Goal: Task Accomplishment & Management: Use online tool/utility

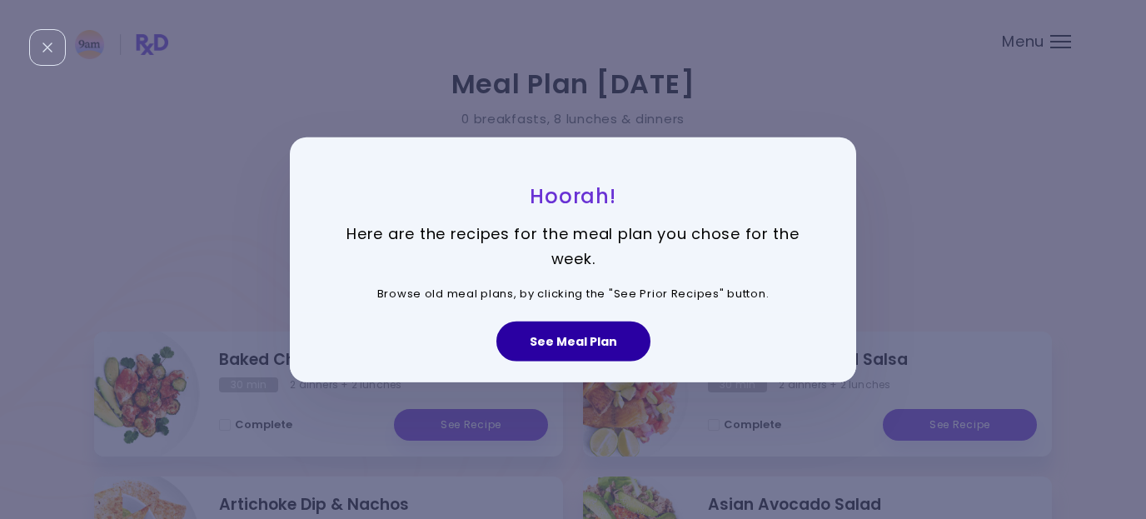
click at [573, 352] on button "See Meal Plan" at bounding box center [573, 342] width 154 height 40
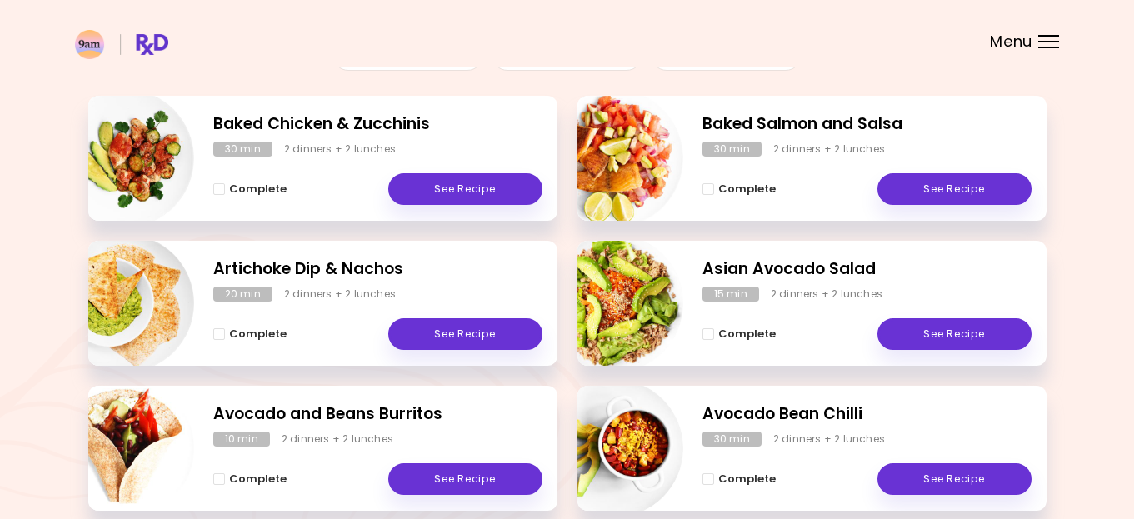
scroll to position [242, 0]
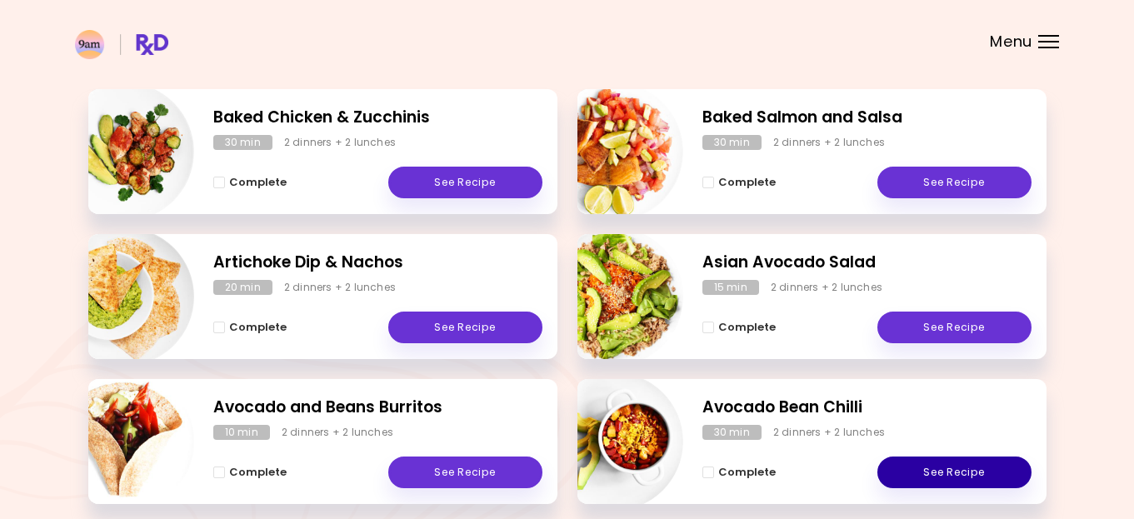
click at [945, 466] on link "See Recipe" at bounding box center [954, 472] width 154 height 32
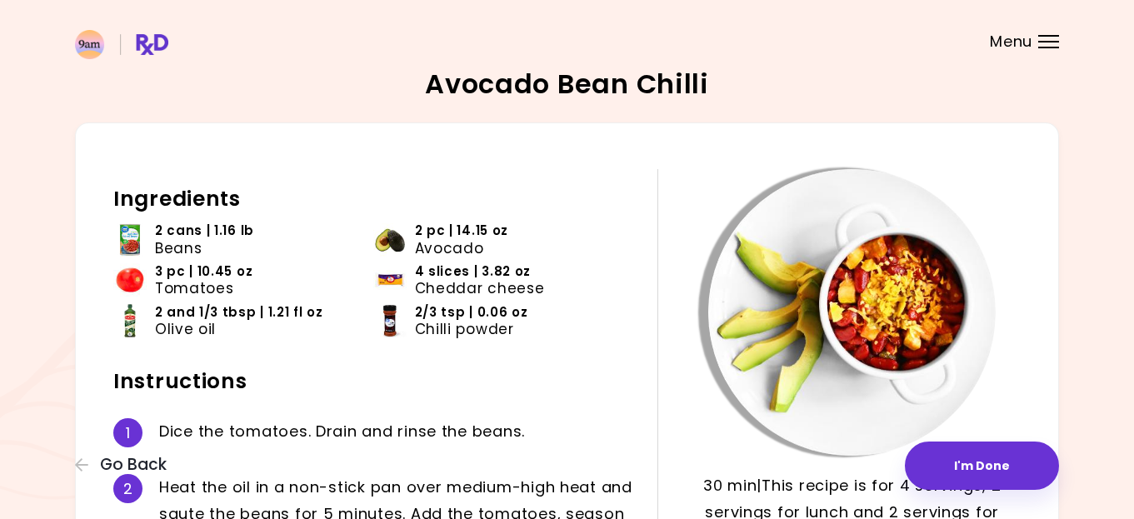
click at [1039, 37] on div "Menu" at bounding box center [1048, 41] width 21 height 13
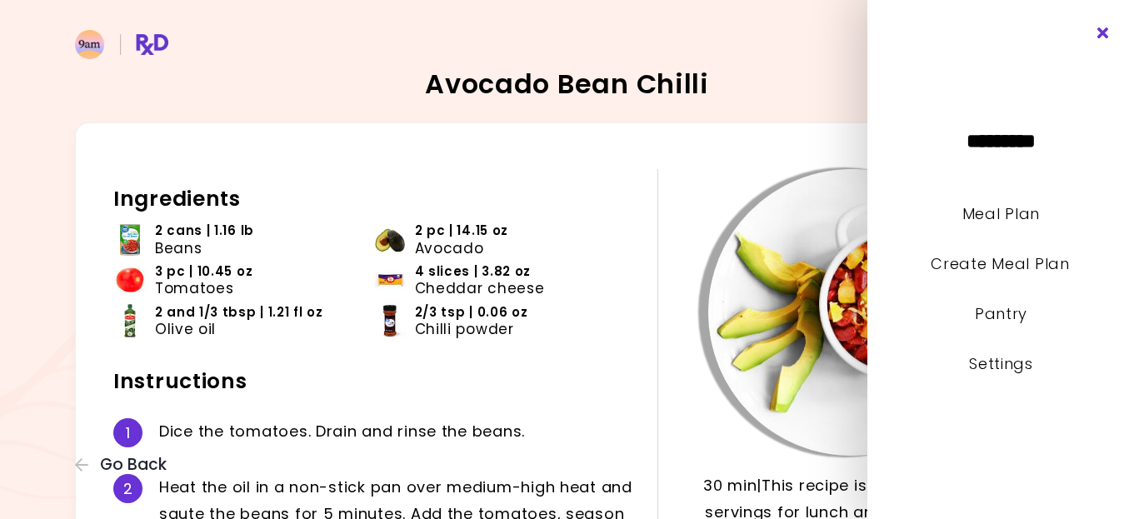
click at [1104, 30] on icon "Close" at bounding box center [1103, 33] width 16 height 12
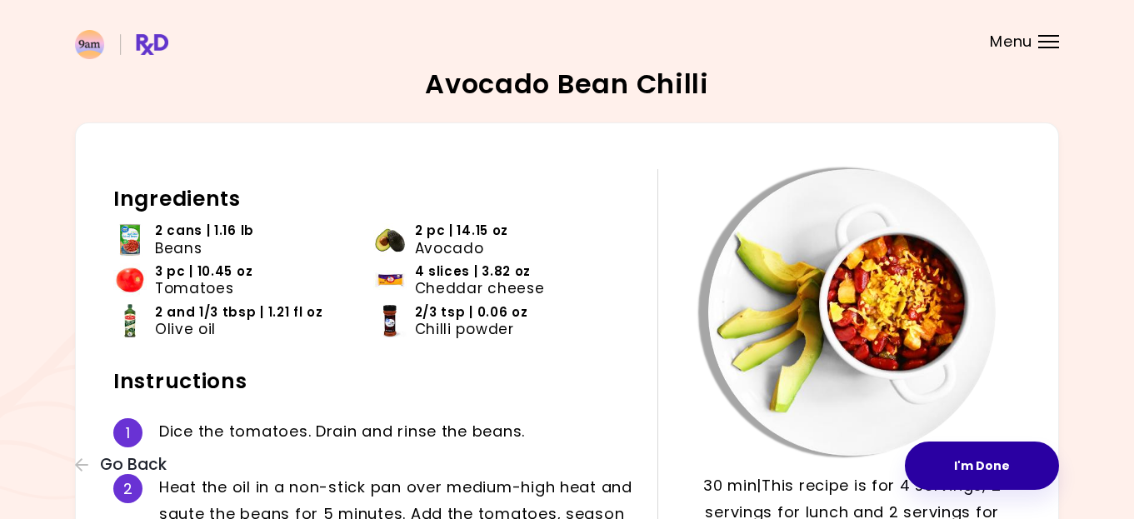
click at [962, 473] on button "I'm Done" at bounding box center [982, 465] width 154 height 48
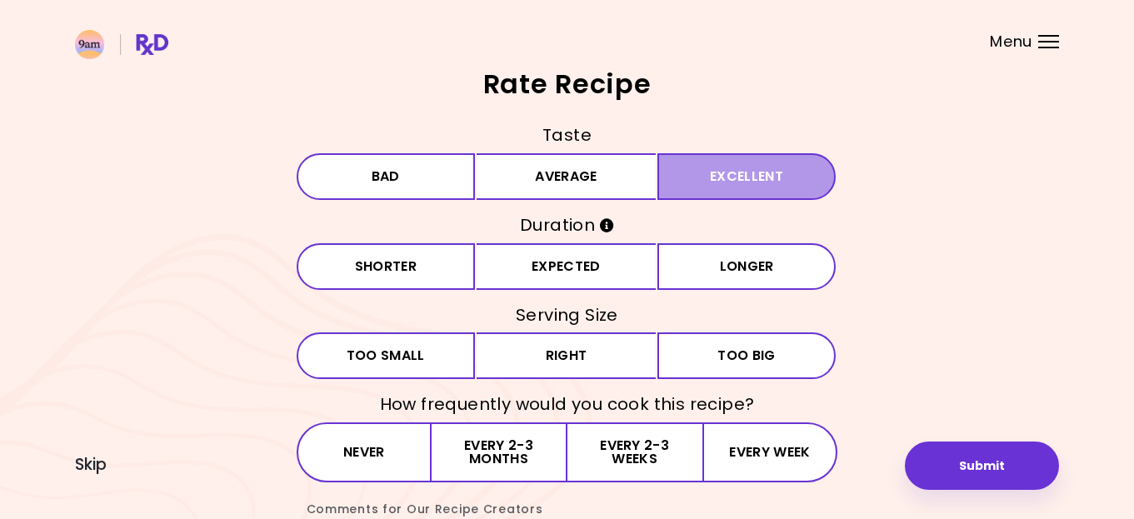
click at [714, 185] on button "Excellent" at bounding box center [746, 176] width 179 height 47
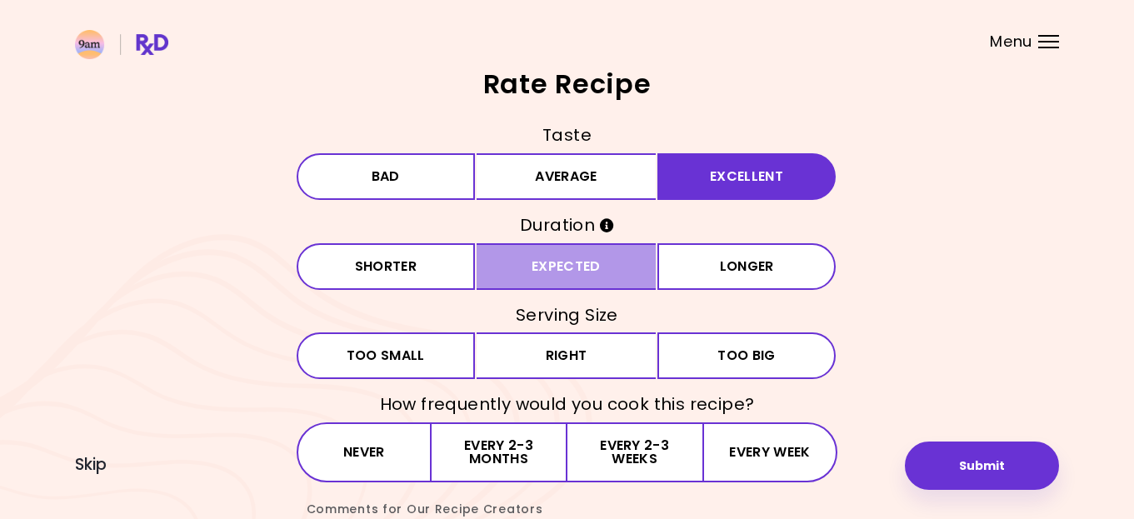
click at [586, 262] on button "Expected" at bounding box center [565, 266] width 179 height 47
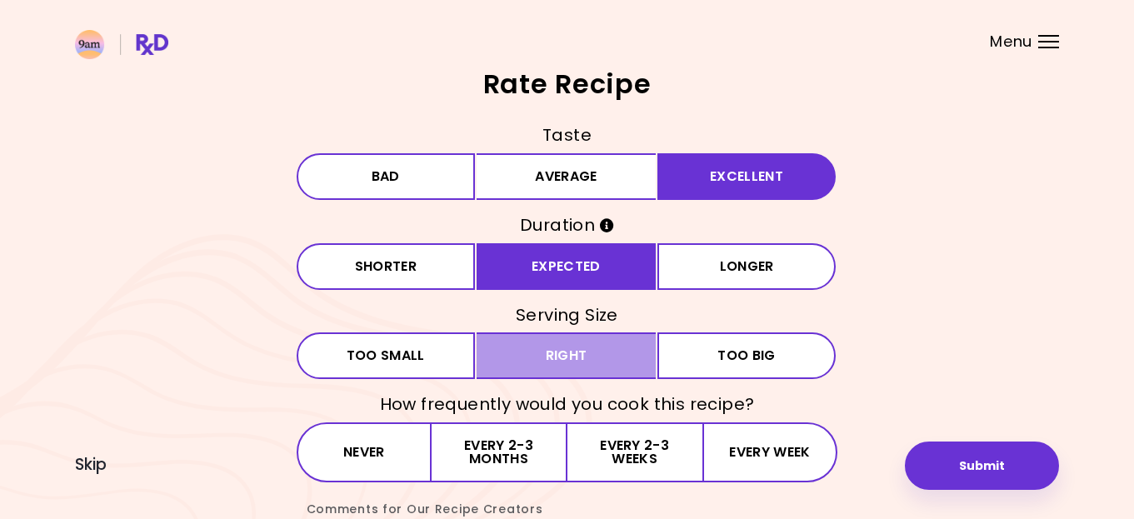
click at [591, 364] on button "Right" at bounding box center [565, 355] width 179 height 47
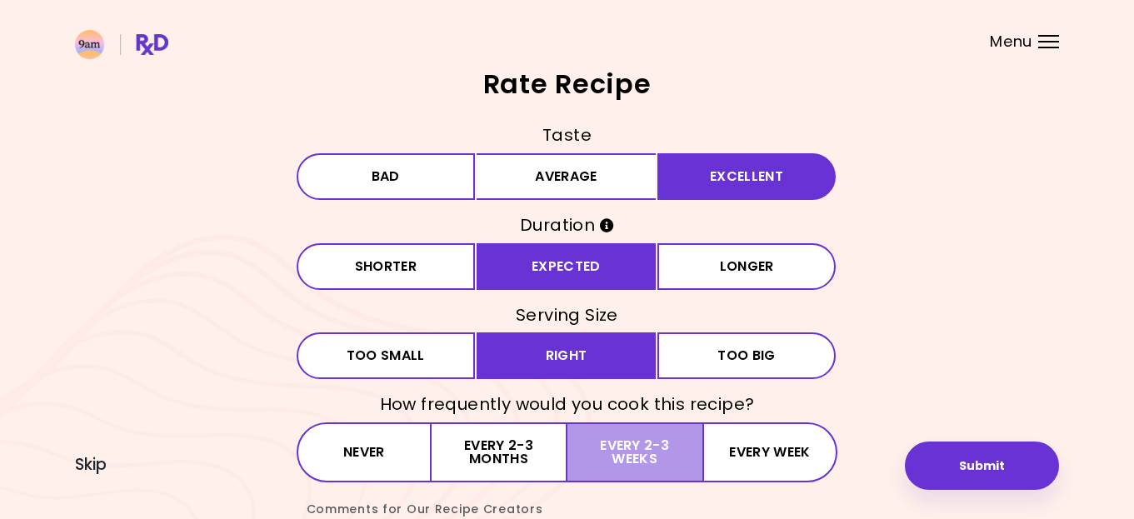
click at [646, 455] on button "Every 2-3 weeks" at bounding box center [634, 452] width 135 height 60
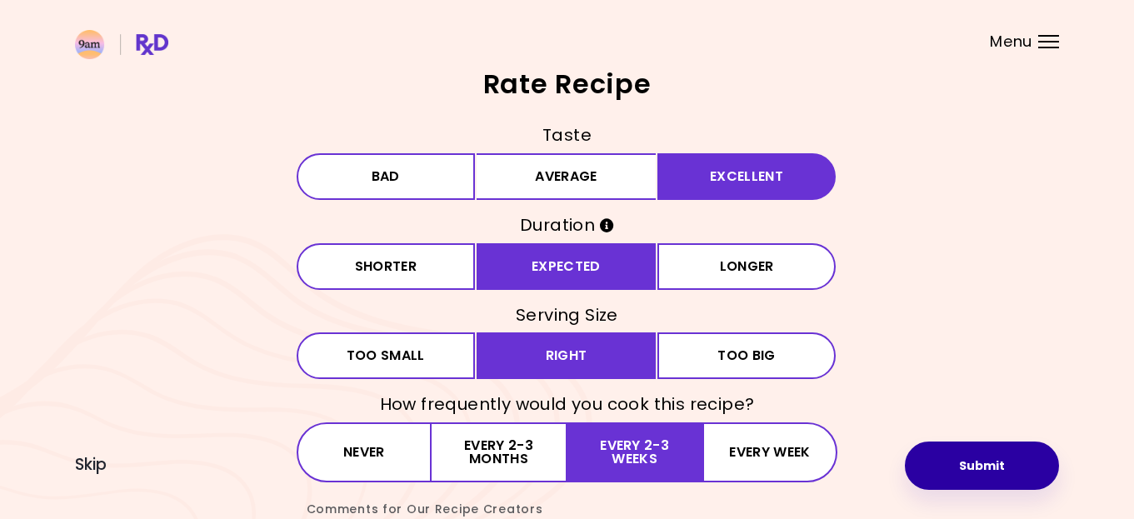
click at [980, 471] on button "Submit" at bounding box center [982, 465] width 154 height 48
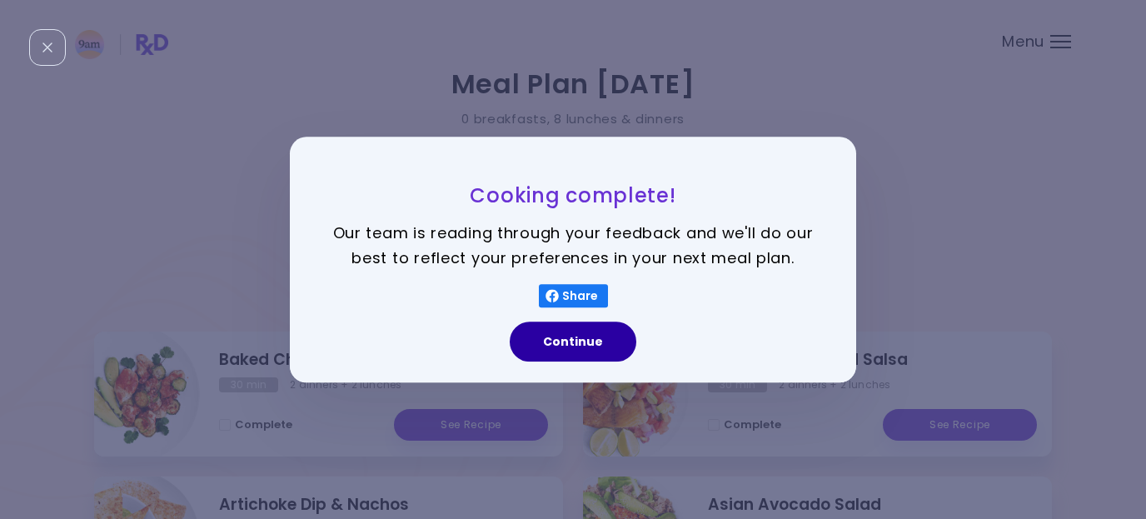
click at [577, 335] on button "Continue" at bounding box center [573, 342] width 127 height 40
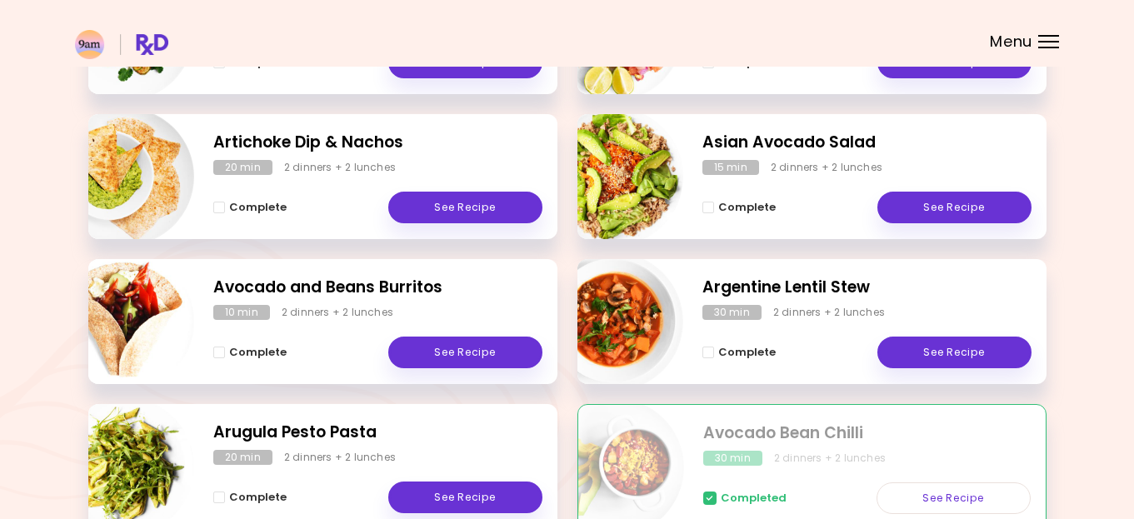
scroll to position [360, 0]
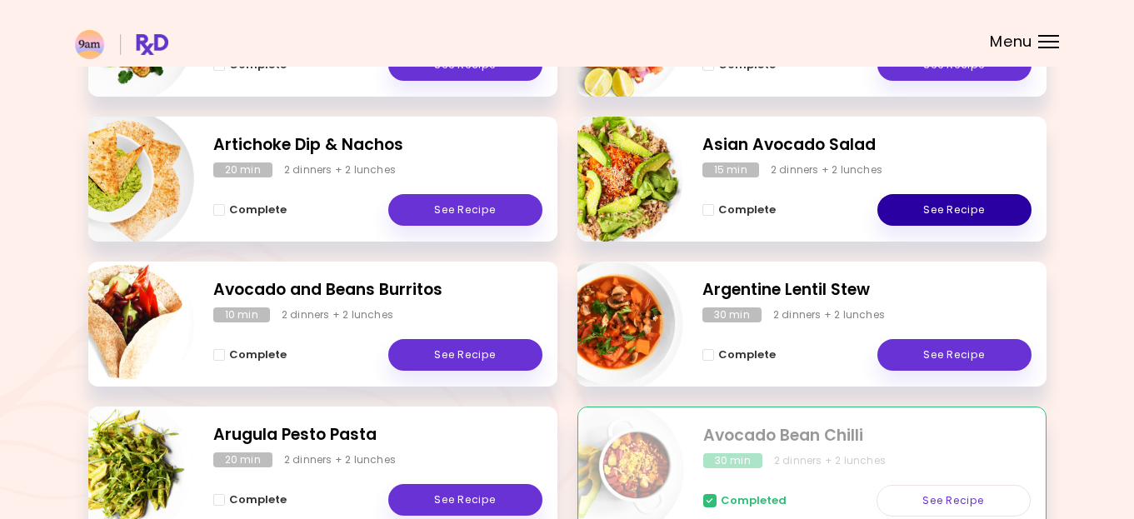
click at [996, 207] on link "See Recipe" at bounding box center [954, 210] width 154 height 32
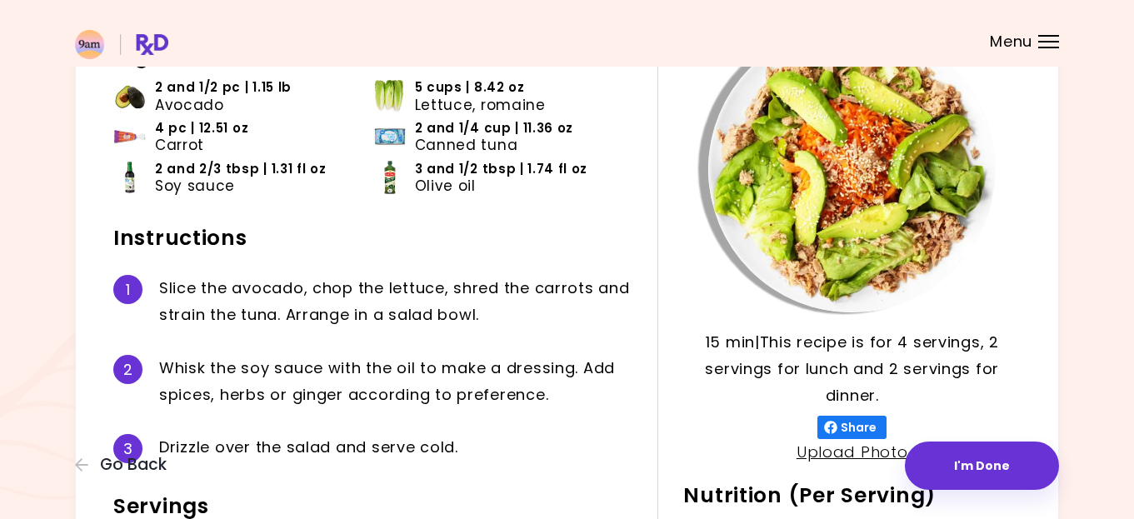
scroll to position [135, 0]
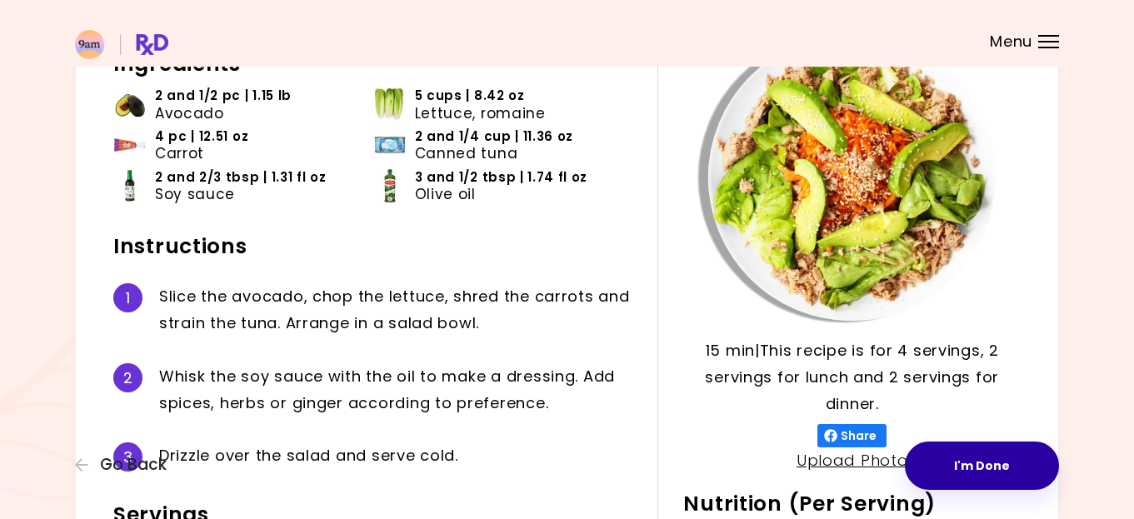
click at [967, 459] on button "I'm Done" at bounding box center [982, 465] width 154 height 48
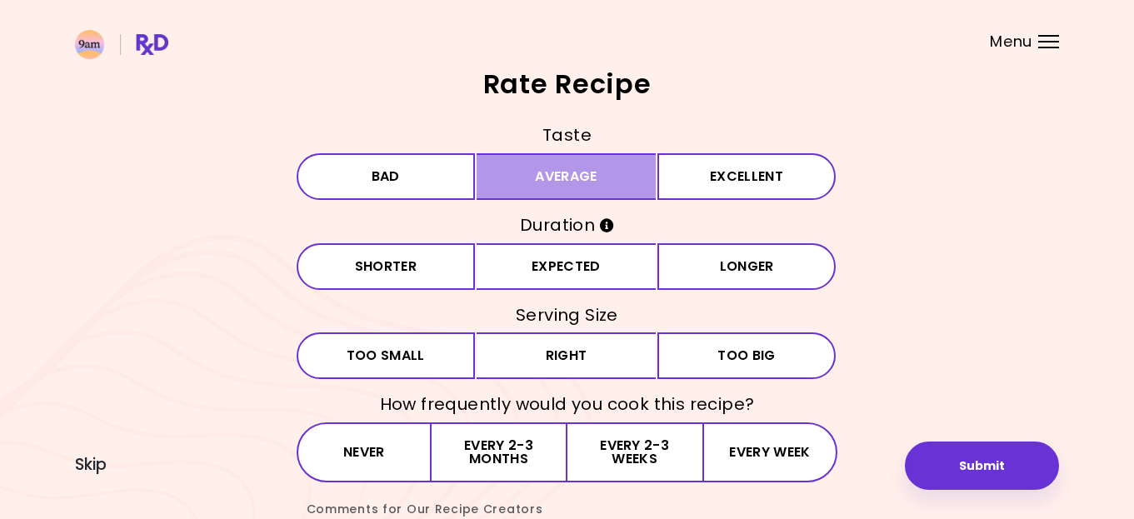
click at [501, 182] on button "Average" at bounding box center [565, 176] width 179 height 47
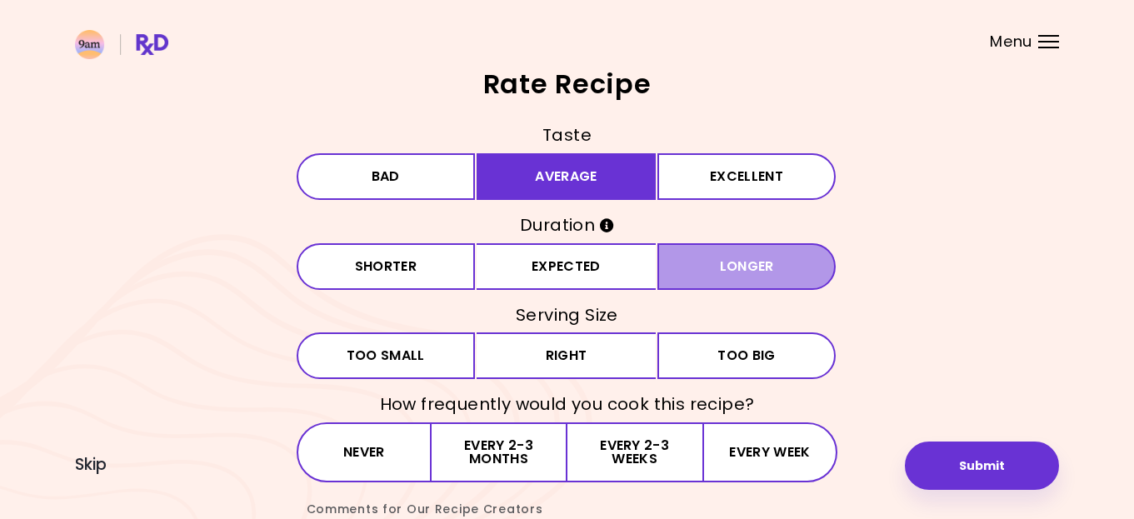
click at [700, 267] on button "Longer" at bounding box center [746, 266] width 179 height 47
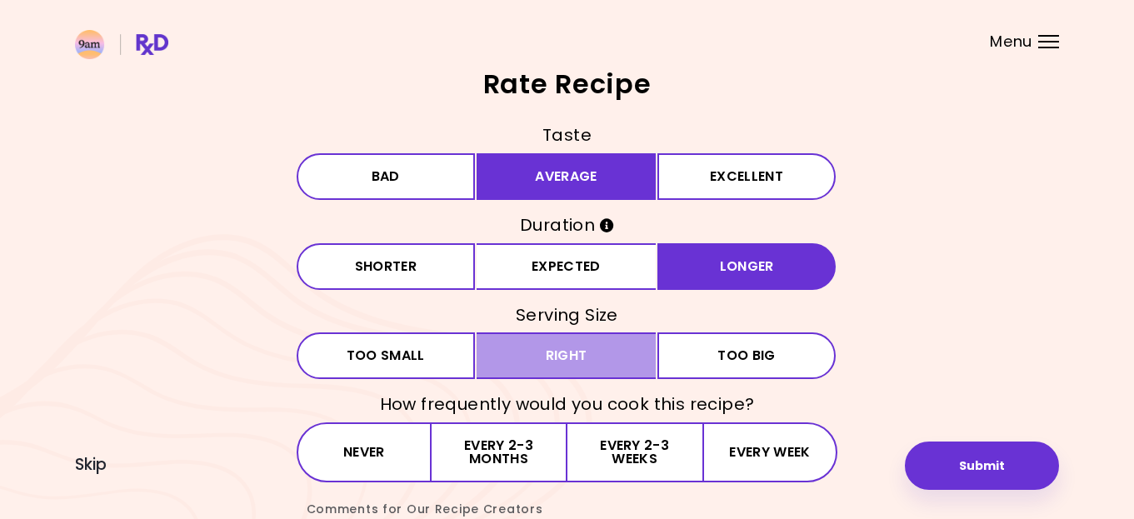
click at [596, 349] on button "Right" at bounding box center [565, 355] width 179 height 47
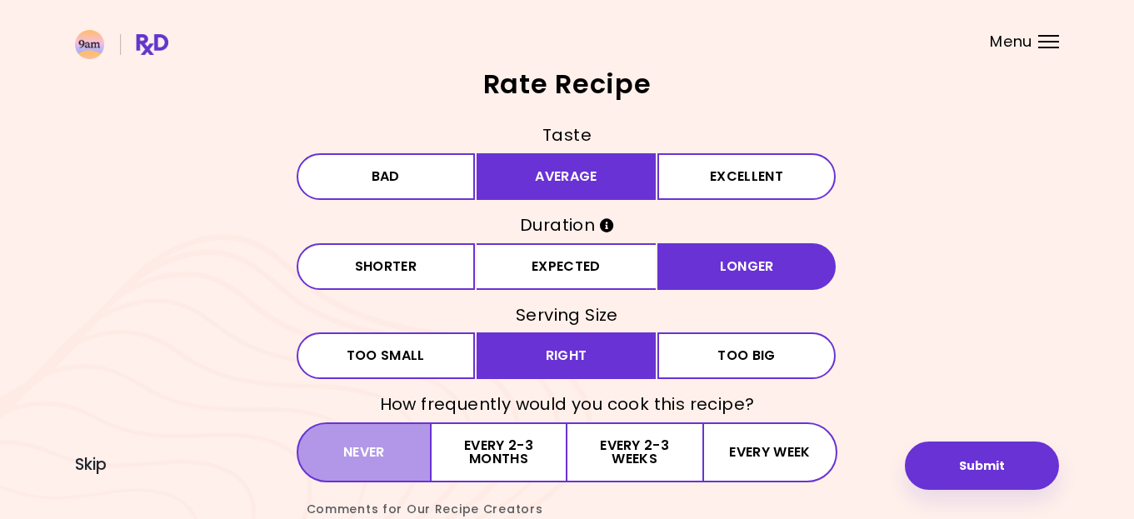
click at [375, 448] on button "Never" at bounding box center [365, 452] width 136 height 60
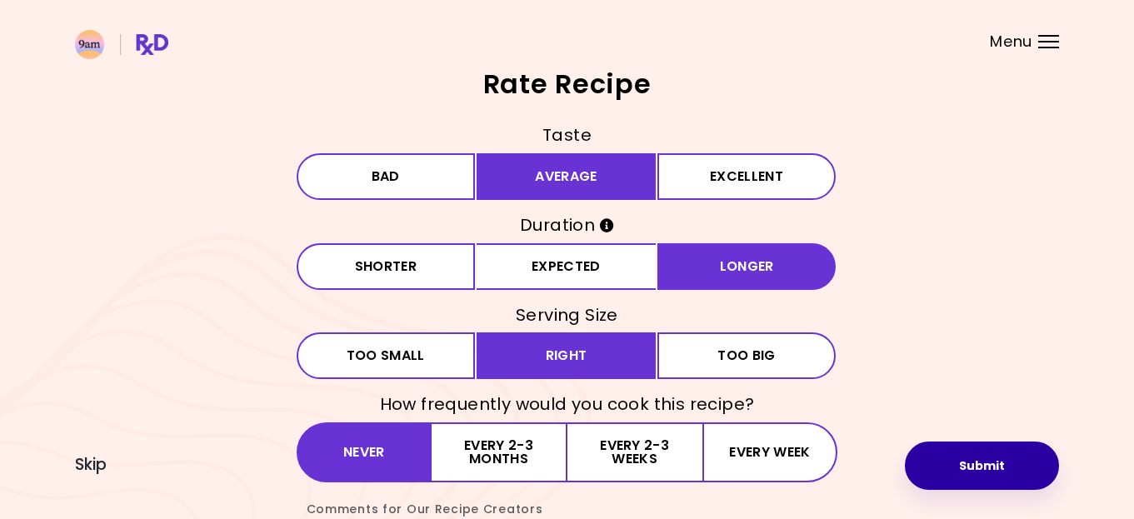
click at [960, 465] on button "Submit" at bounding box center [982, 465] width 154 height 48
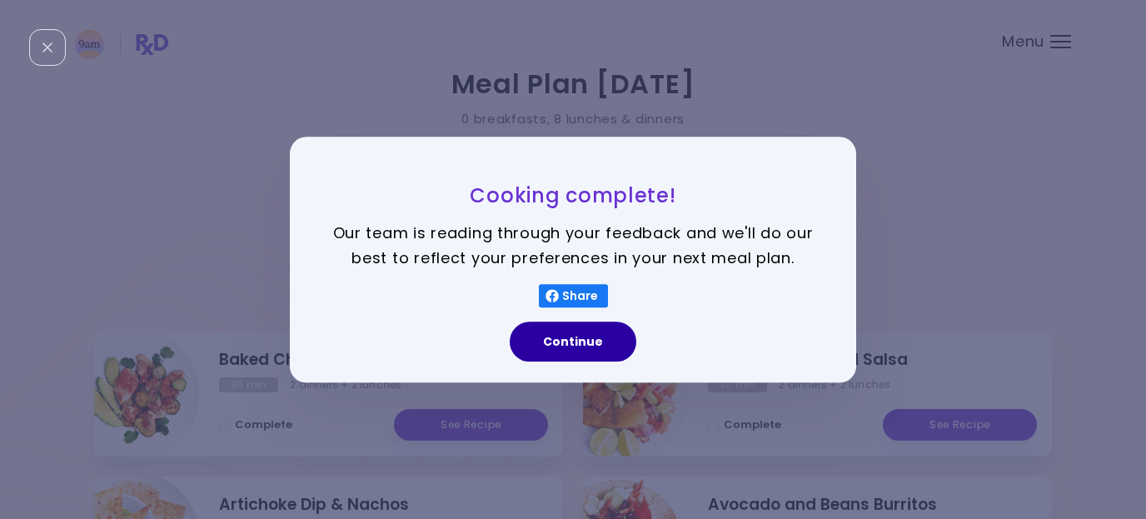
click at [600, 342] on button "Continue" at bounding box center [573, 342] width 127 height 40
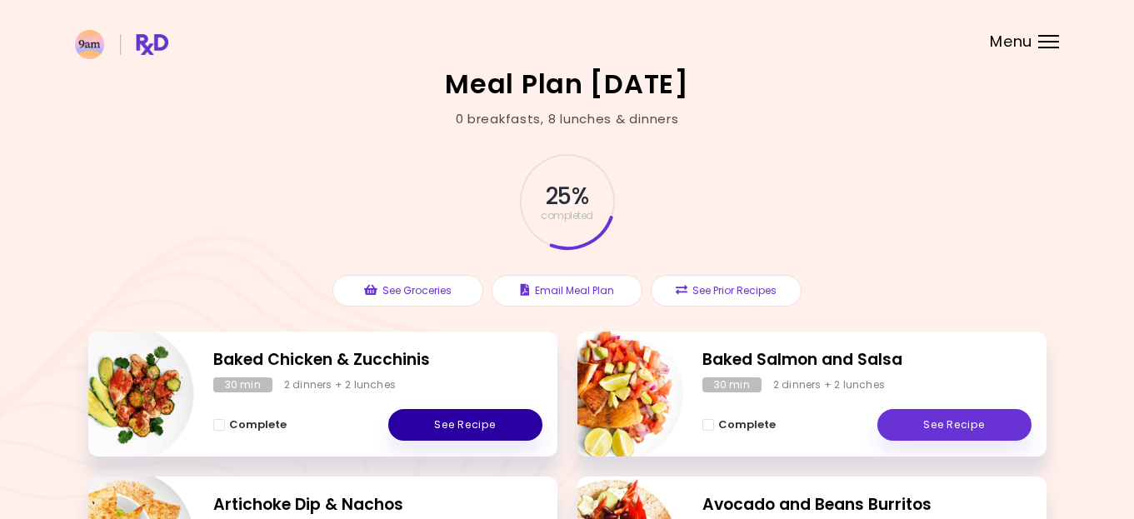
click at [453, 424] on link "See Recipe" at bounding box center [465, 425] width 154 height 32
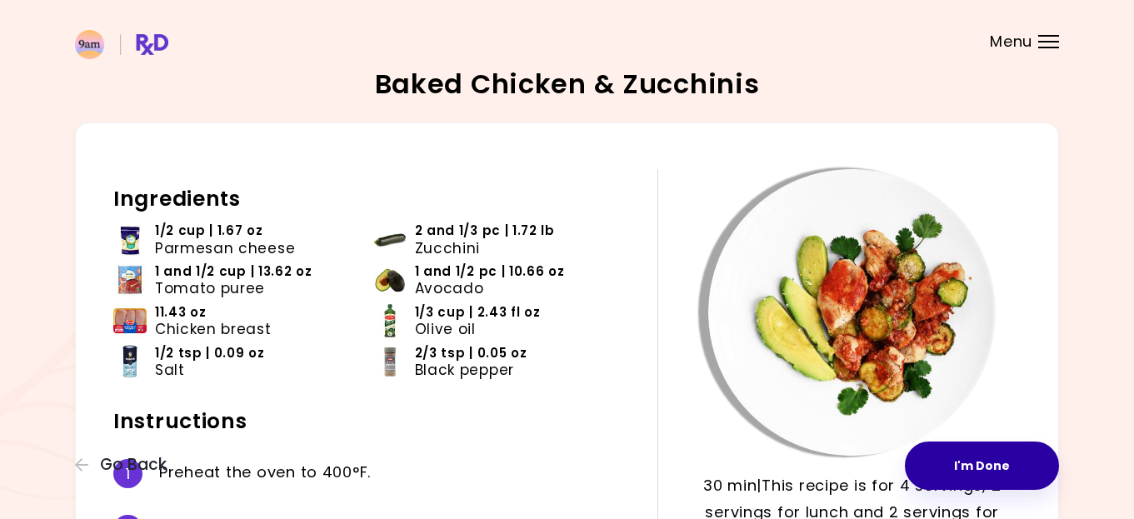
click at [991, 471] on button "I'm Done" at bounding box center [982, 465] width 154 height 48
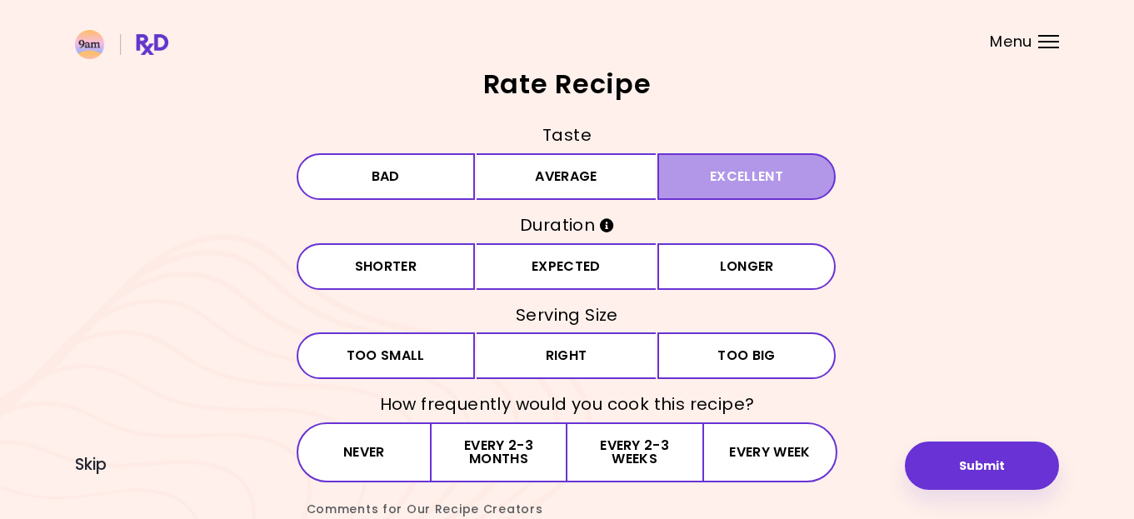
click at [689, 180] on button "Excellent" at bounding box center [746, 176] width 179 height 47
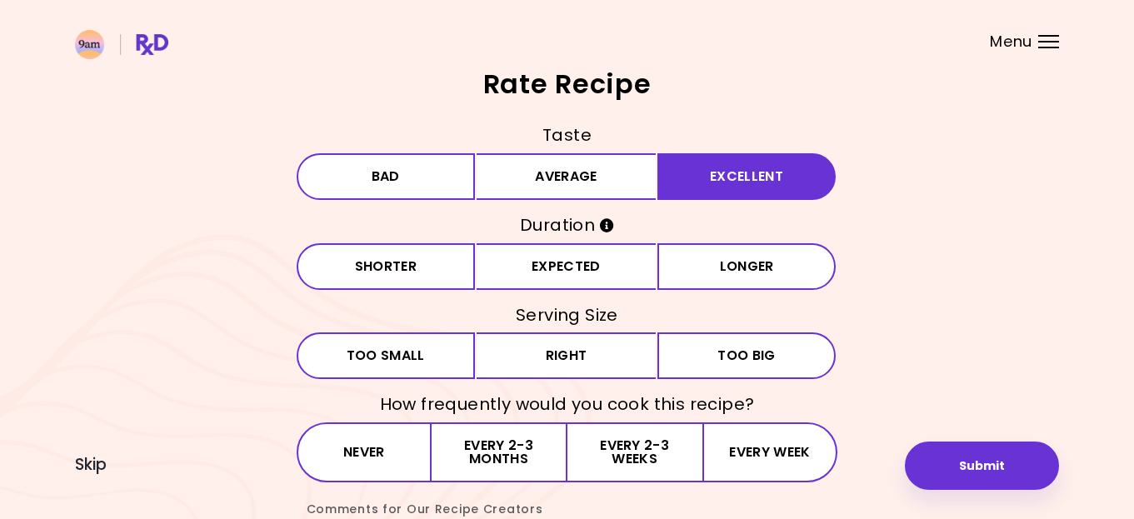
click at [605, 227] on icon "Info" at bounding box center [607, 225] width 14 height 14
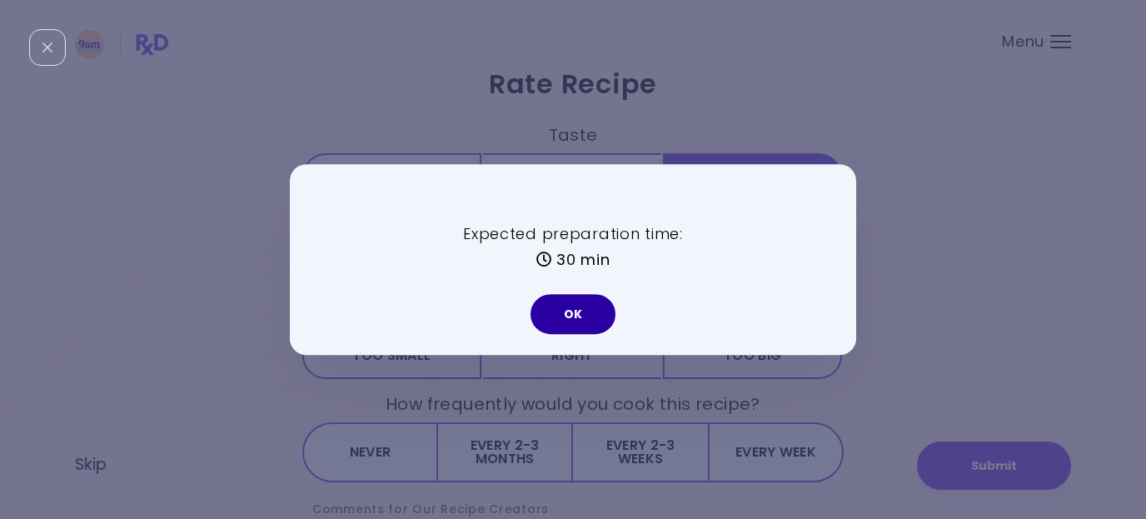
click at [578, 302] on button "OK" at bounding box center [573, 314] width 85 height 40
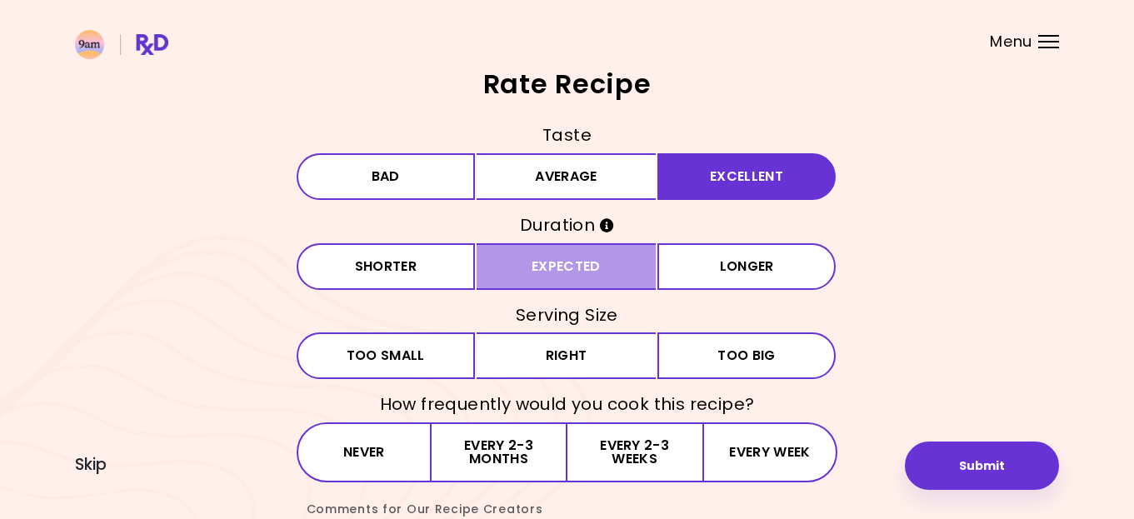
click at [591, 264] on button "Expected" at bounding box center [565, 266] width 179 height 47
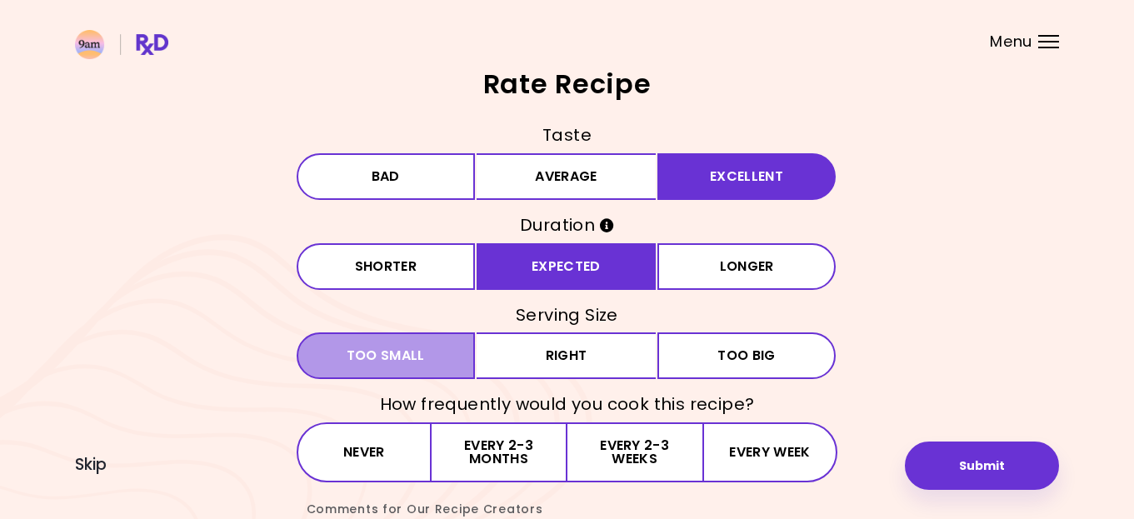
click at [431, 354] on button "Small Too small" at bounding box center [386, 355] width 179 height 47
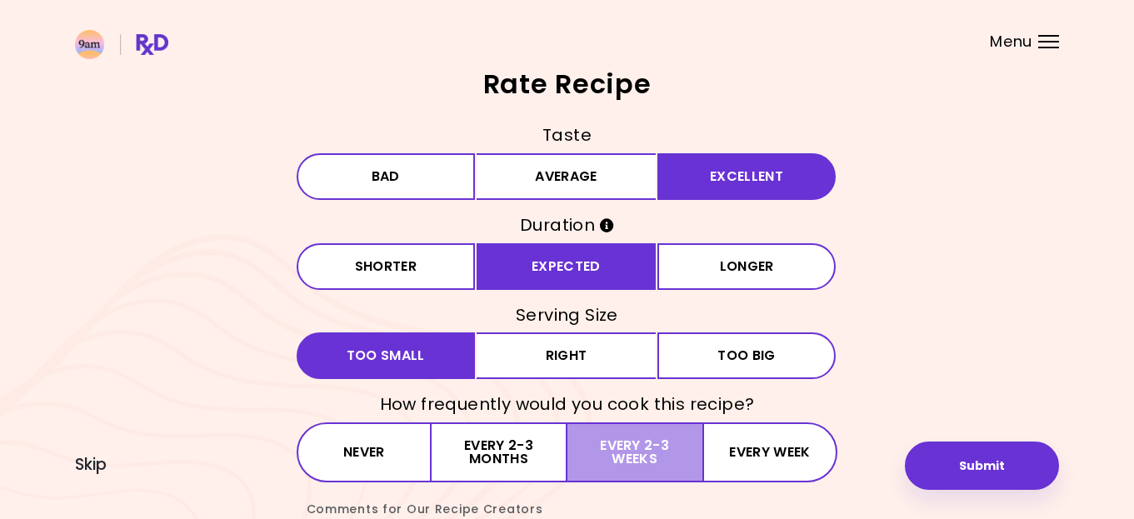
click at [654, 445] on button "Every 2-3 weeks" at bounding box center [634, 452] width 135 height 60
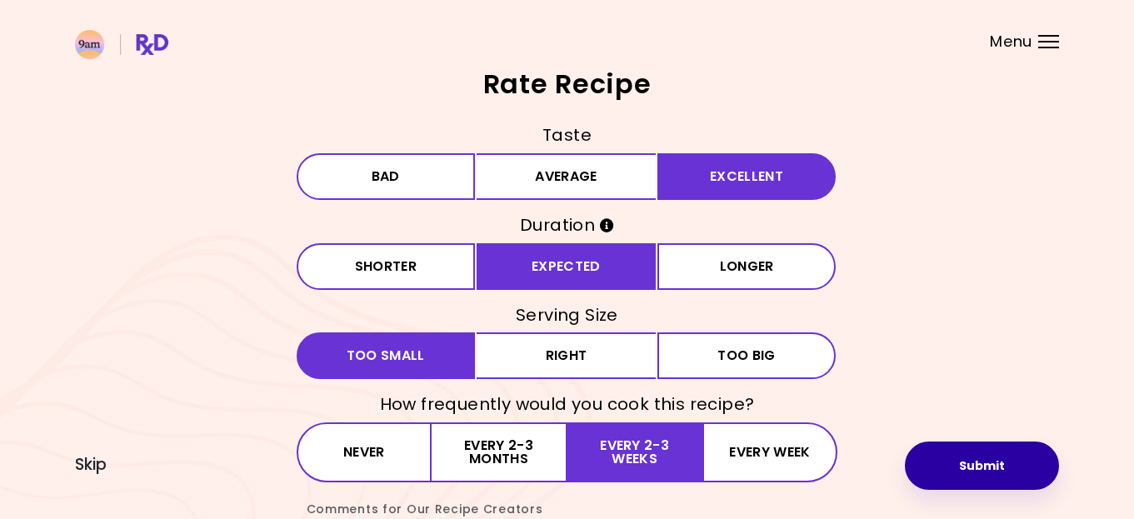
click at [958, 466] on button "Submit" at bounding box center [982, 465] width 154 height 48
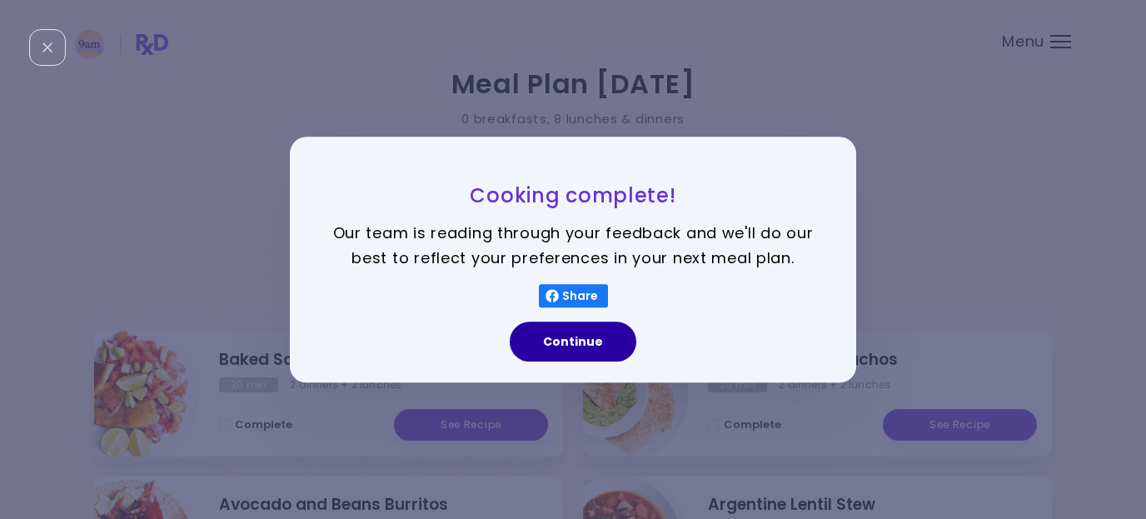
click at [588, 335] on button "Continue" at bounding box center [573, 342] width 127 height 40
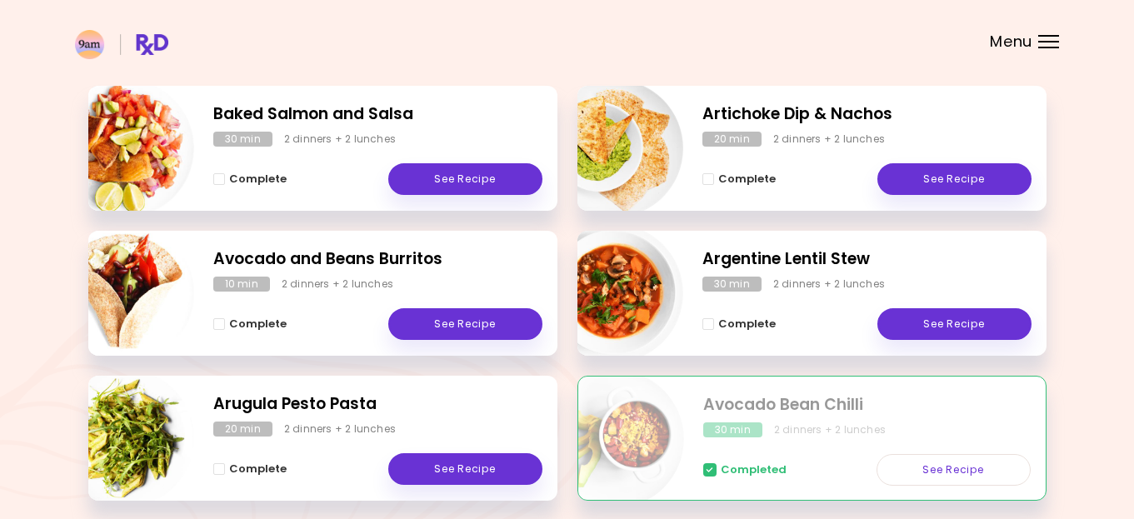
scroll to position [249, 0]
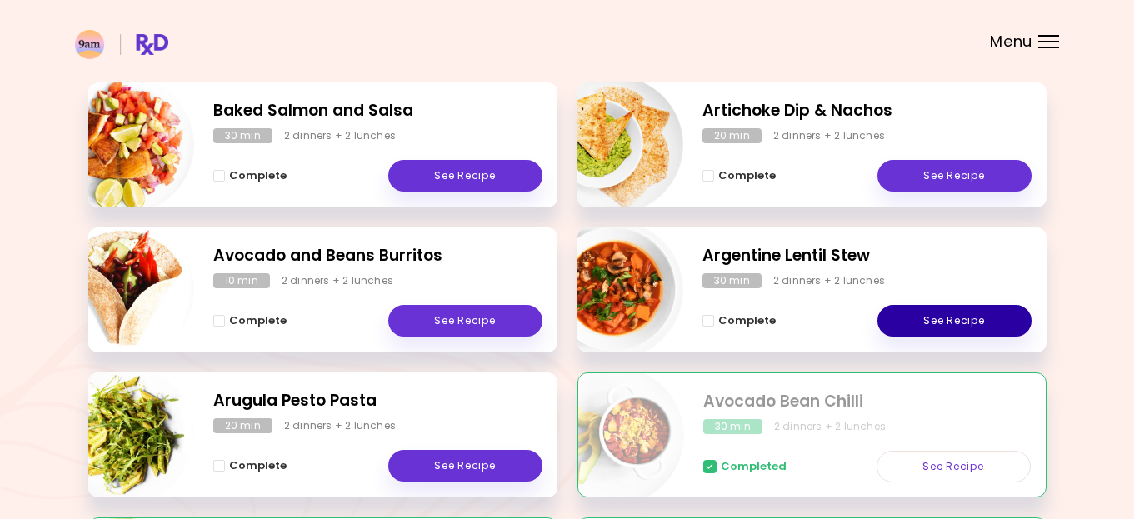
click at [944, 317] on link "See Recipe" at bounding box center [954, 321] width 154 height 32
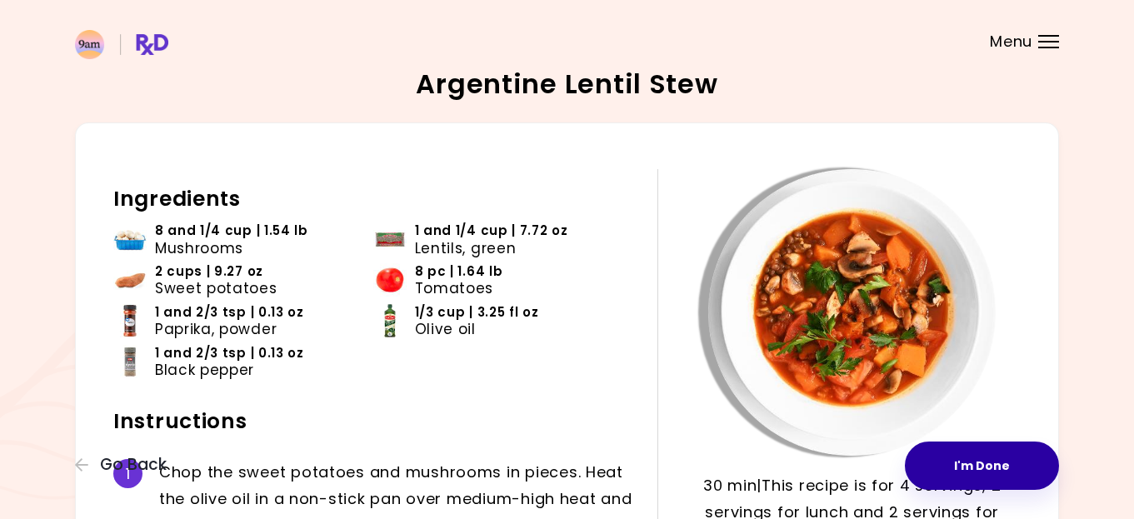
click at [990, 445] on button "I'm Done" at bounding box center [982, 465] width 154 height 48
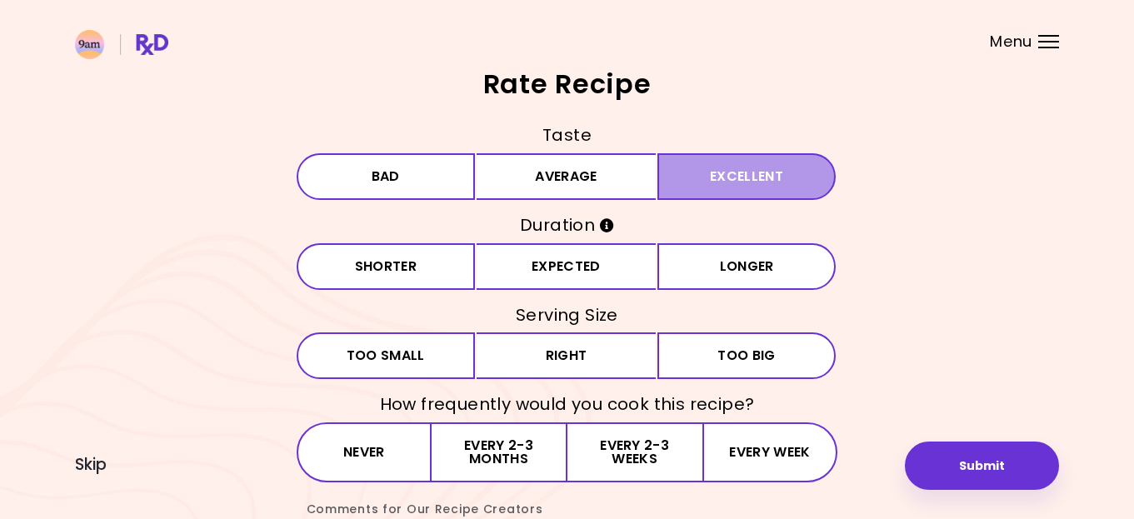
click at [690, 178] on button "Excellent" at bounding box center [746, 176] width 179 height 47
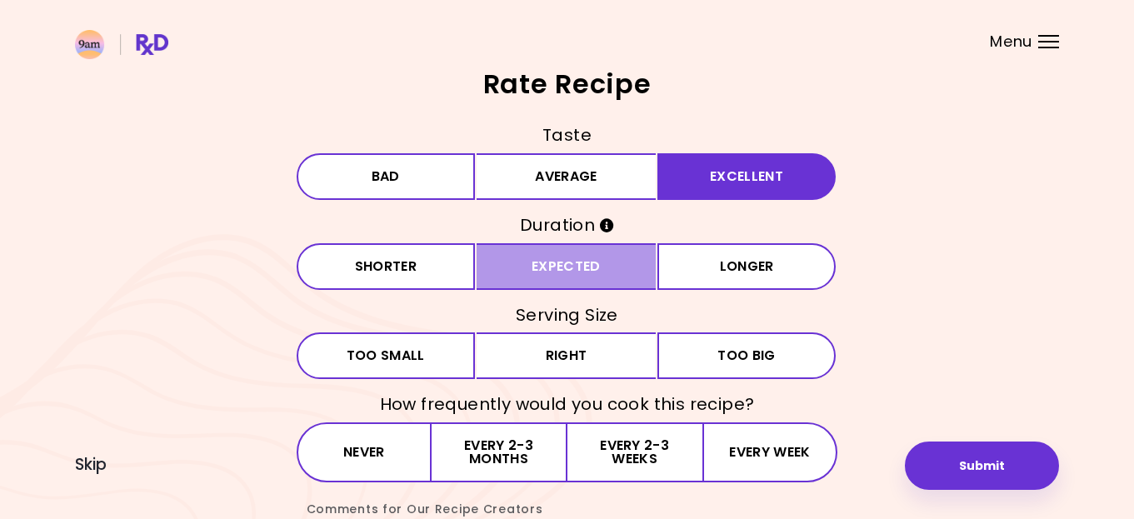
click at [571, 259] on button "Expected" at bounding box center [565, 266] width 179 height 47
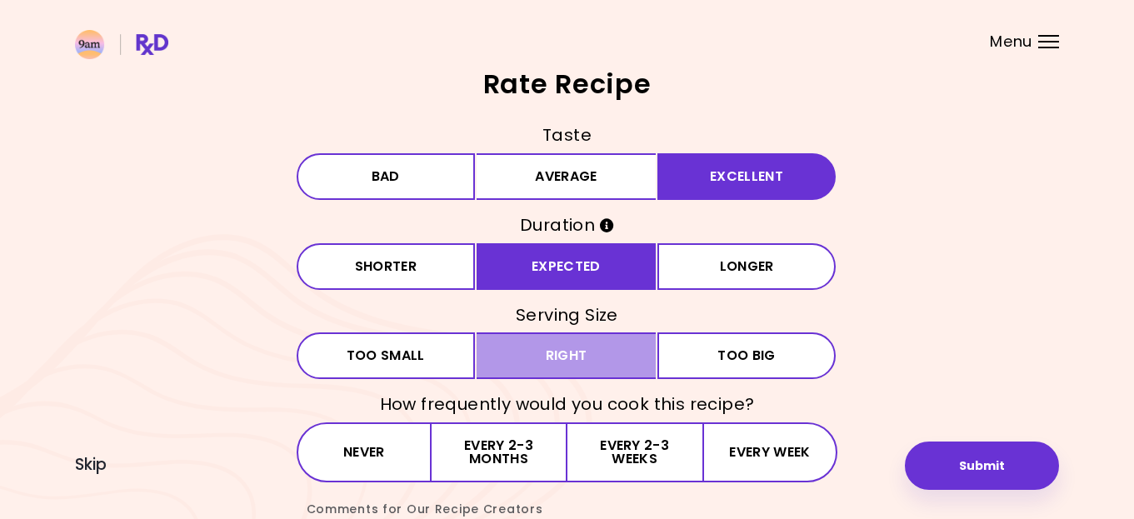
click at [644, 356] on button "Right" at bounding box center [565, 355] width 179 height 47
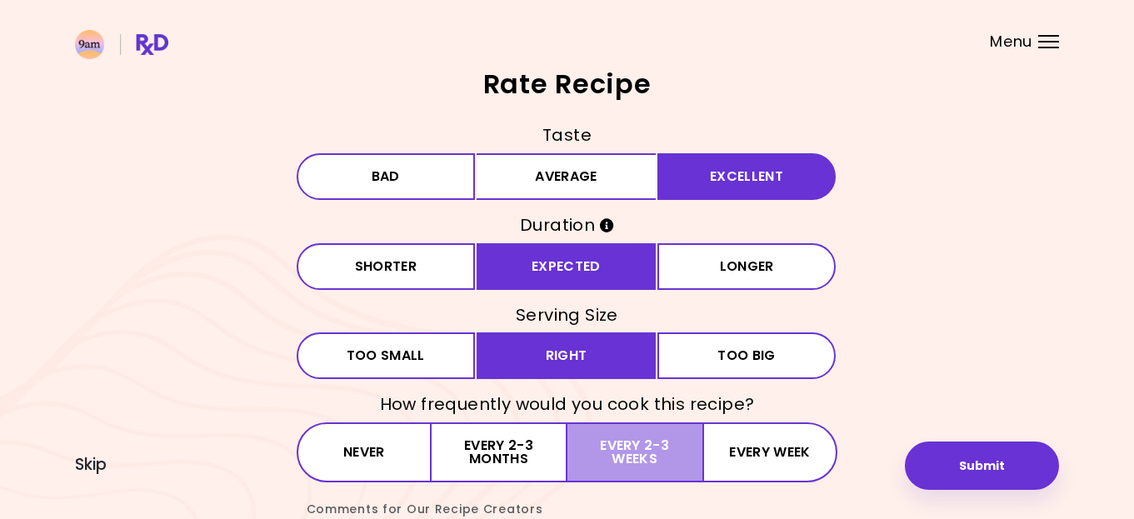
click at [649, 460] on button "Every 2-3 weeks" at bounding box center [634, 452] width 135 height 60
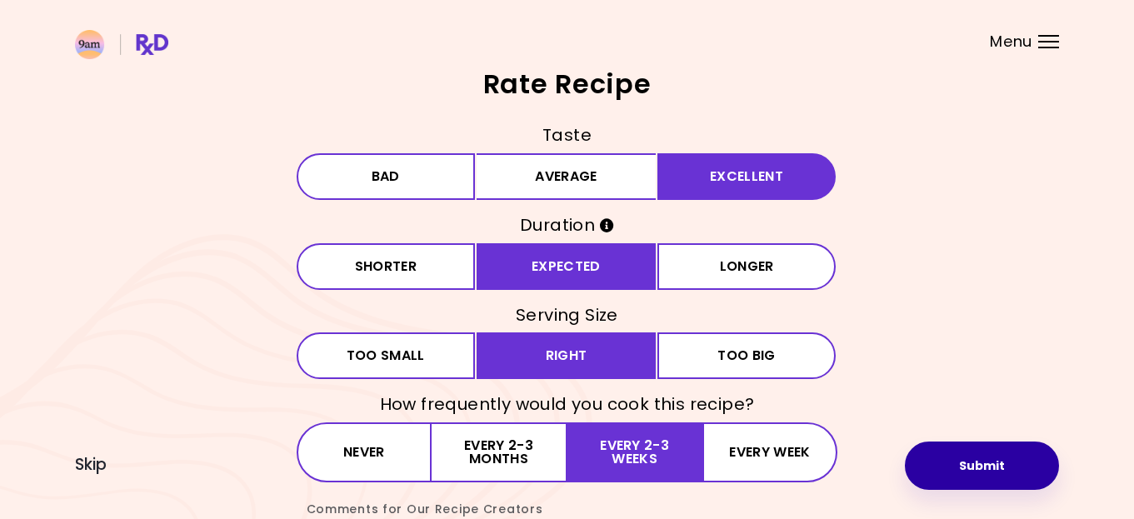
click at [939, 469] on button "Submit" at bounding box center [982, 465] width 154 height 48
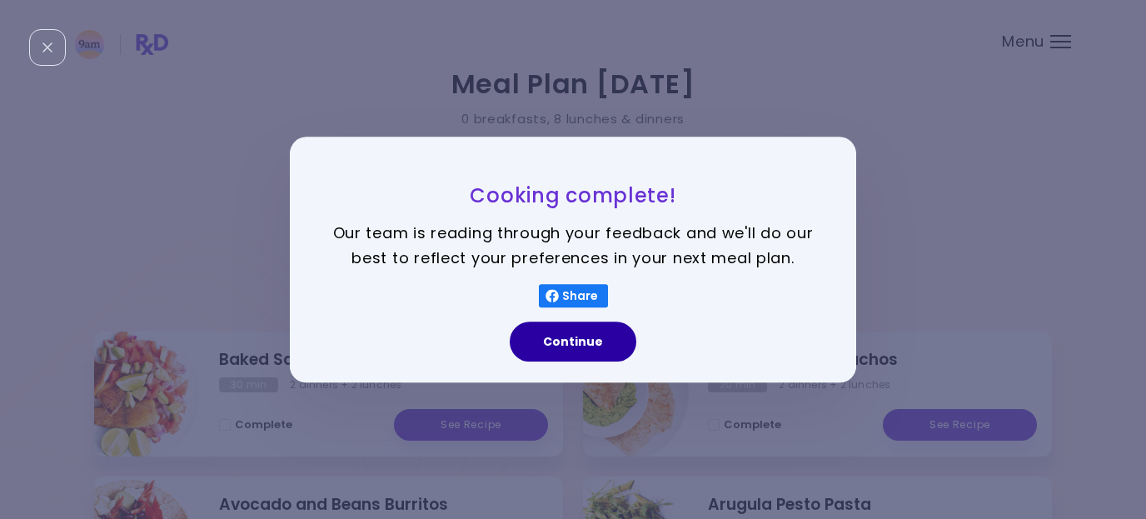
click at [604, 338] on button "Continue" at bounding box center [573, 342] width 127 height 40
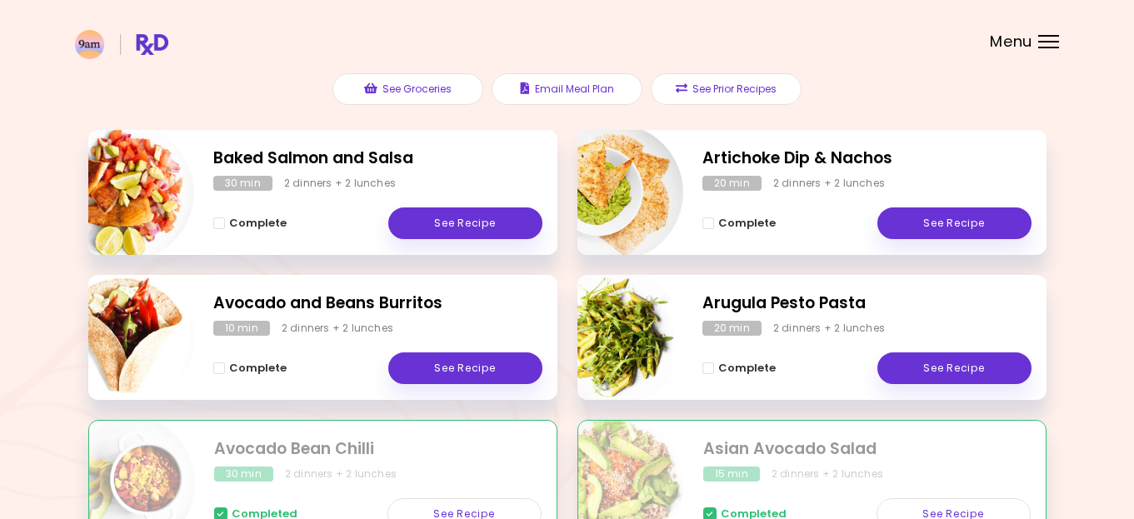
scroll to position [196, 0]
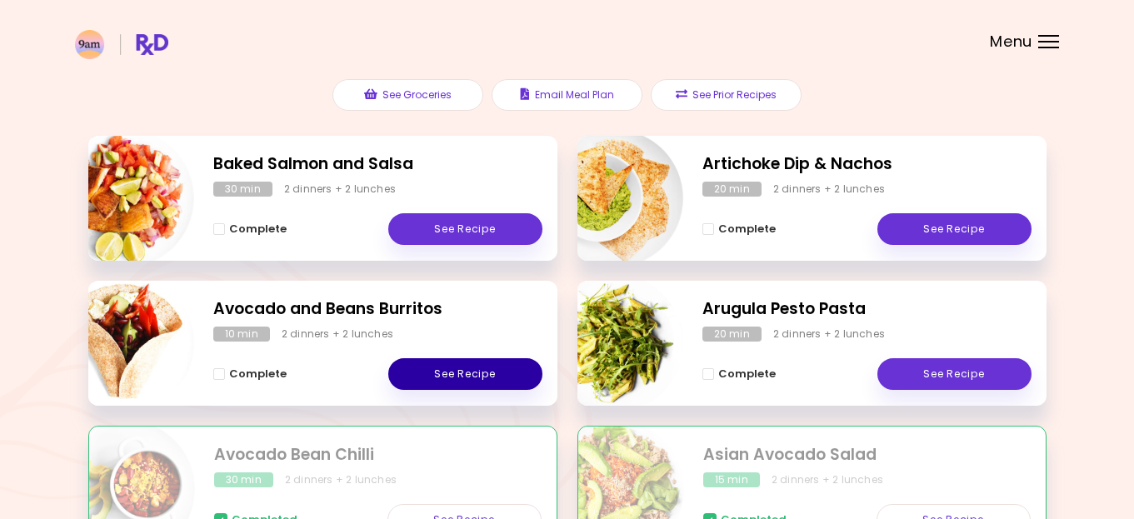
click at [462, 371] on link "See Recipe" at bounding box center [465, 374] width 154 height 32
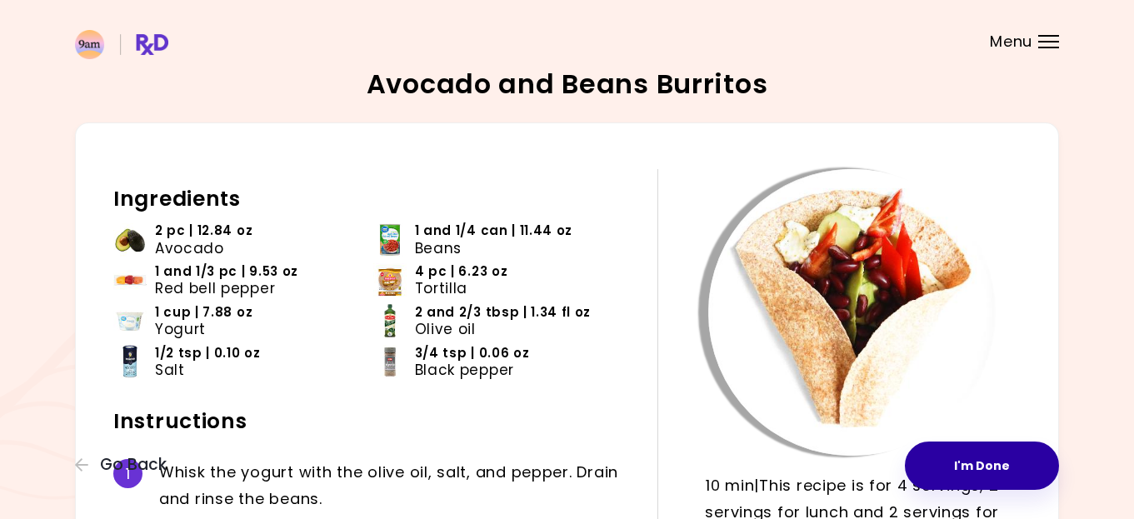
click at [988, 470] on button "I'm Done" at bounding box center [982, 465] width 154 height 48
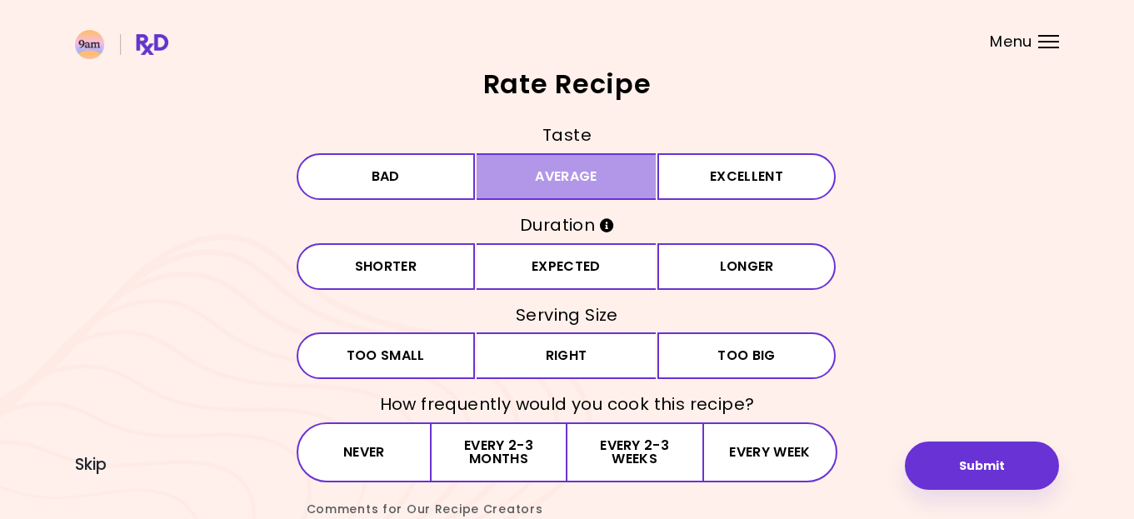
click at [622, 182] on button "Average" at bounding box center [565, 176] width 179 height 47
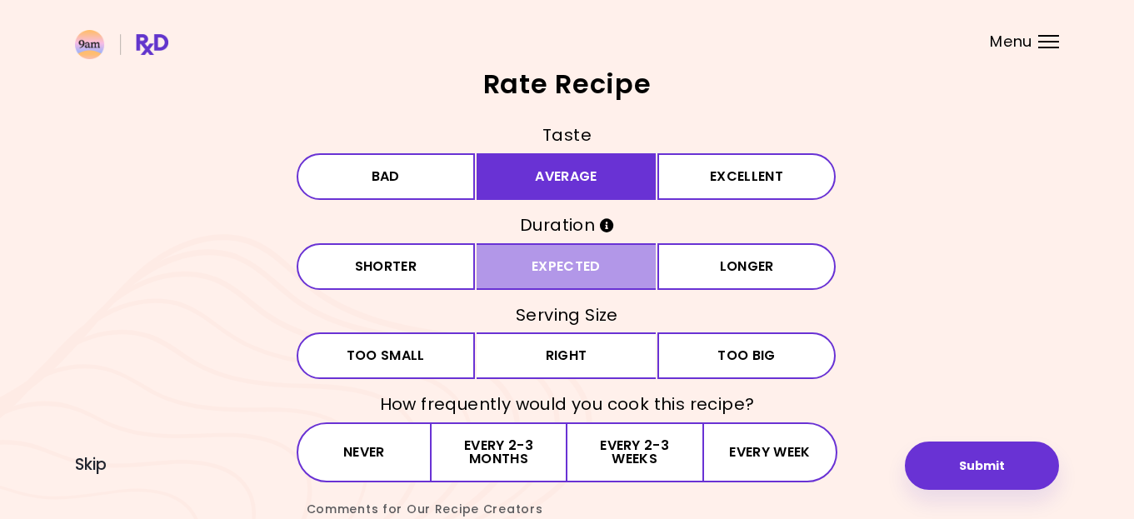
click at [596, 262] on button "Expected" at bounding box center [565, 266] width 179 height 47
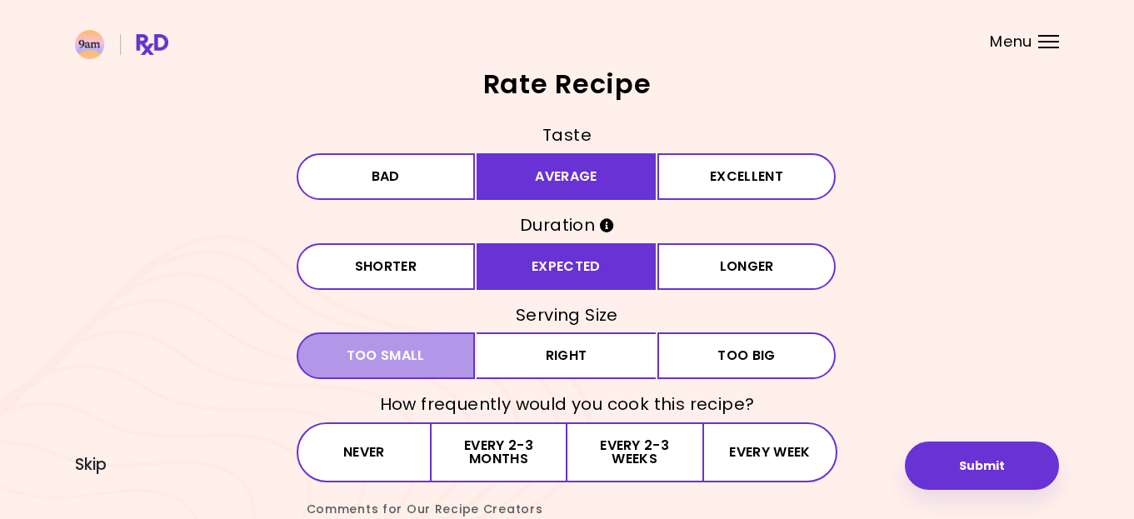
click at [403, 352] on span "Too small" at bounding box center [385, 355] width 78 height 13
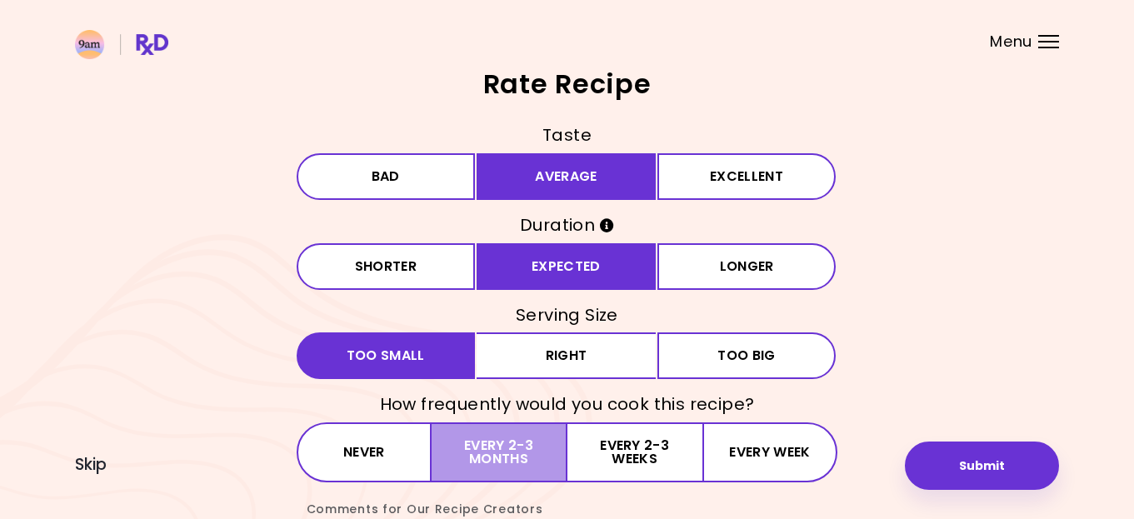
click at [504, 456] on button "Every 2-3 months" at bounding box center [498, 452] width 135 height 60
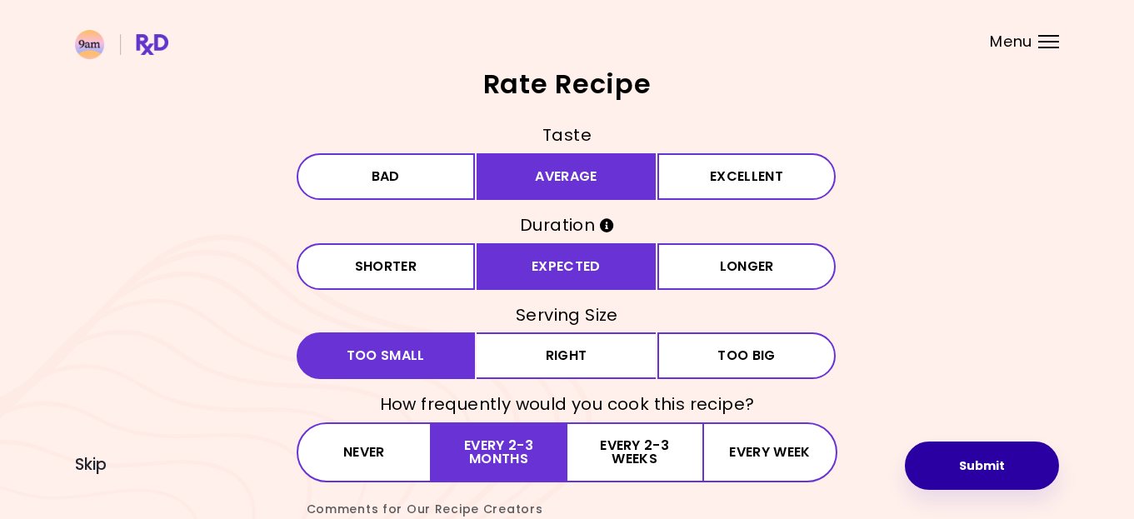
click at [1004, 455] on button "Submit" at bounding box center [982, 465] width 154 height 48
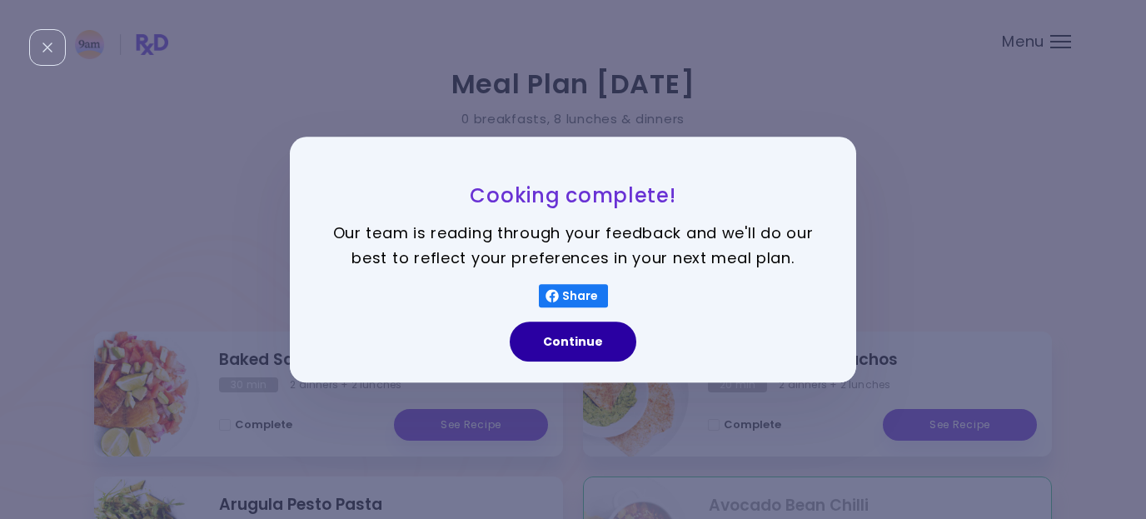
click at [592, 330] on button "Continue" at bounding box center [573, 342] width 127 height 40
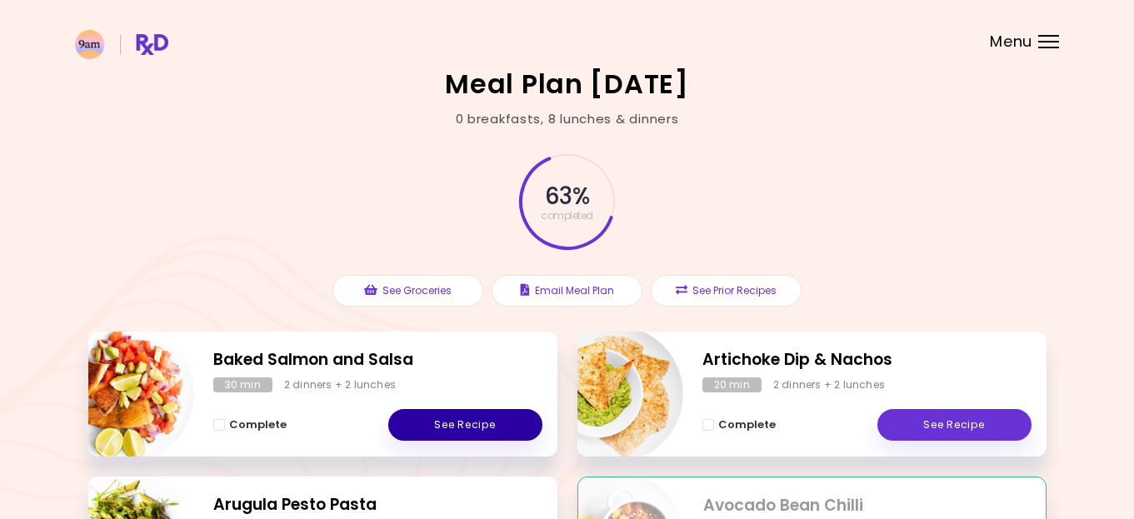
click at [461, 427] on link "See Recipe" at bounding box center [465, 425] width 154 height 32
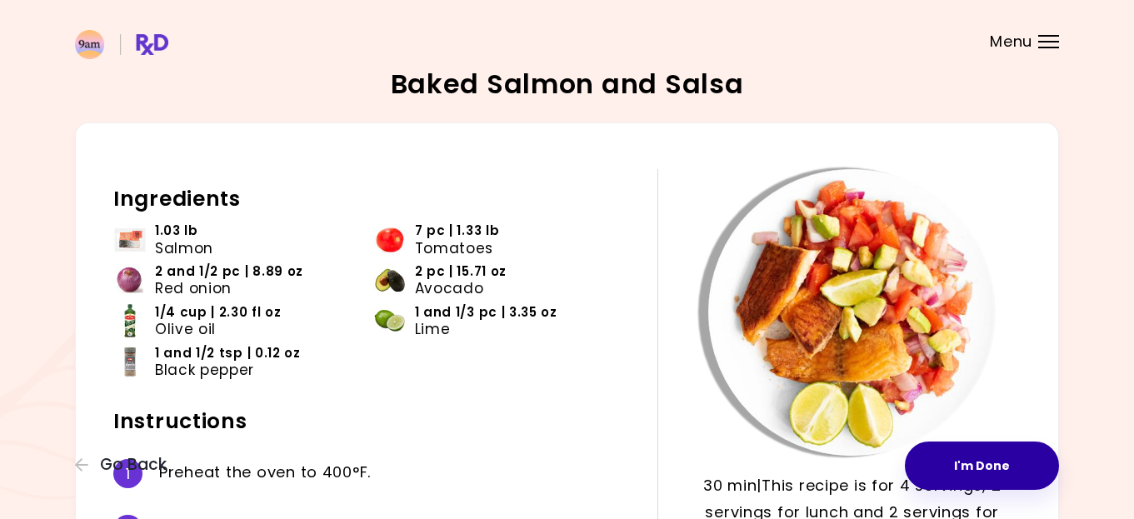
click at [962, 468] on button "I'm Done" at bounding box center [982, 465] width 154 height 48
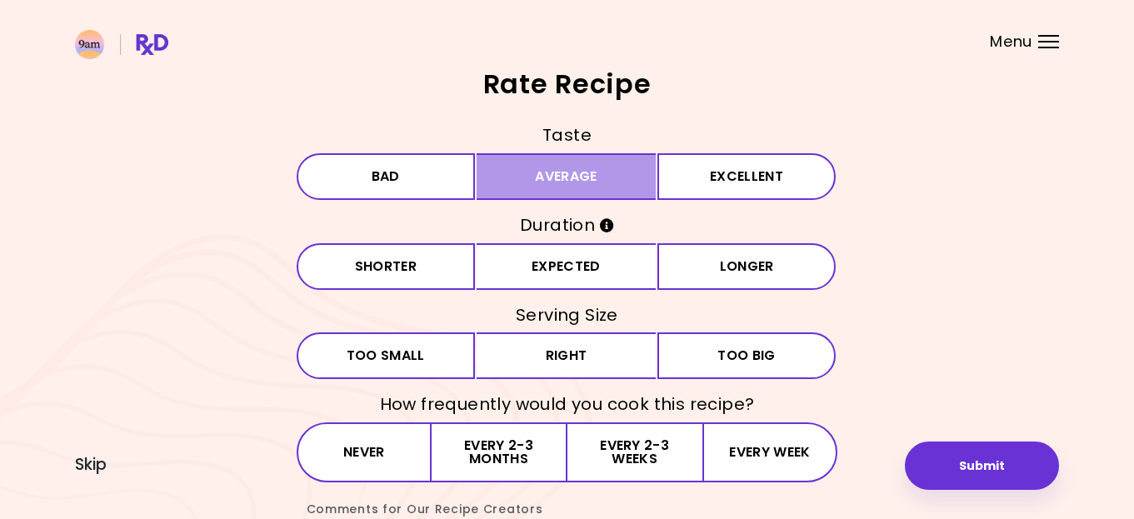
click at [571, 177] on button "Average" at bounding box center [565, 176] width 179 height 47
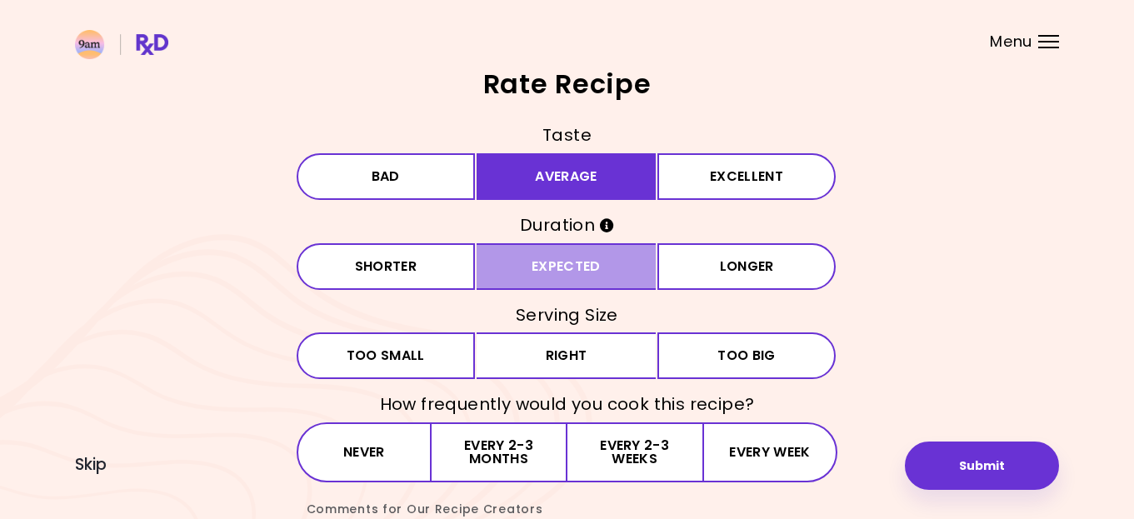
click at [572, 264] on button "Expected" at bounding box center [565, 266] width 179 height 47
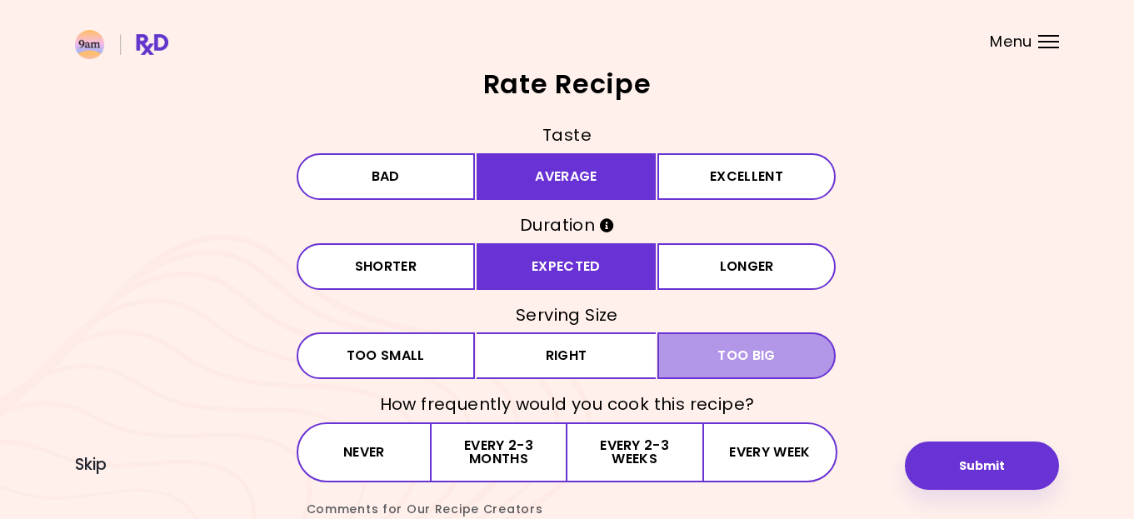
click at [725, 362] on span "Too big" at bounding box center [745, 355] width 57 height 13
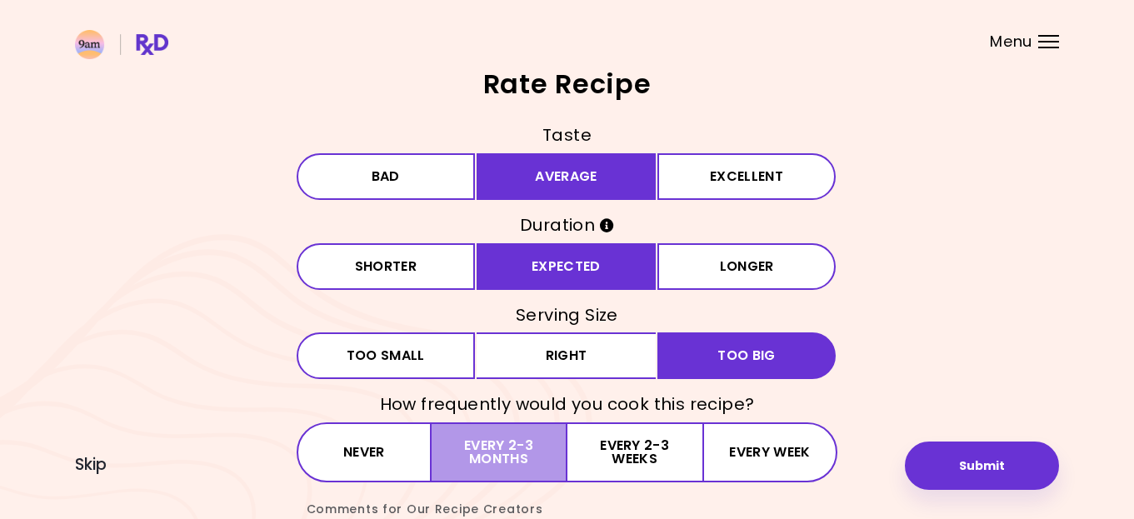
click at [511, 451] on button "Every 2-3 months" at bounding box center [498, 452] width 135 height 60
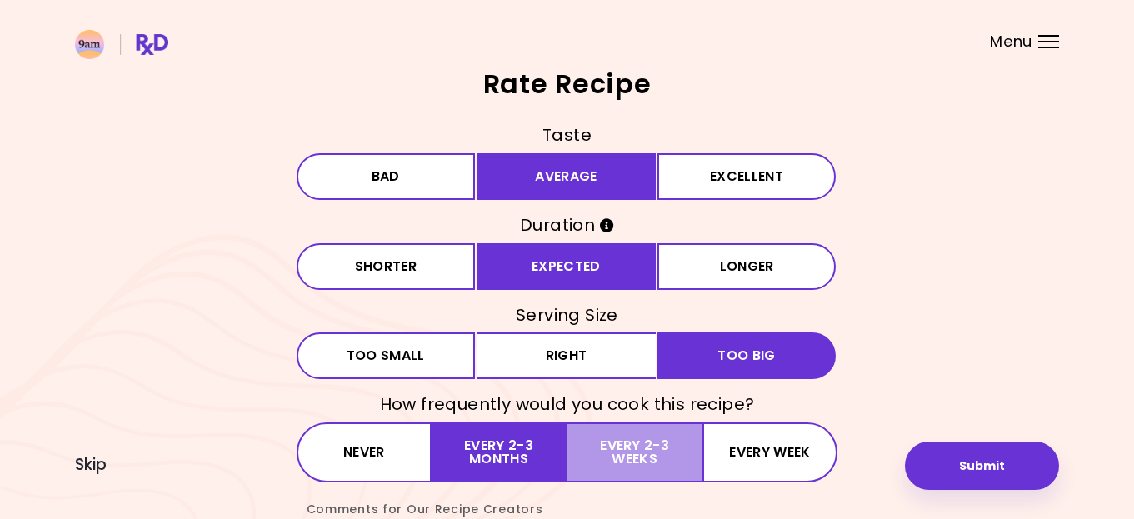
click at [665, 451] on button "Every 2-3 weeks" at bounding box center [634, 452] width 135 height 60
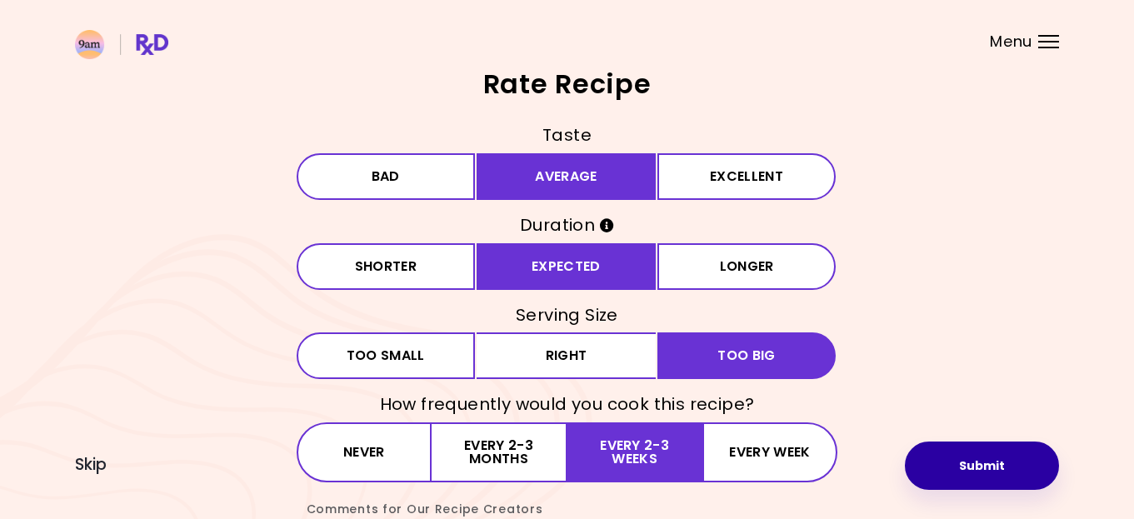
click at [950, 458] on button "Submit" at bounding box center [982, 465] width 154 height 48
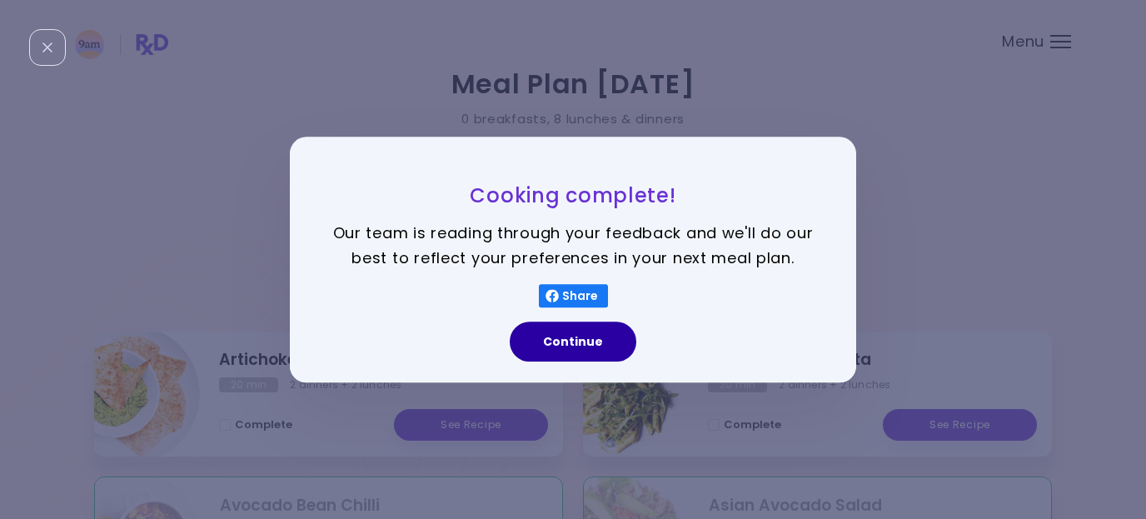
click at [564, 333] on button "Continue" at bounding box center [573, 342] width 127 height 40
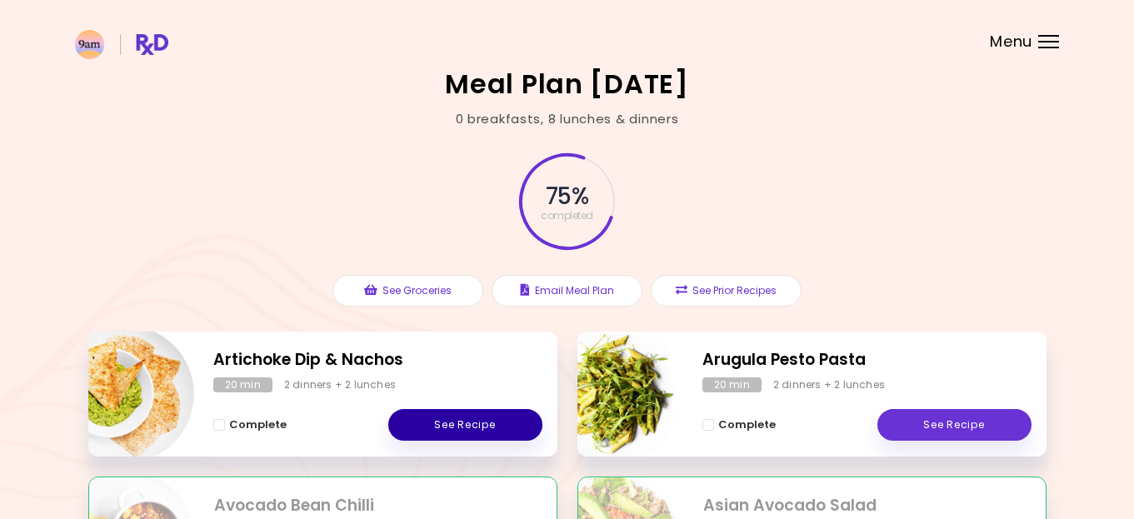
click at [482, 428] on link "See Recipe" at bounding box center [465, 425] width 154 height 32
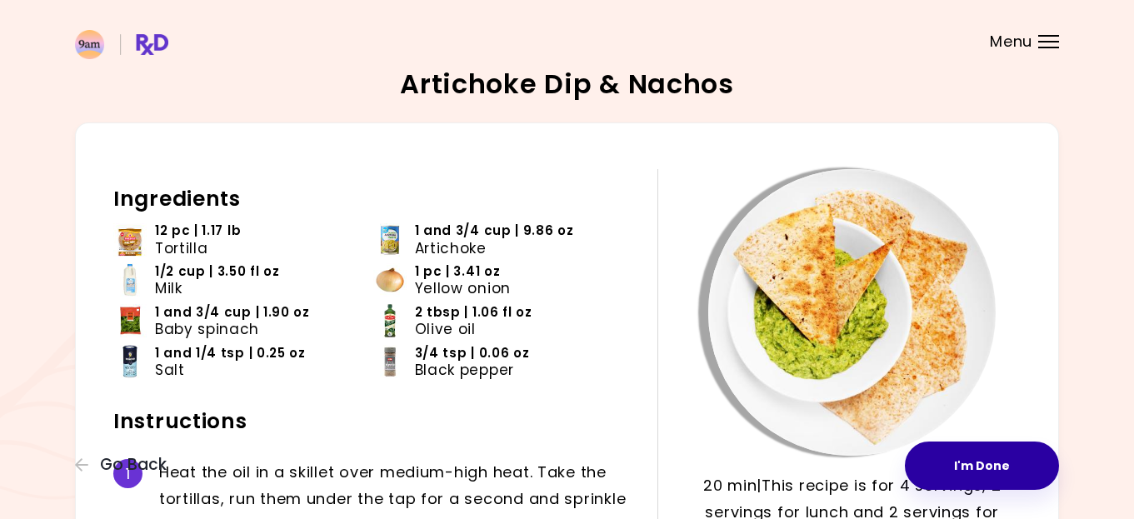
click at [957, 469] on button "I'm Done" at bounding box center [982, 465] width 154 height 48
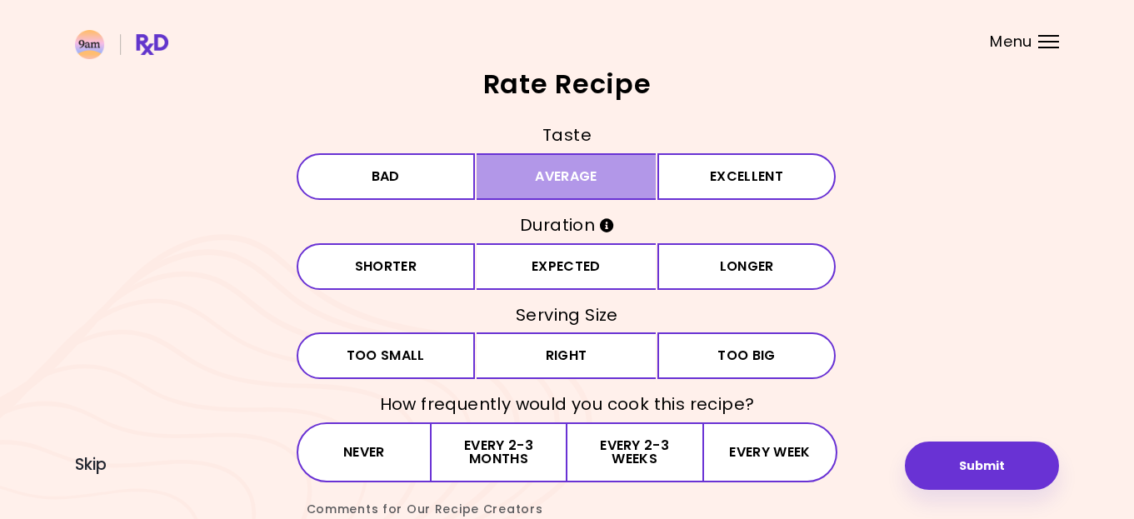
click at [597, 168] on button "Average" at bounding box center [565, 176] width 179 height 47
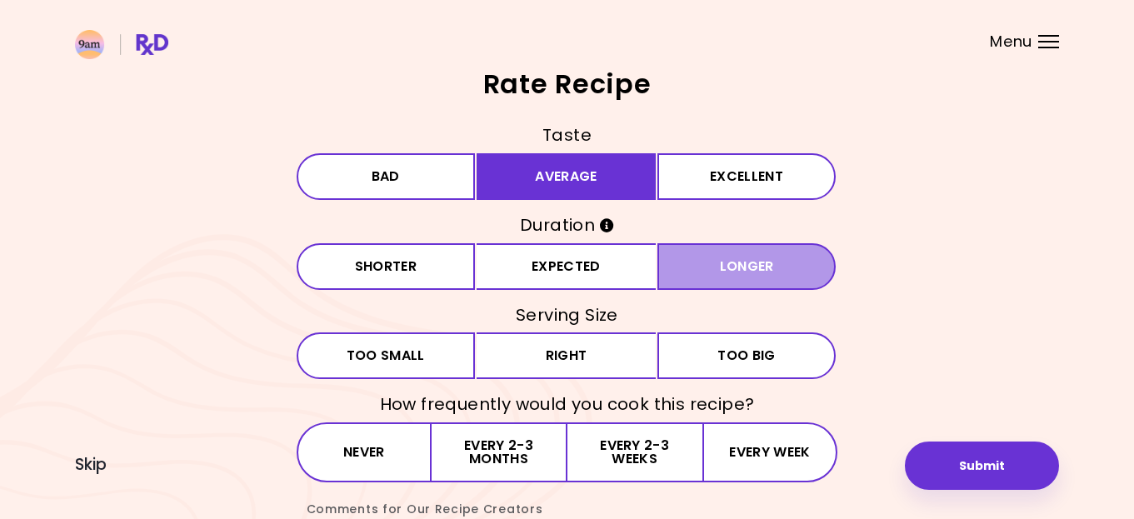
click at [725, 267] on button "Longer" at bounding box center [746, 266] width 179 height 47
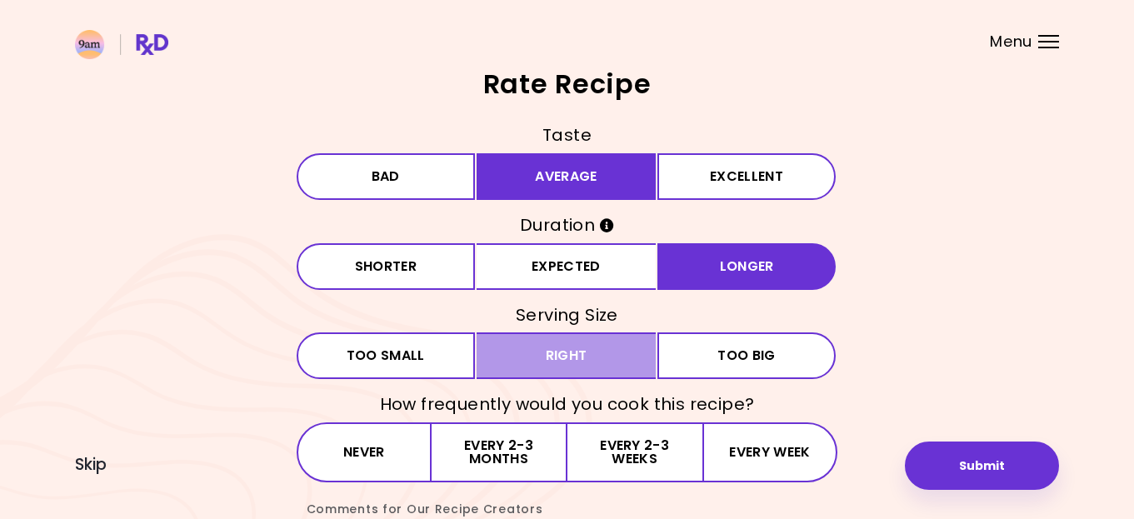
click at [599, 353] on button "Right" at bounding box center [565, 355] width 179 height 47
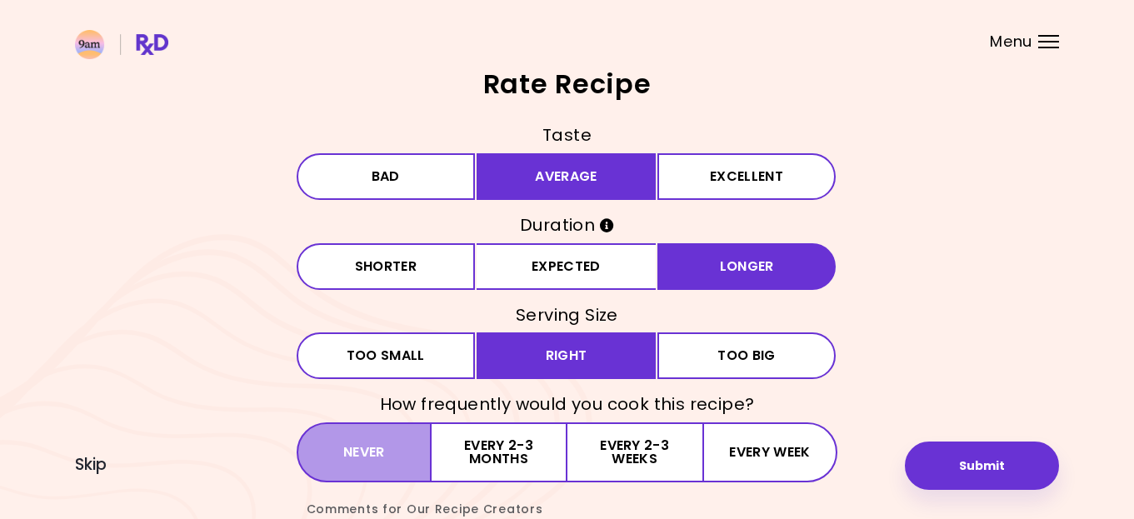
click at [379, 455] on button "Never" at bounding box center [365, 452] width 136 height 60
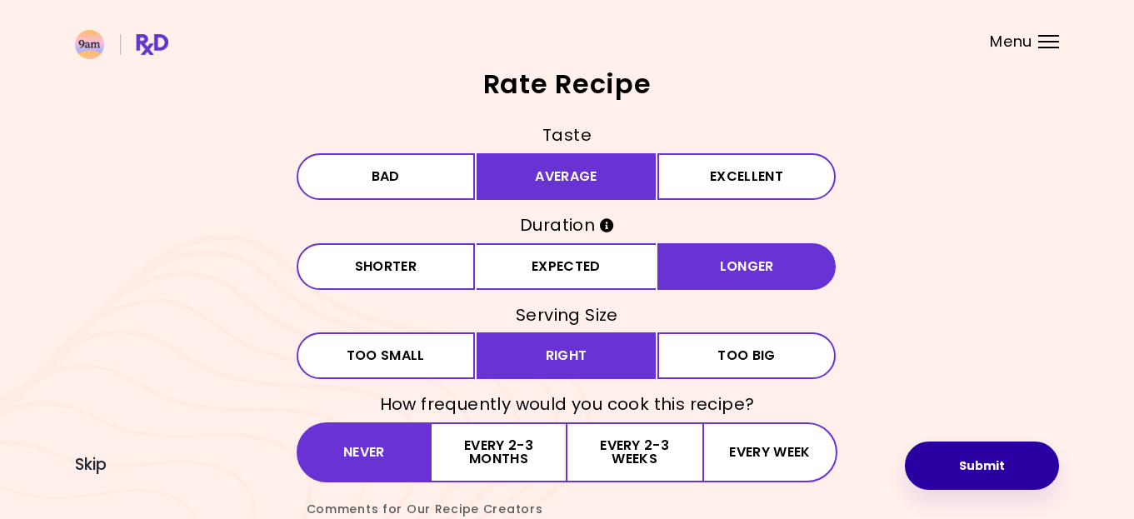
click at [939, 472] on button "Submit" at bounding box center [982, 465] width 154 height 48
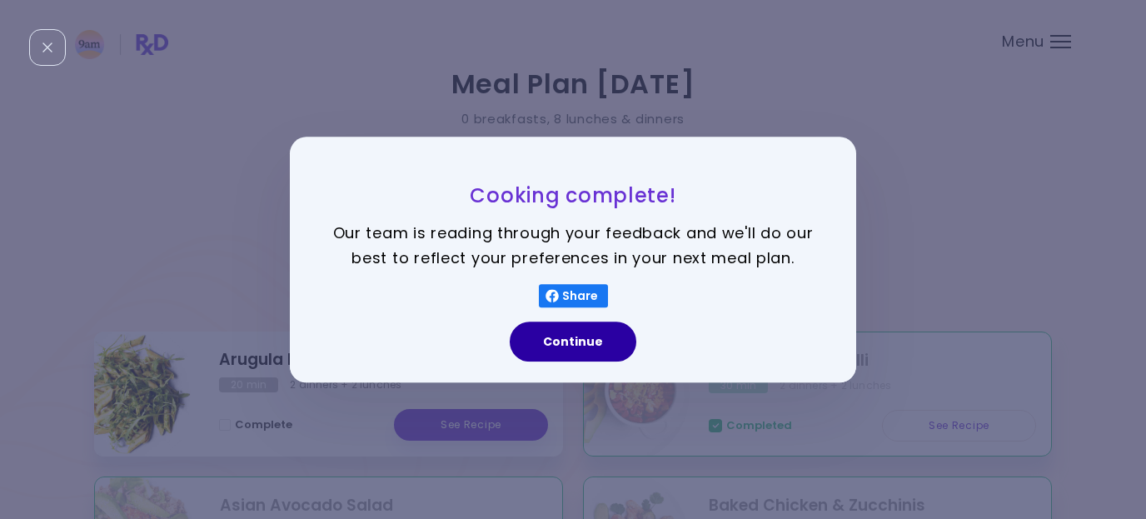
click at [570, 336] on button "Continue" at bounding box center [573, 342] width 127 height 40
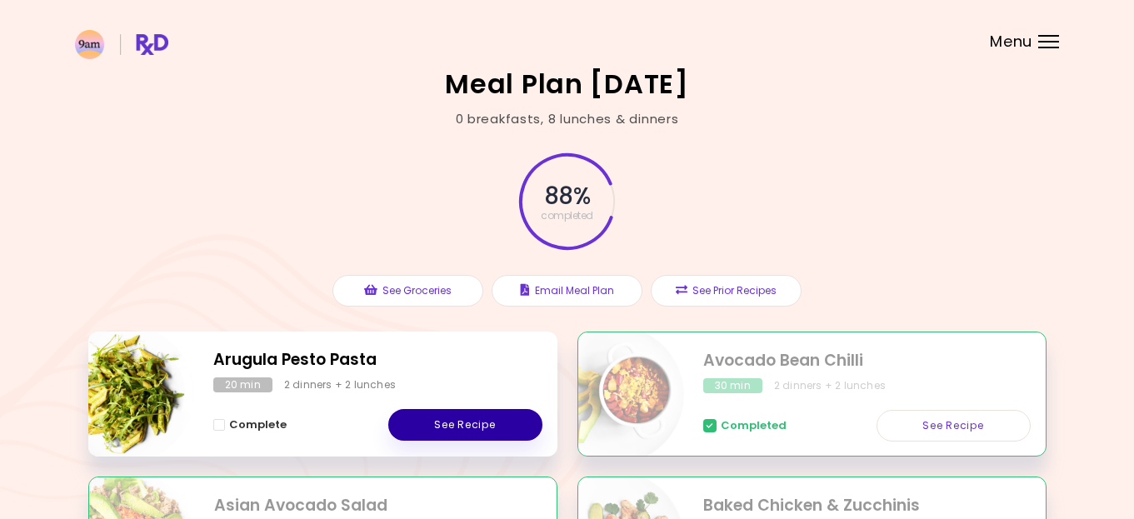
click at [467, 425] on link "See Recipe" at bounding box center [465, 425] width 154 height 32
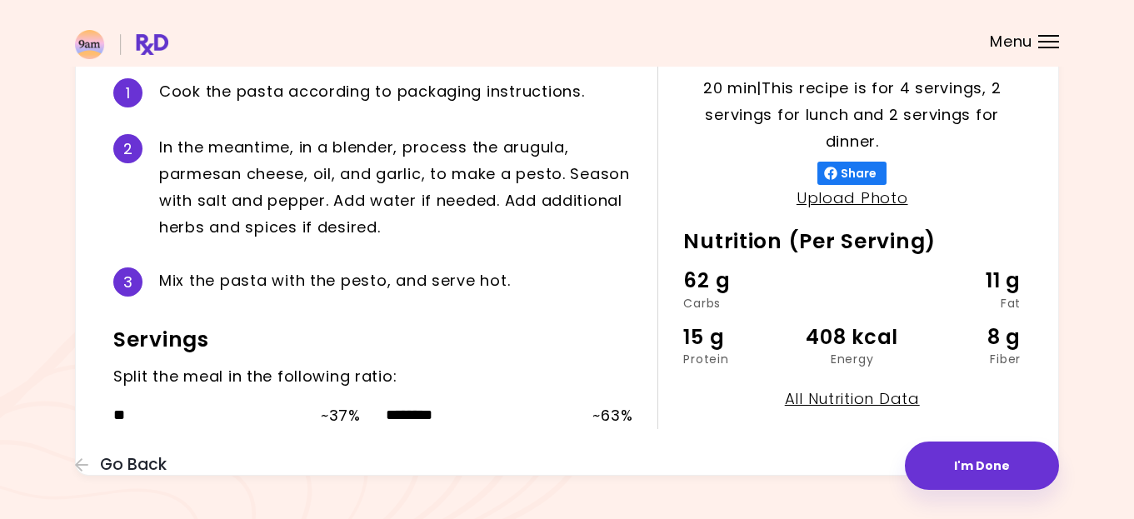
scroll to position [408, 0]
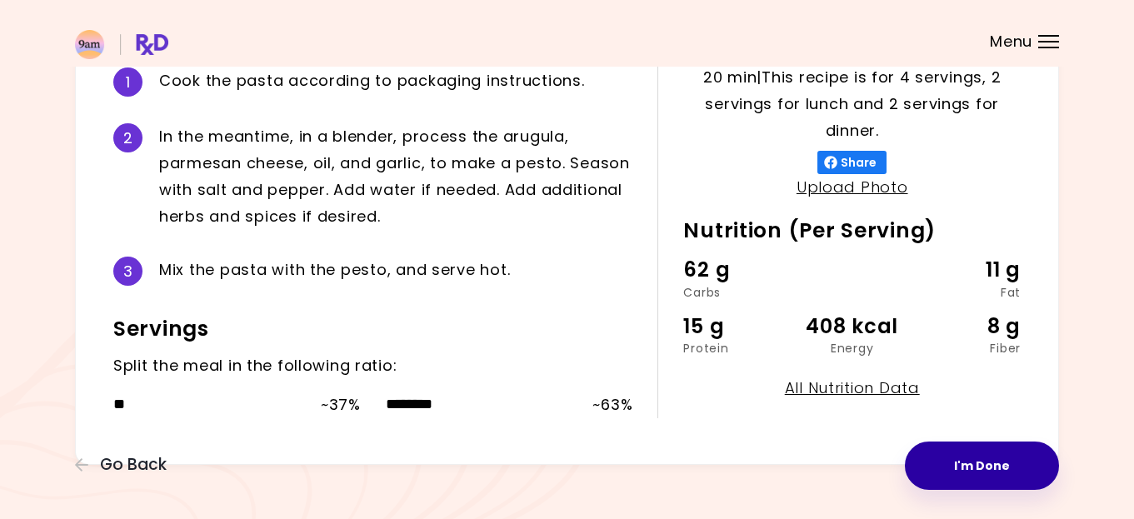
click at [980, 467] on button "I'm Done" at bounding box center [982, 465] width 154 height 48
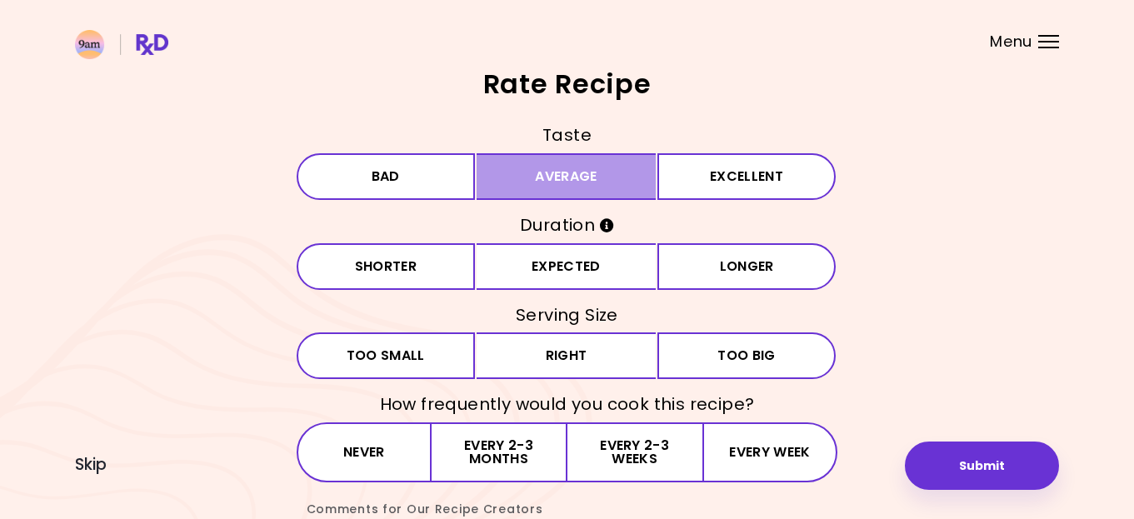
click at [607, 172] on button "Average" at bounding box center [565, 176] width 179 height 47
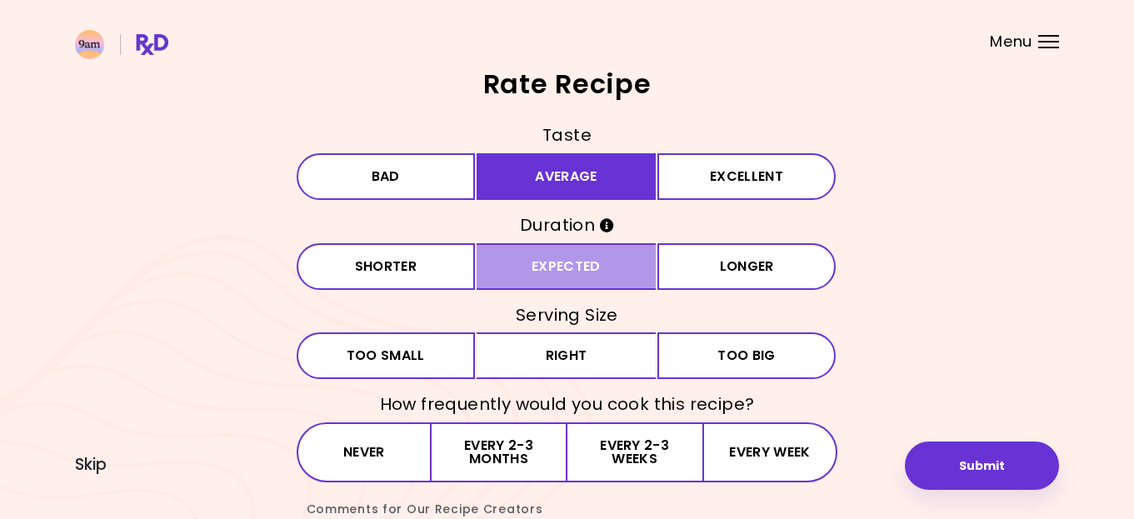
click at [593, 263] on button "Expected" at bounding box center [565, 266] width 179 height 47
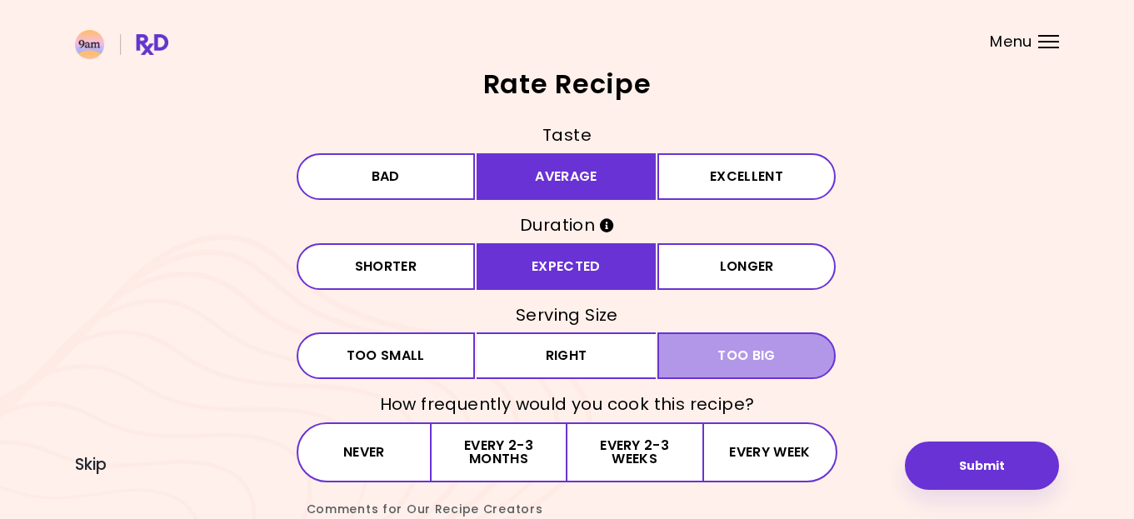
click at [764, 361] on span "Too big" at bounding box center [745, 355] width 57 height 13
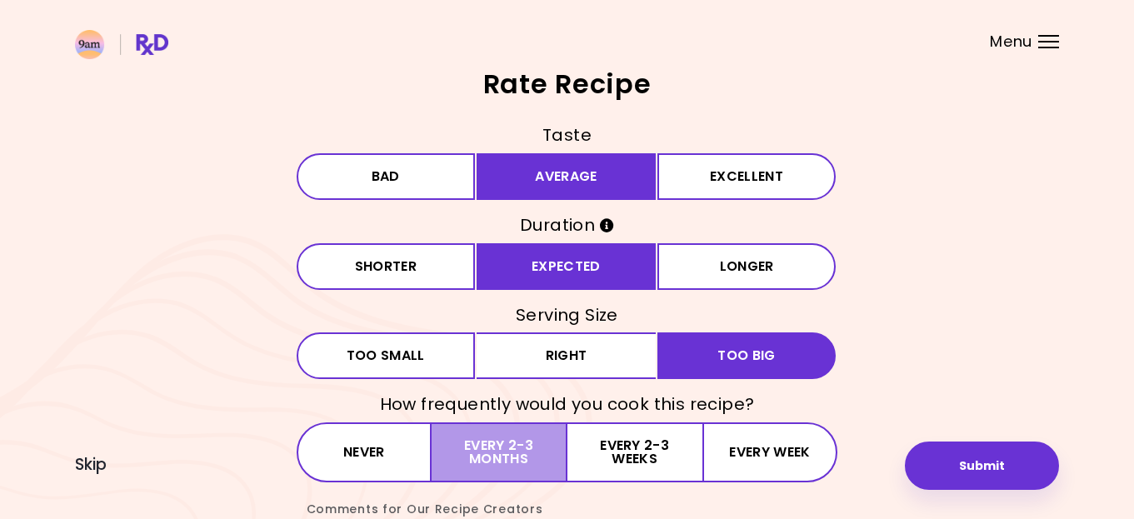
click at [511, 447] on button "Every 2-3 months" at bounding box center [498, 452] width 135 height 60
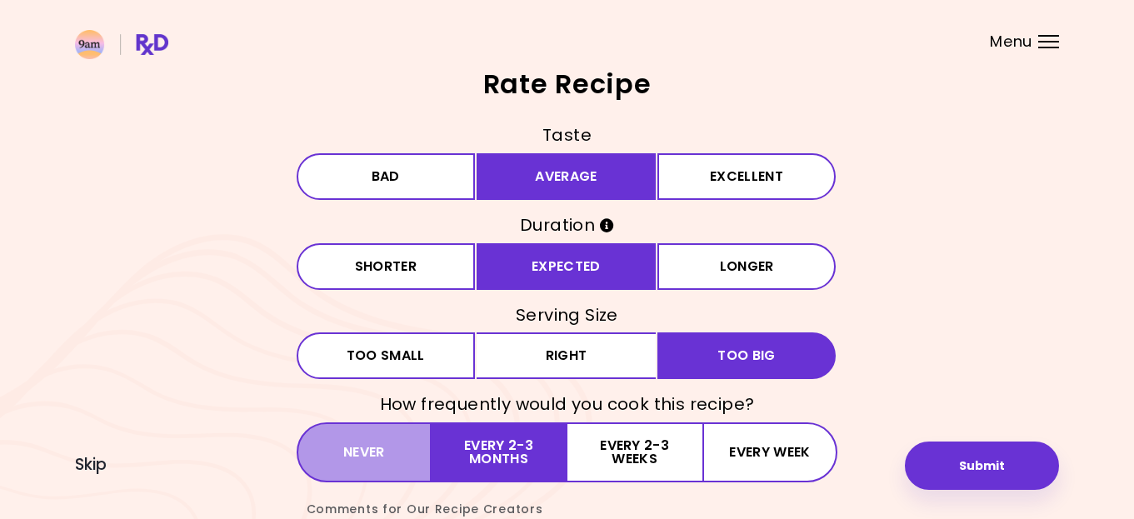
click at [403, 457] on button "Never" at bounding box center [365, 452] width 136 height 60
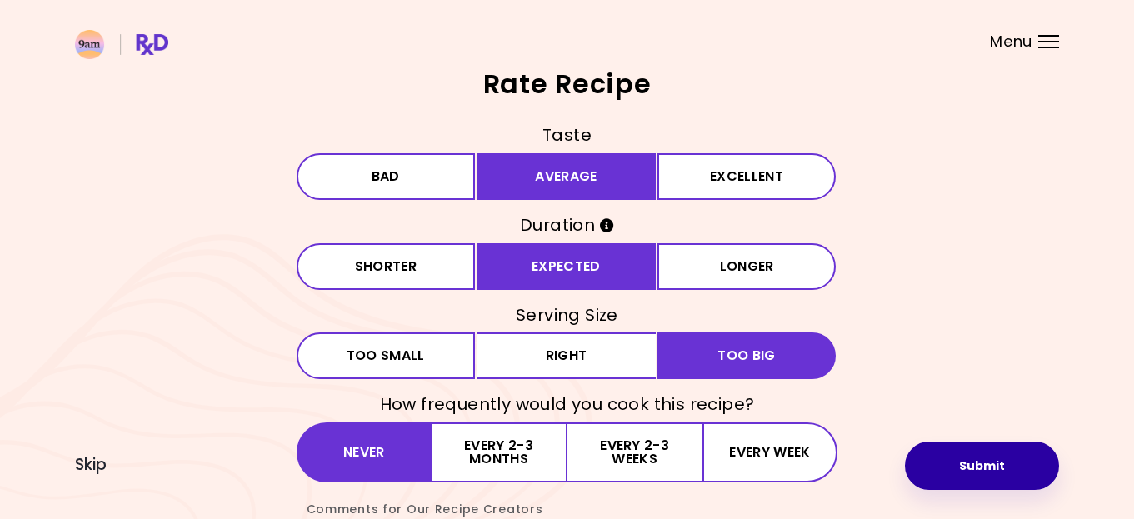
click at [955, 462] on button "Submit" at bounding box center [982, 465] width 154 height 48
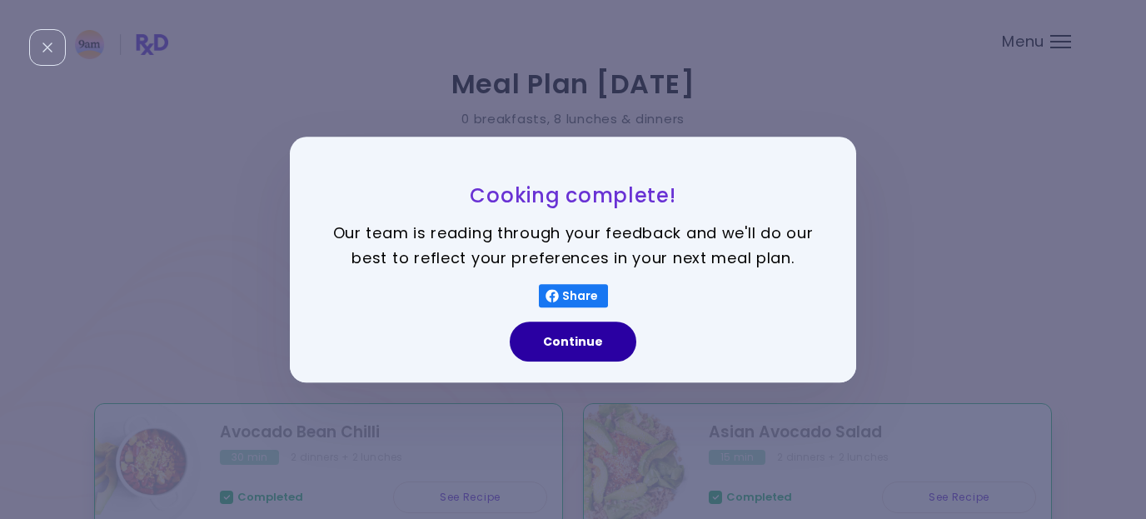
click at [577, 347] on button "Continue" at bounding box center [573, 342] width 127 height 40
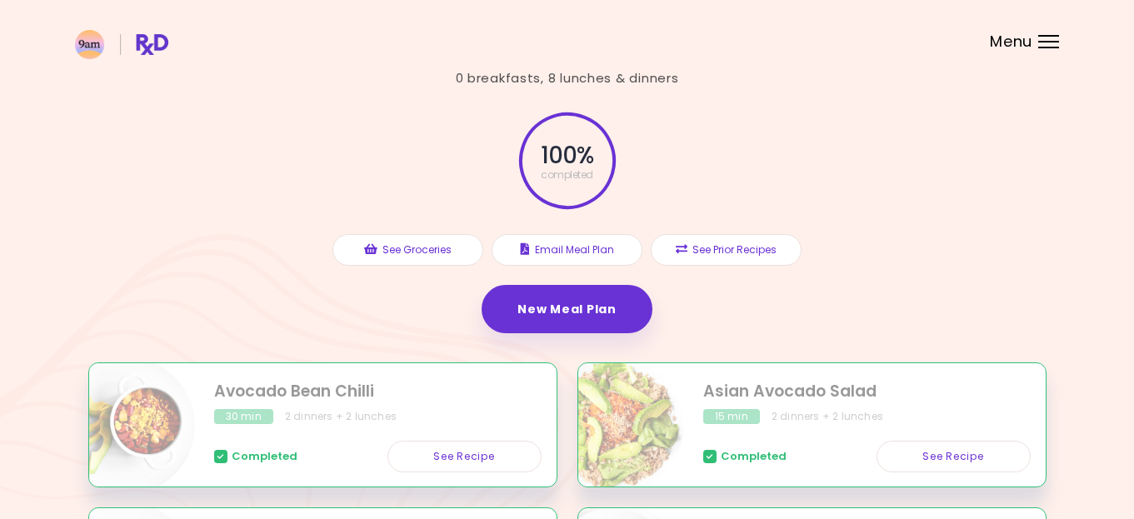
scroll to position [24, 0]
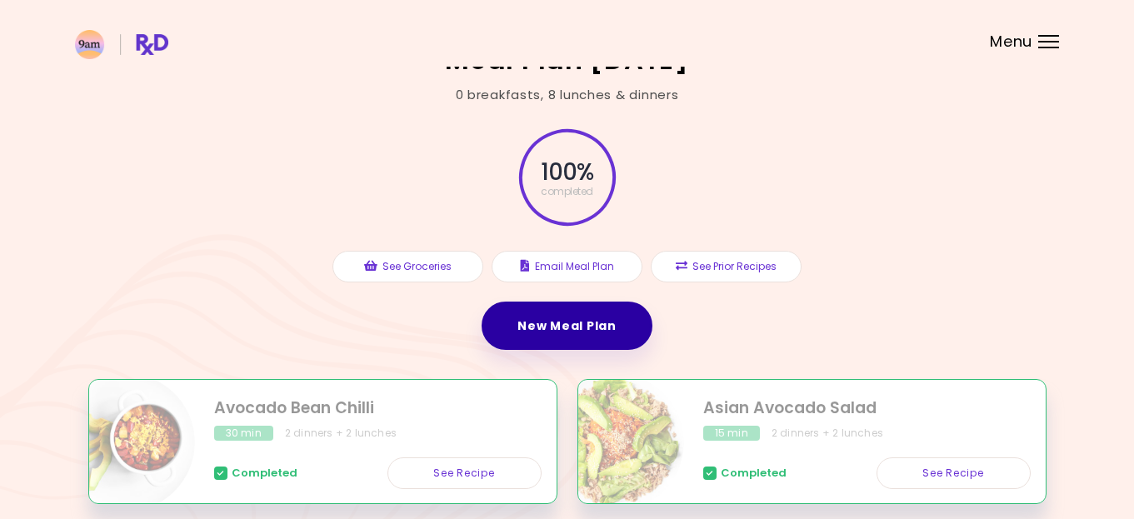
click at [570, 324] on link "New Meal Plan" at bounding box center [566, 326] width 170 height 48
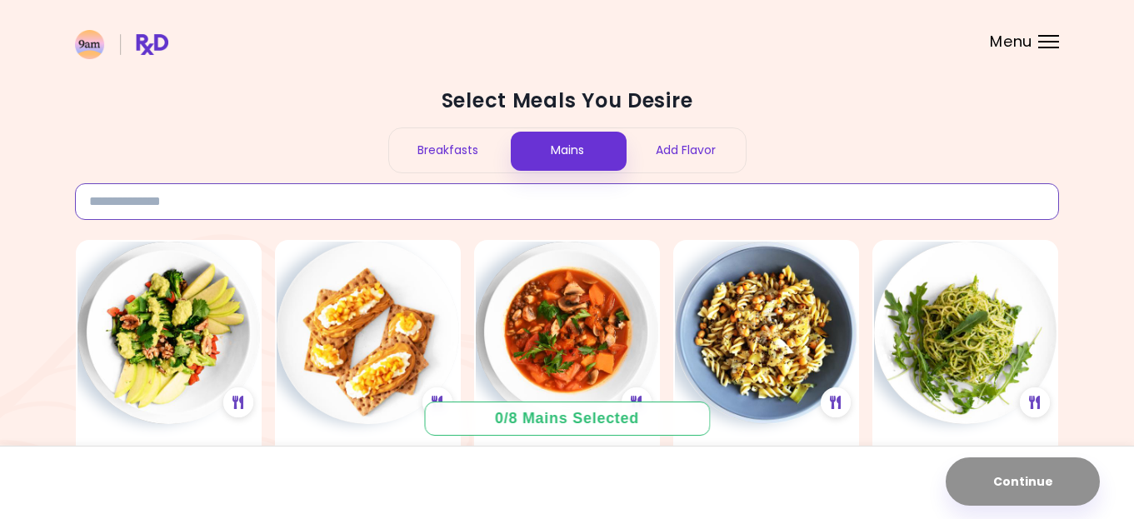
click at [276, 195] on input at bounding box center [567, 201] width 984 height 37
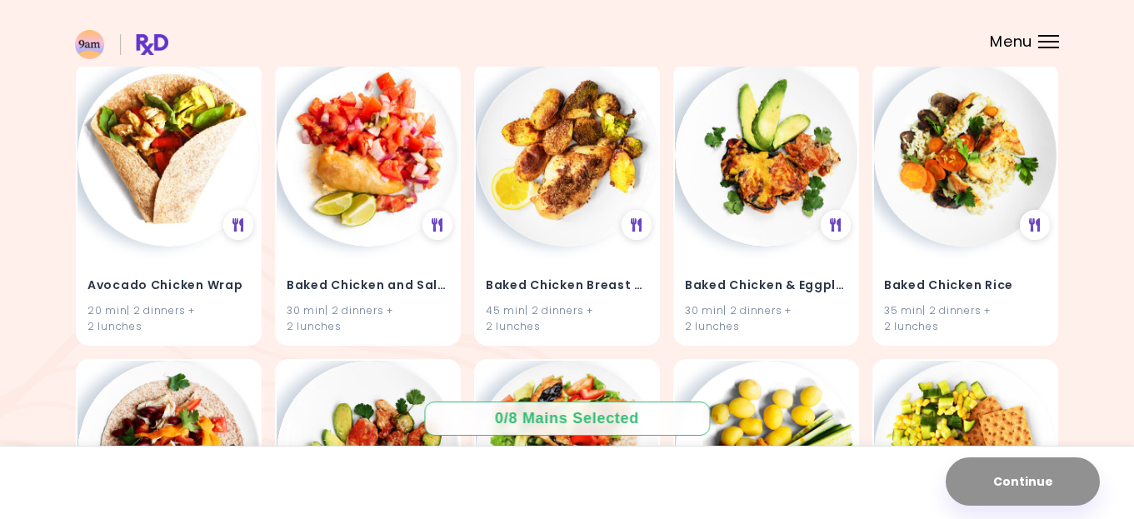
scroll to position [176, 0]
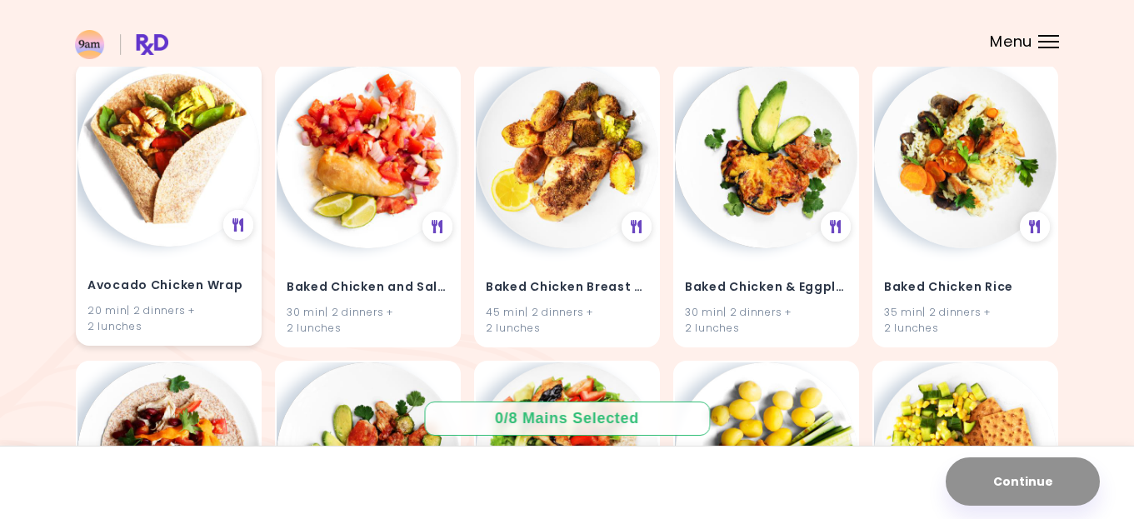
click at [212, 291] on h4 "Avocado Chicken Wrap" at bounding box center [168, 285] width 162 height 27
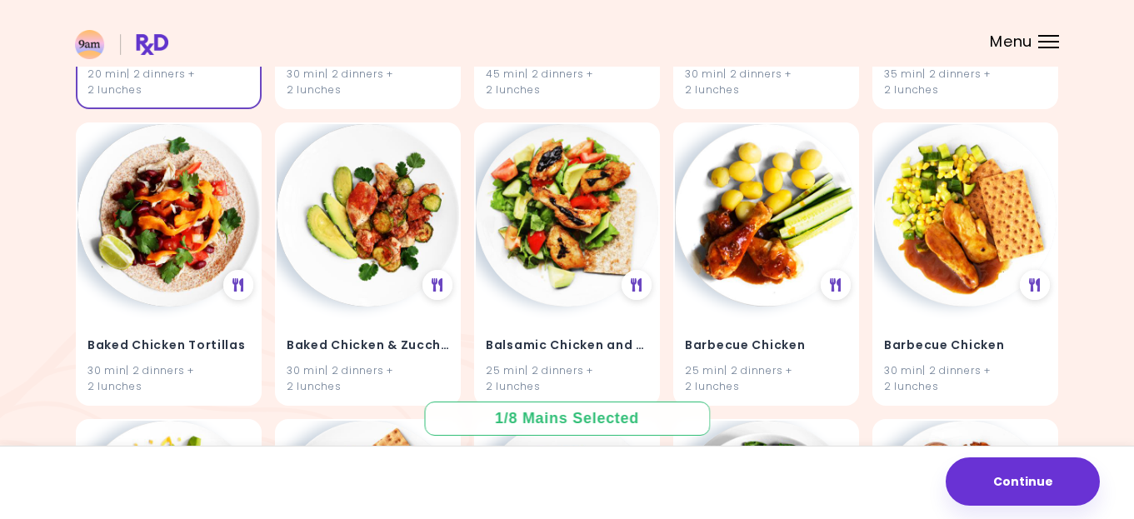
scroll to position [418, 0]
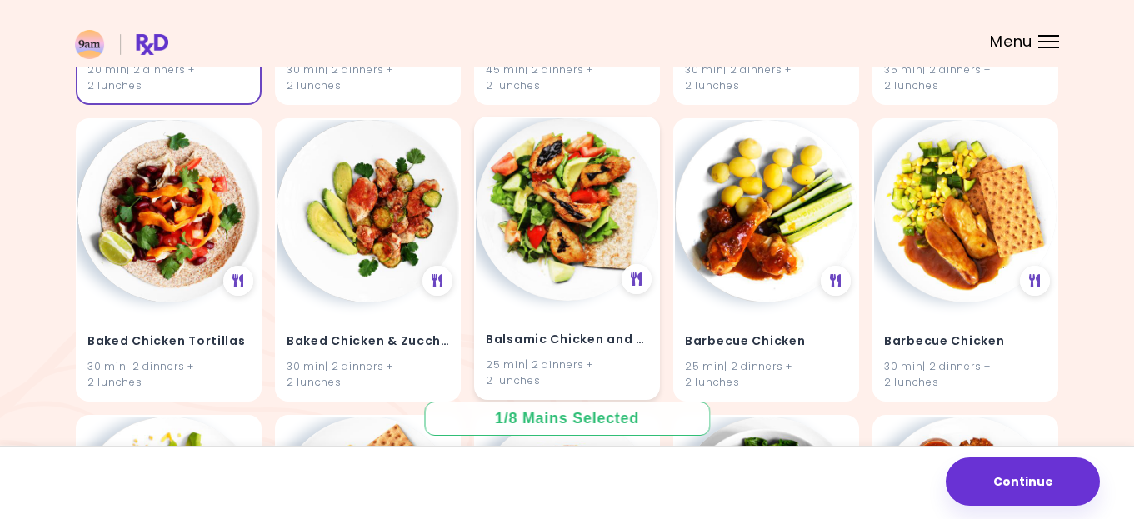
click at [583, 376] on div "25 min | 2 dinners + 2 lunches" at bounding box center [567, 372] width 162 height 32
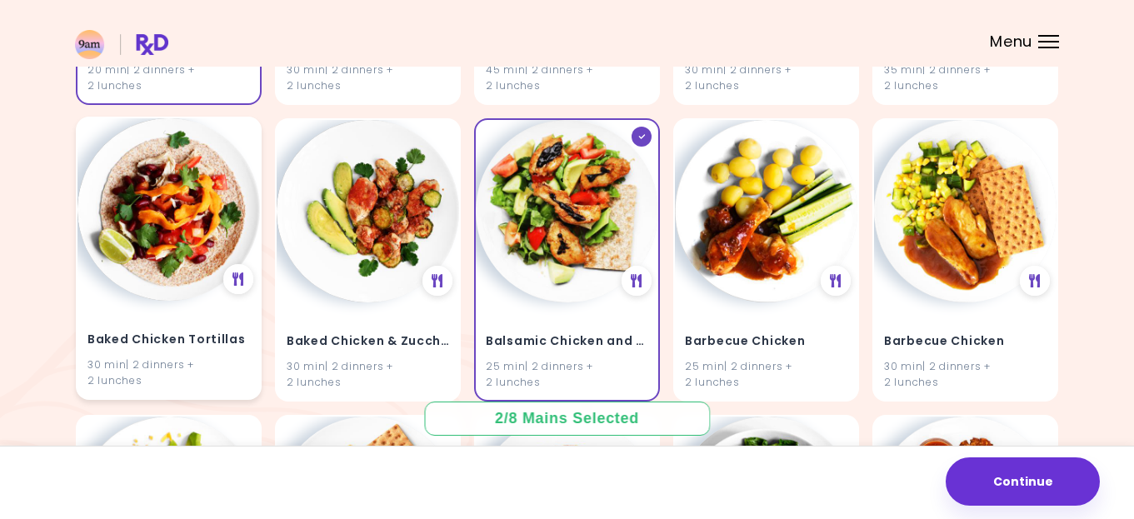
click at [169, 329] on h4 "Baked Chicken Tortillas" at bounding box center [168, 340] width 162 height 27
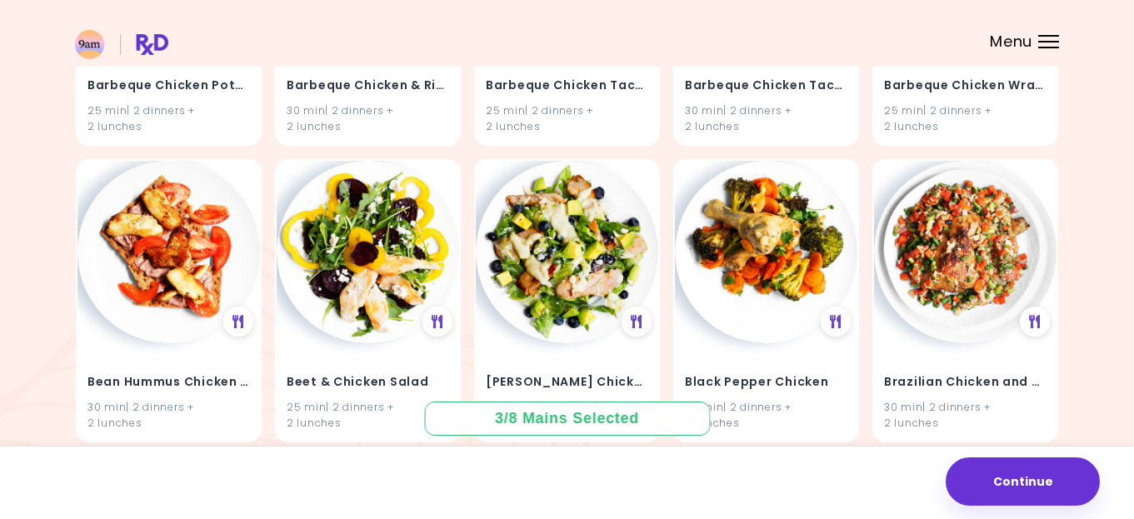
scroll to position [1269, 0]
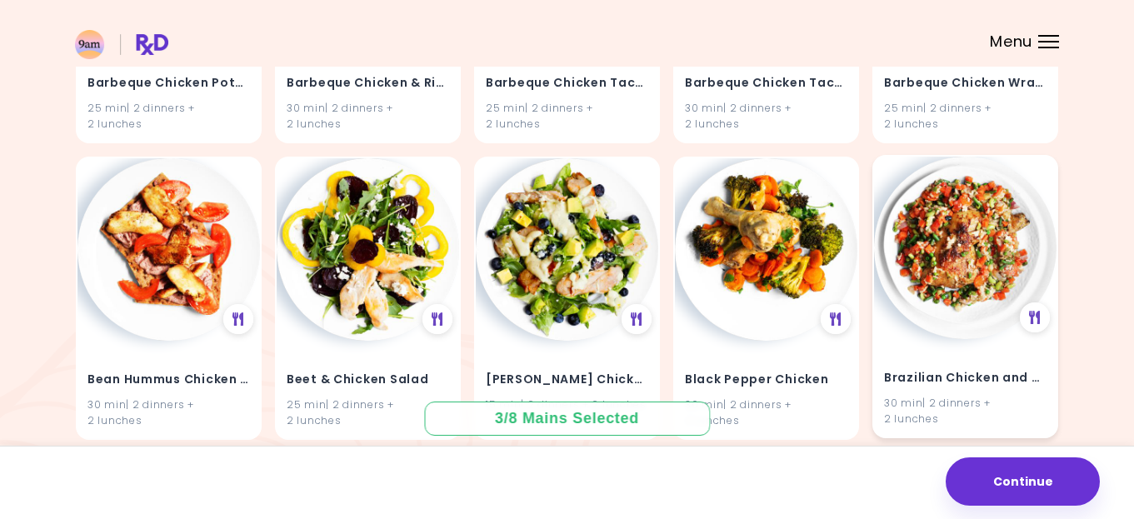
click at [969, 370] on h4 "Brazilian Chicken and Veggies" at bounding box center [965, 378] width 162 height 27
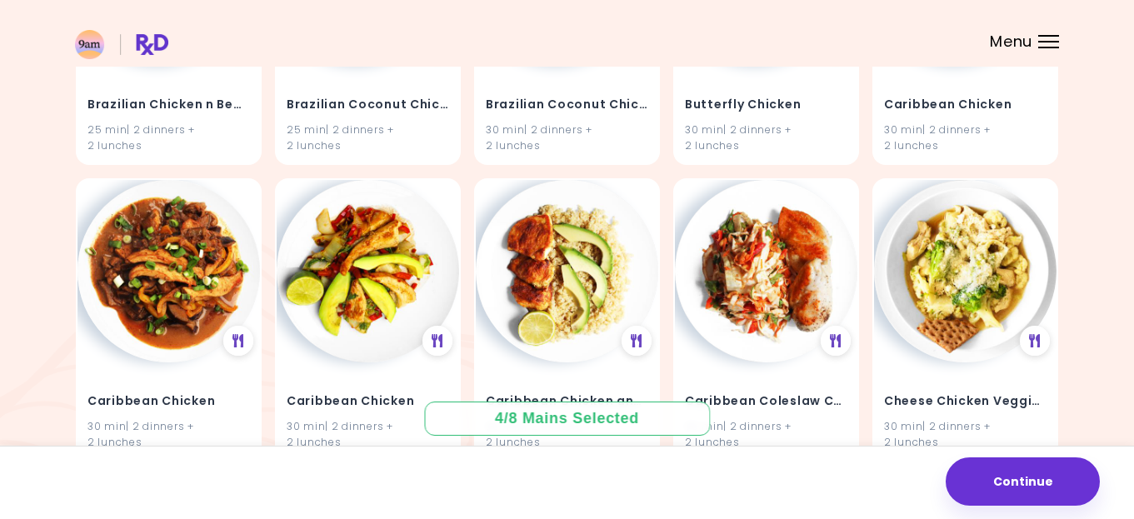
scroll to position [1855, 0]
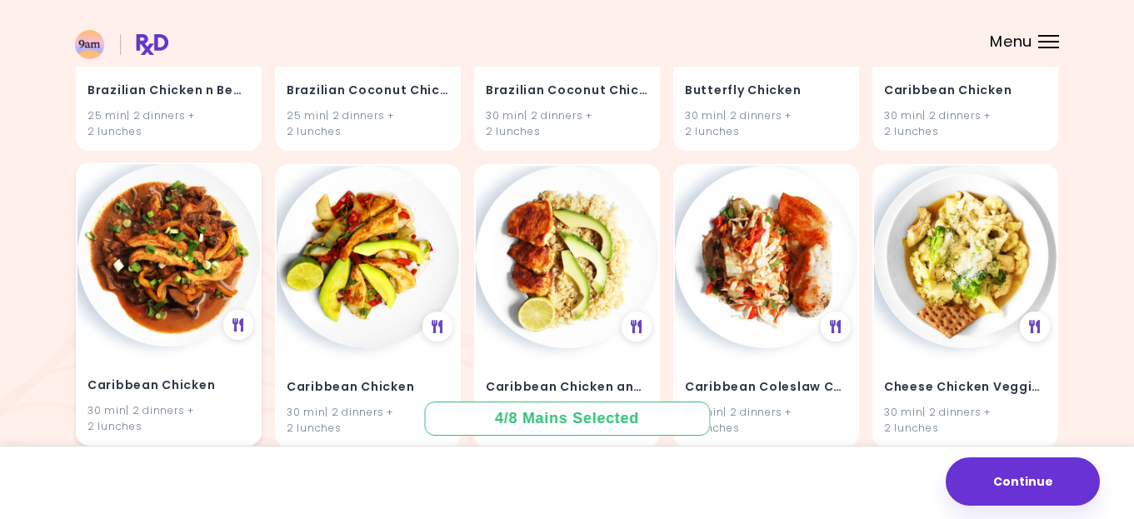
click at [202, 357] on div "Caribbean Chicken 30 min | 2 dinners + 2 lunches" at bounding box center [168, 394] width 182 height 97
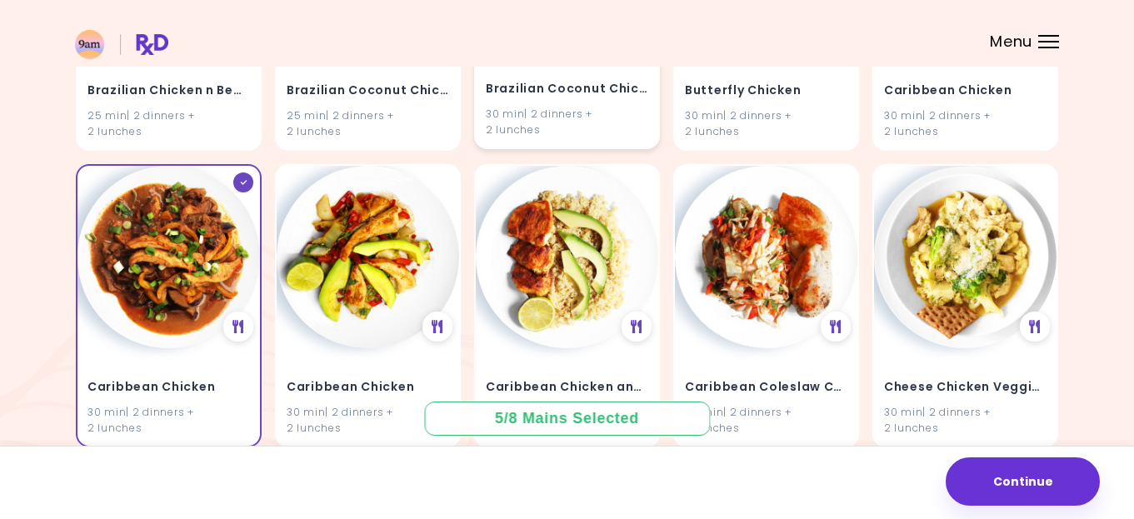
click at [542, 97] on h4 "Brazilian Coconut Chicken" at bounding box center [567, 89] width 162 height 27
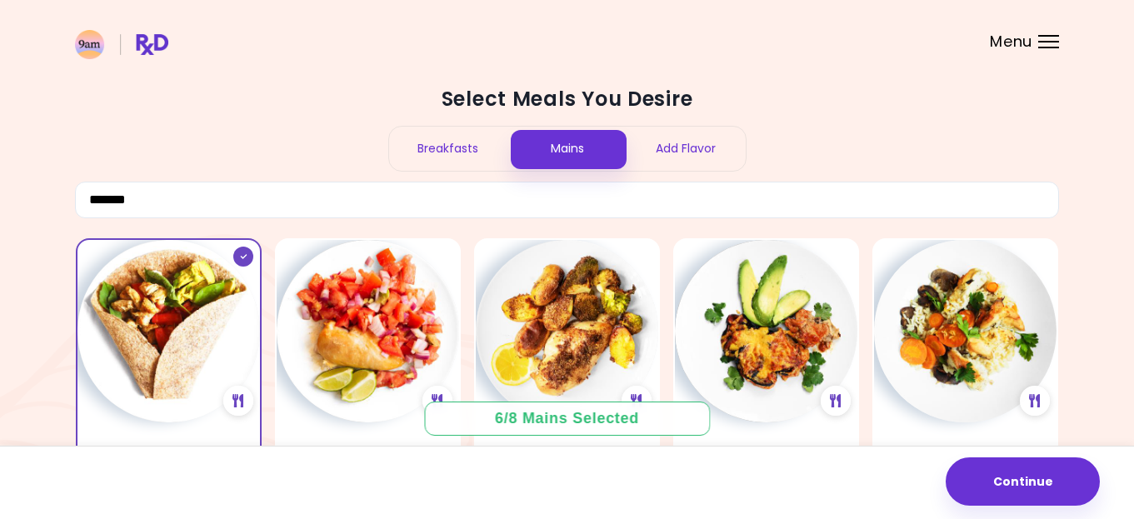
scroll to position [0, 0]
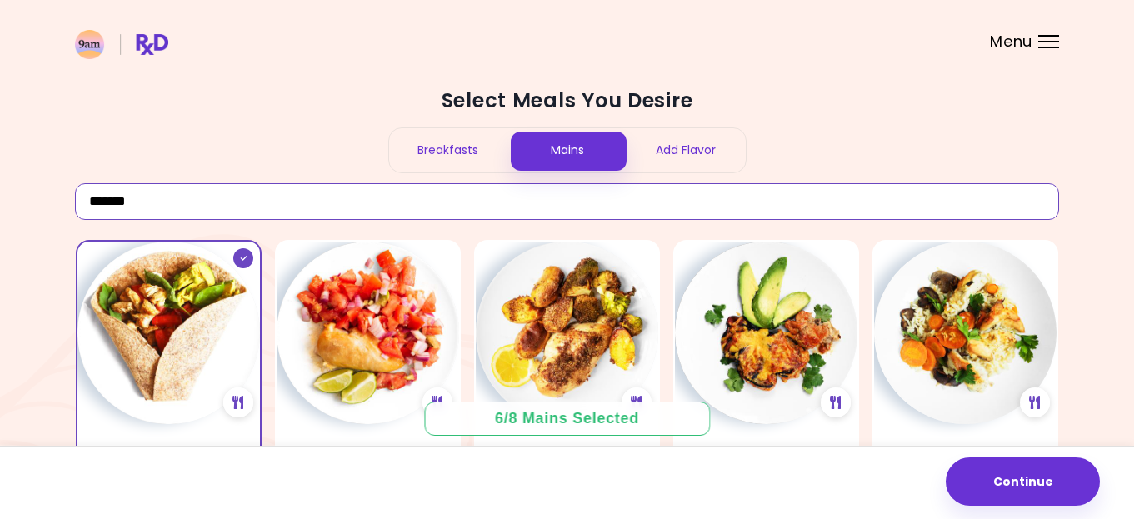
drag, startPoint x: 161, startPoint y: 201, endPoint x: 41, endPoint y: 212, distance: 120.5
type input "****"
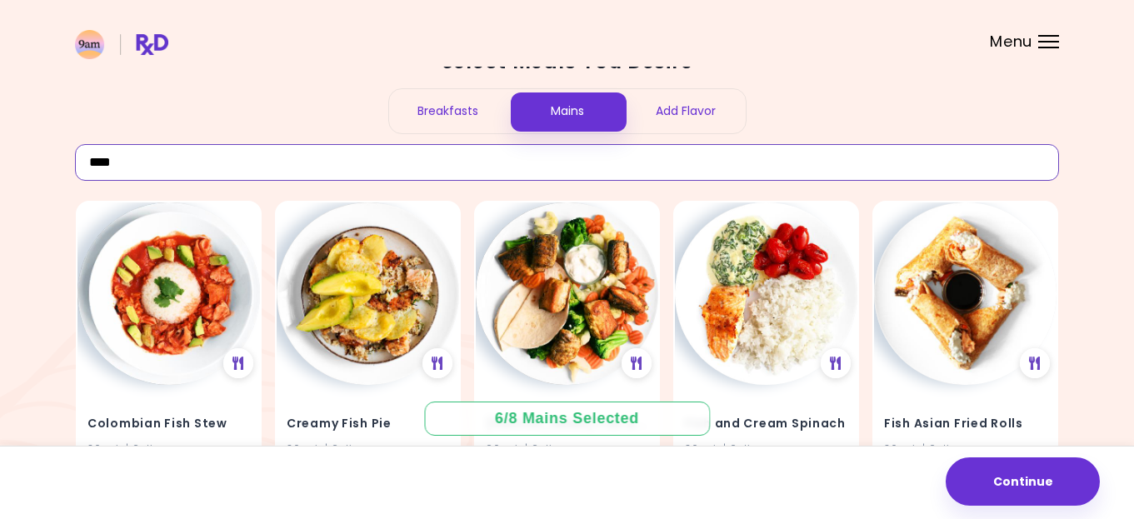
scroll to position [32, 0]
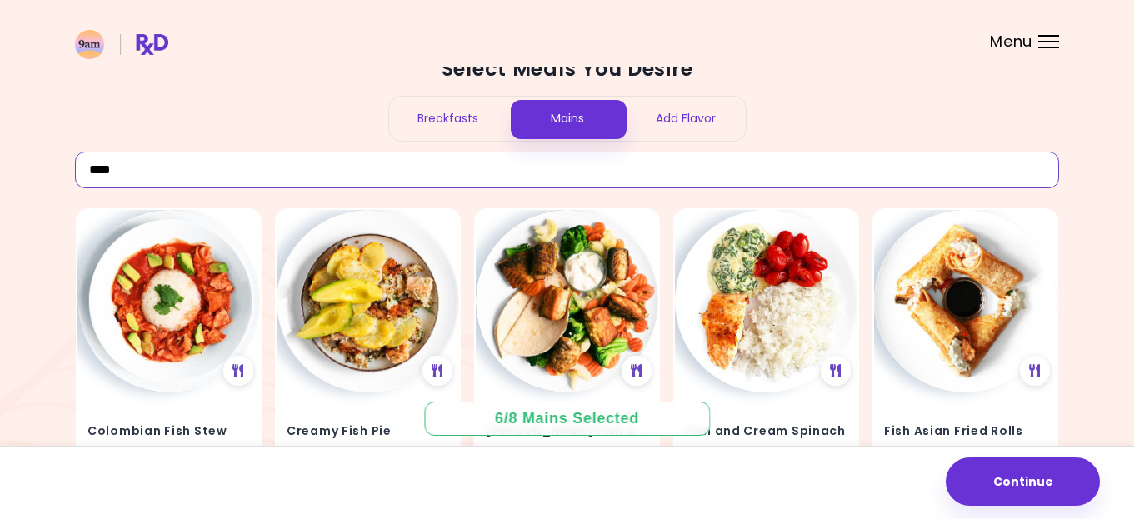
drag, startPoint x: 135, startPoint y: 169, endPoint x: 70, endPoint y: 164, distance: 65.2
click at [70, 164] on div "Select Meals You Desire Breakfasts Mains Add Flavor **** Colombian Fish Stew 30…" at bounding box center [567, 454] width 1134 height 972
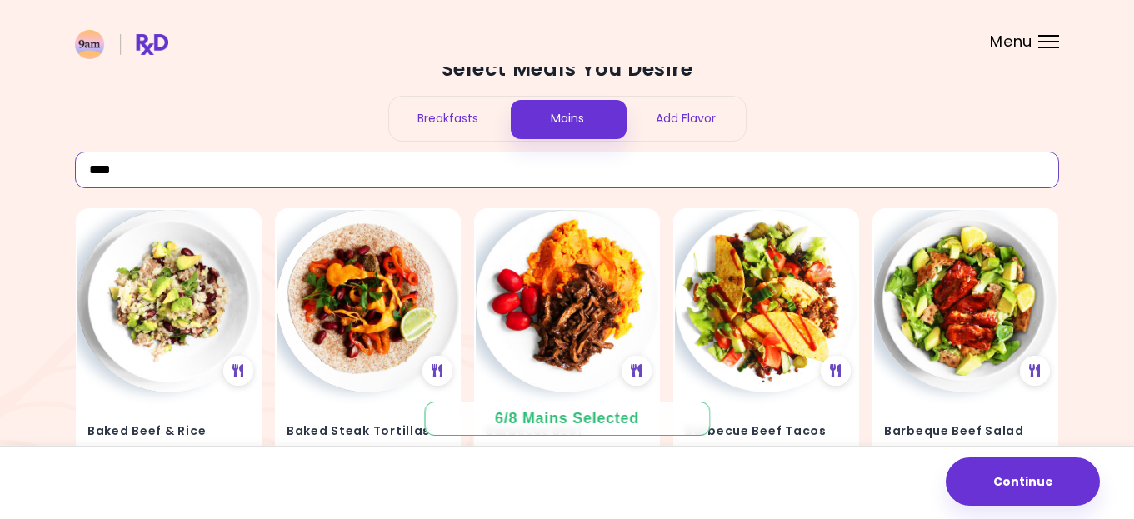
type input "****"
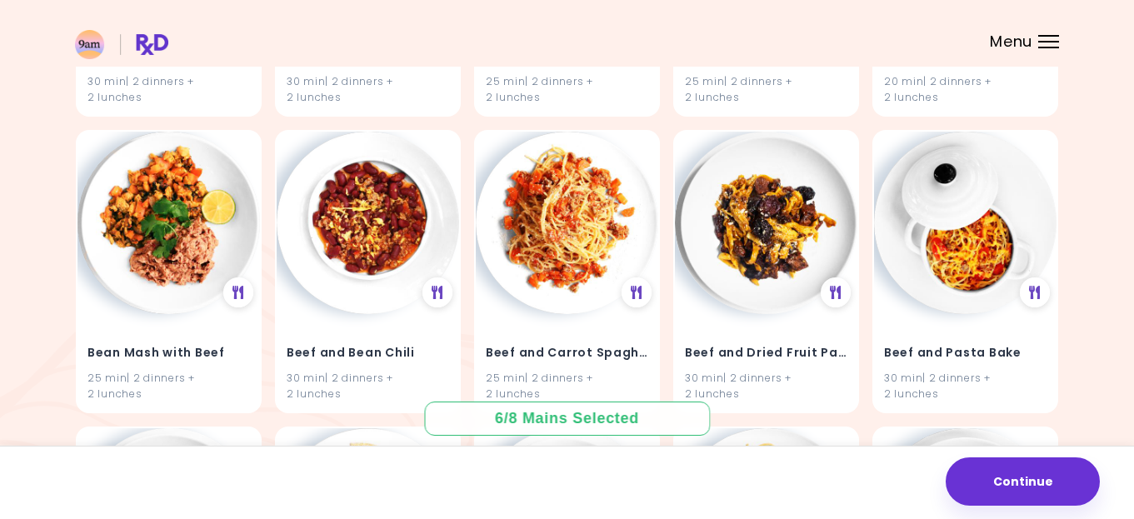
scroll to position [418, 0]
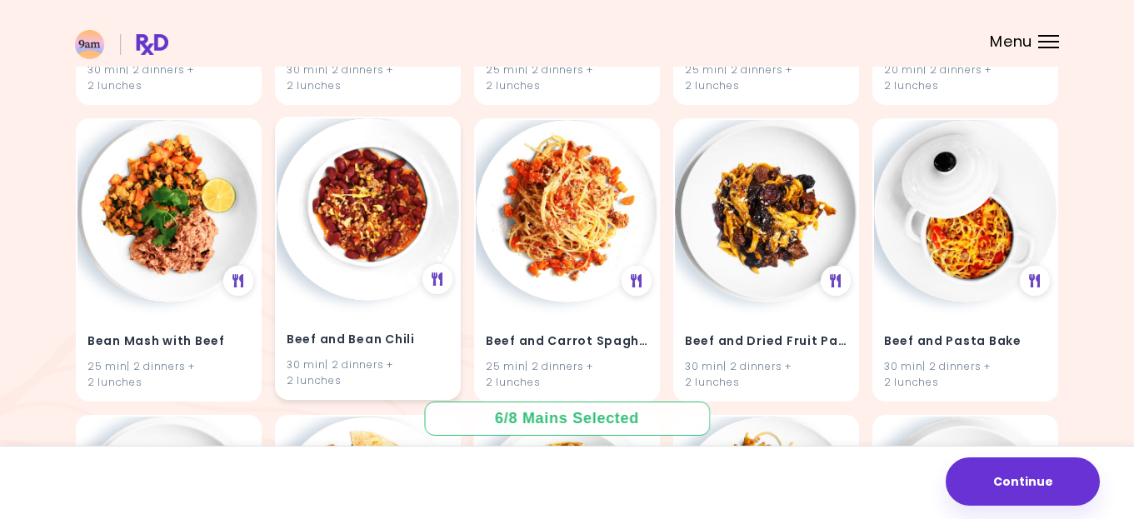
click at [371, 306] on div "Beef and Bean Chili 30 min | 2 dinners + 2 lunches" at bounding box center [368, 349] width 182 height 97
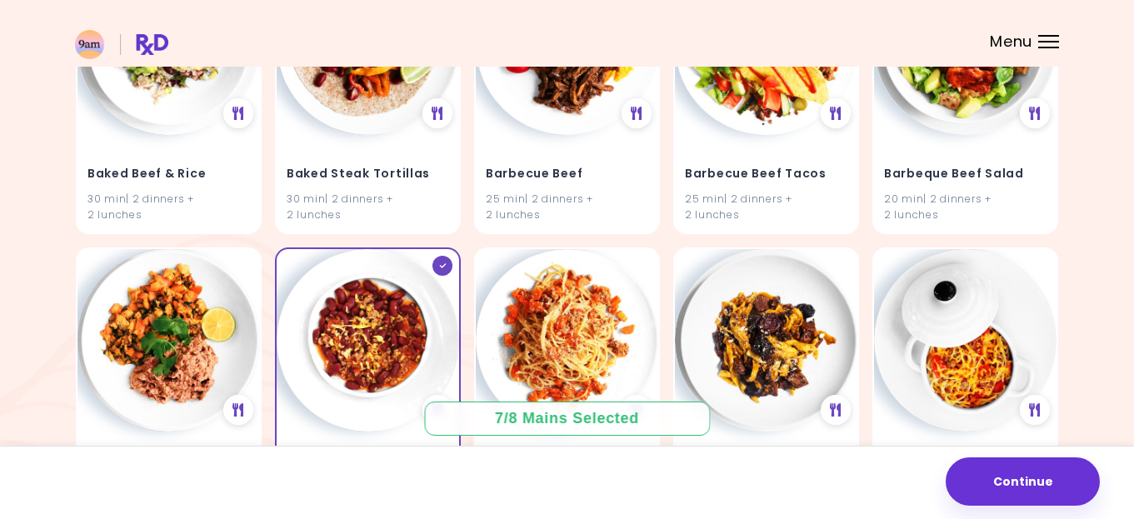
scroll to position [281, 0]
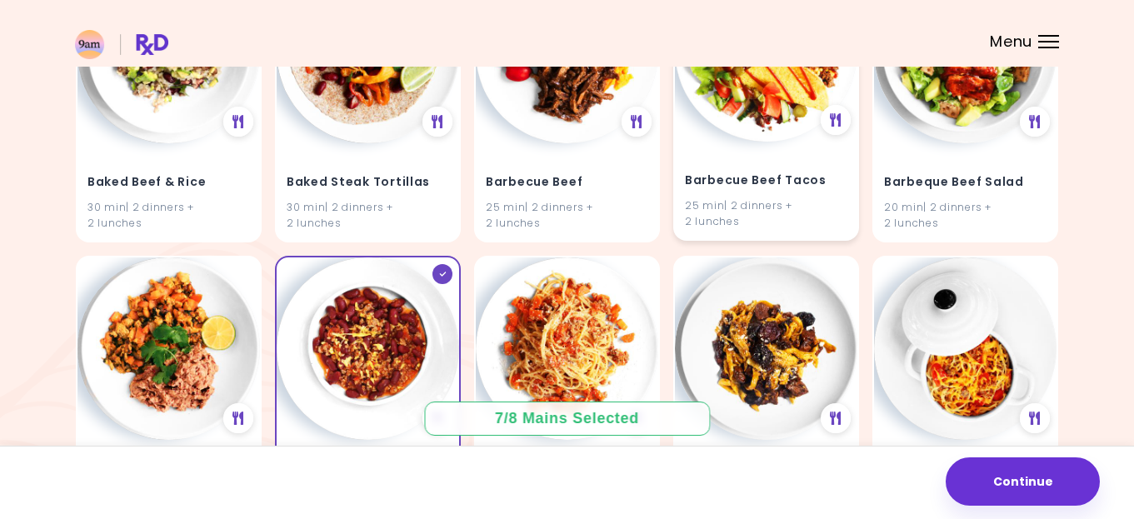
click at [749, 171] on h4 "Barbecue Beef Tacos" at bounding box center [766, 180] width 162 height 27
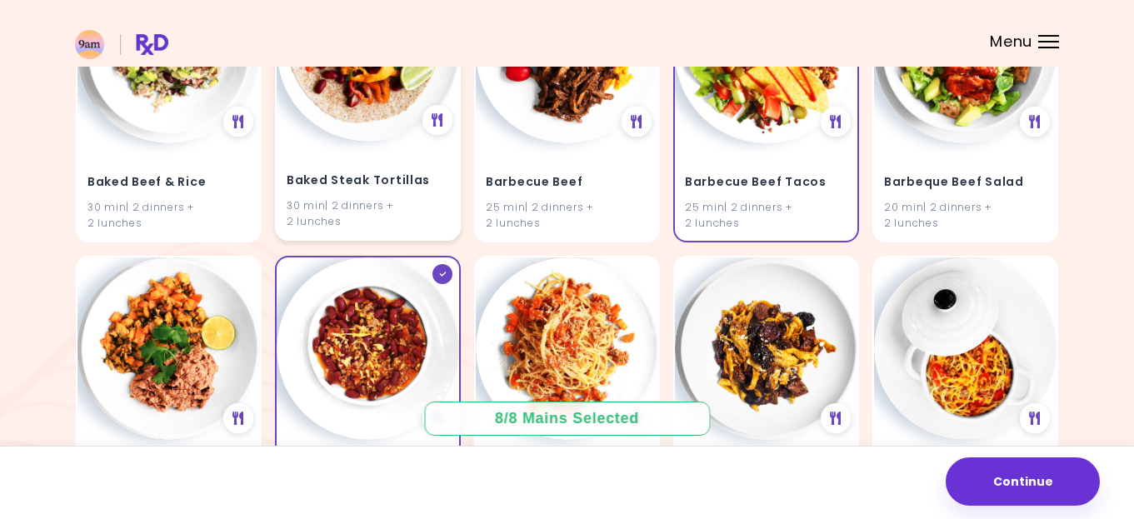
click at [374, 167] on h4 "Baked Steak Tortillas" at bounding box center [368, 180] width 162 height 27
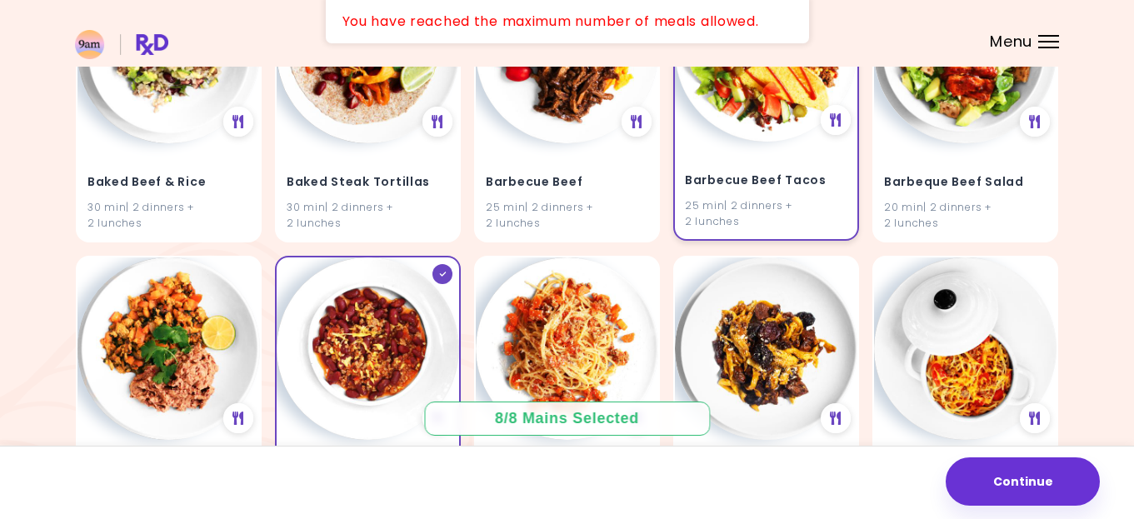
click at [820, 161] on div "Barbecue Beef Tacos 25 min | 2 dinners + 2 lunches" at bounding box center [766, 190] width 182 height 97
click at [788, 199] on div "25 min | 2 dinners + 2 lunches" at bounding box center [766, 213] width 162 height 32
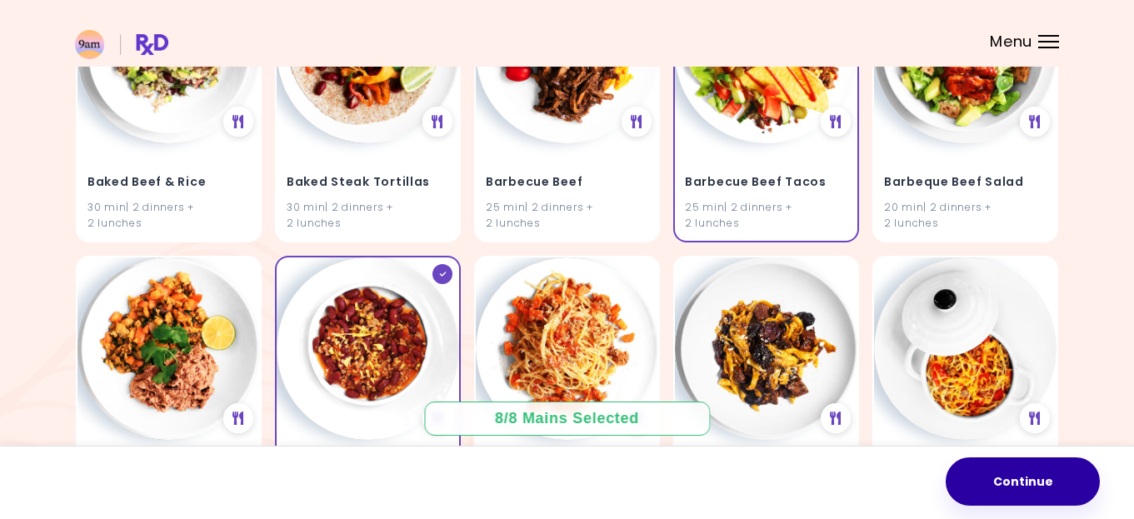
click at [1055, 481] on button "Continue" at bounding box center [1022, 481] width 154 height 48
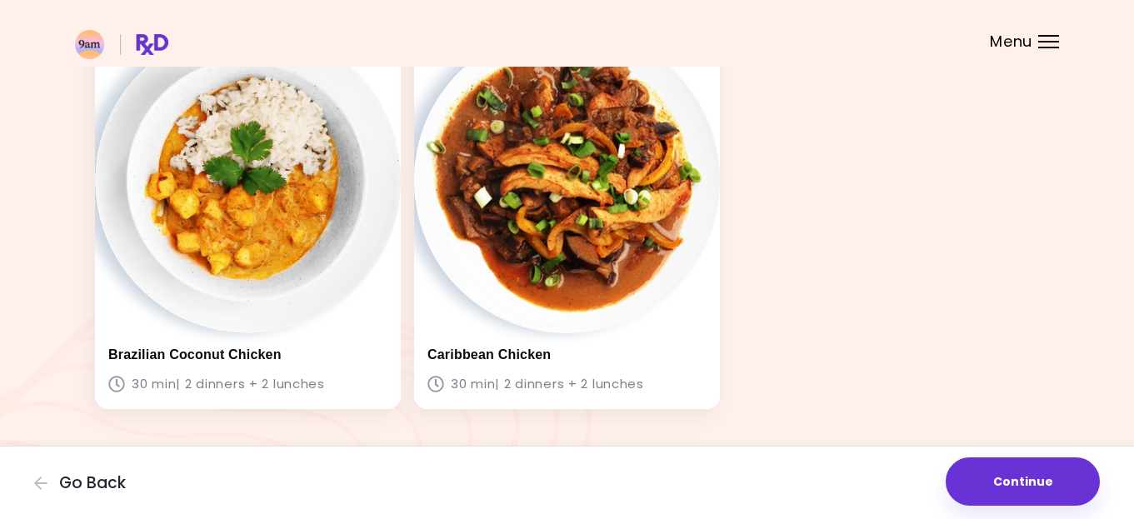
scroll to position [945, 0]
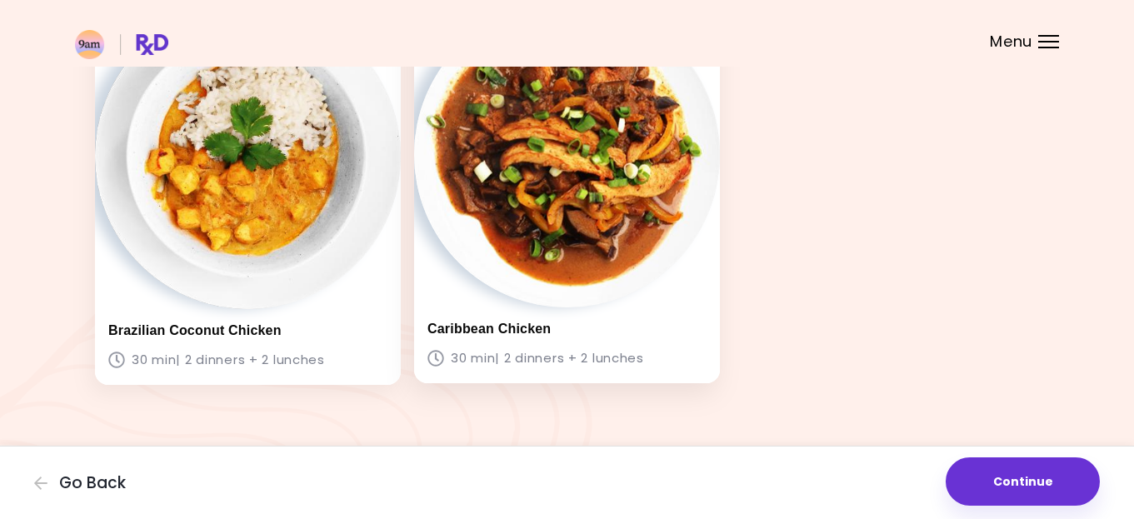
click at [596, 317] on div "Caribbean Chicken 30 min | 2 dinners + 2 lunches" at bounding box center [567, 345] width 306 height 76
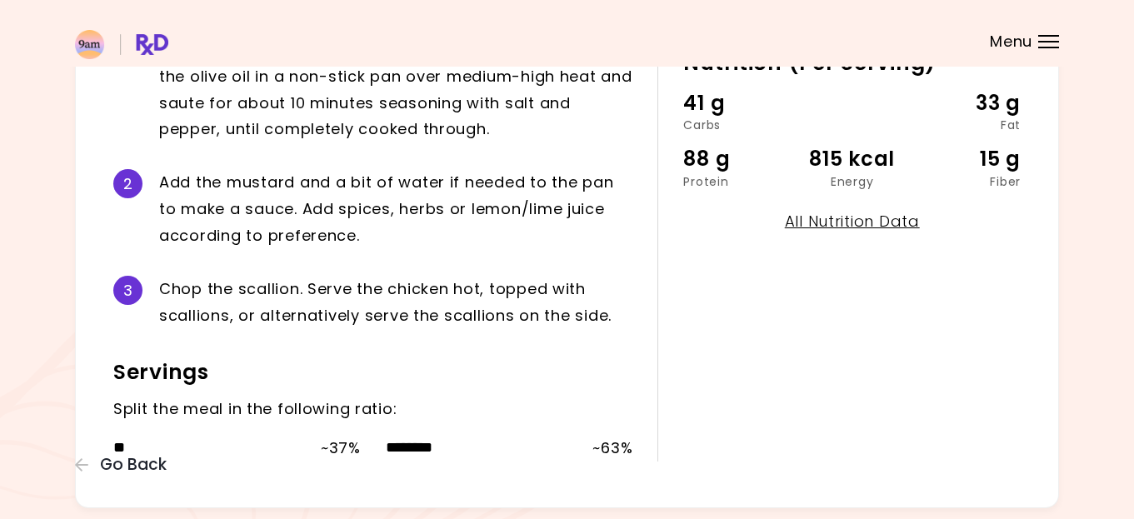
scroll to position [481, 0]
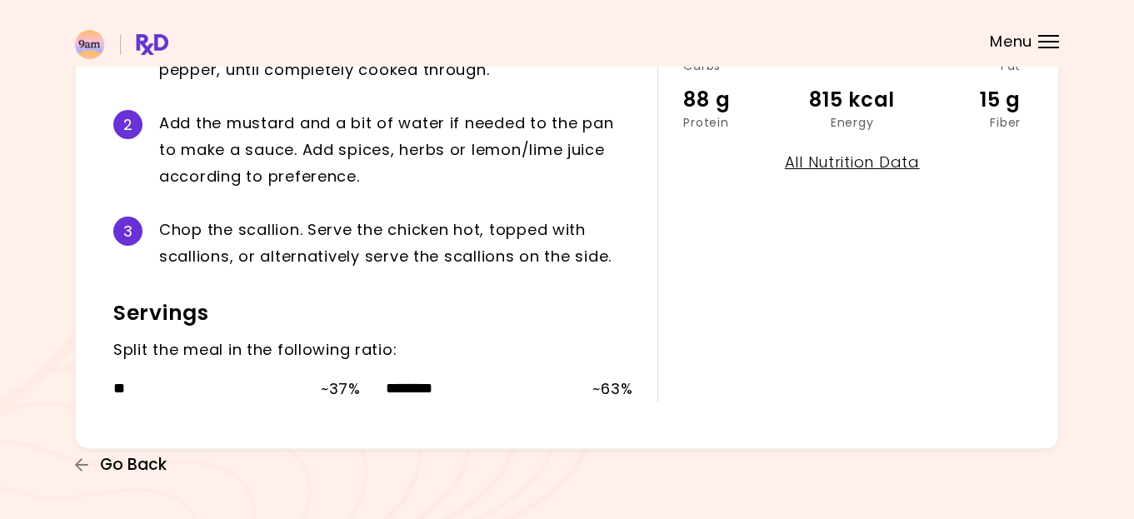
click at [135, 466] on span "Go Back" at bounding box center [133, 465] width 67 height 18
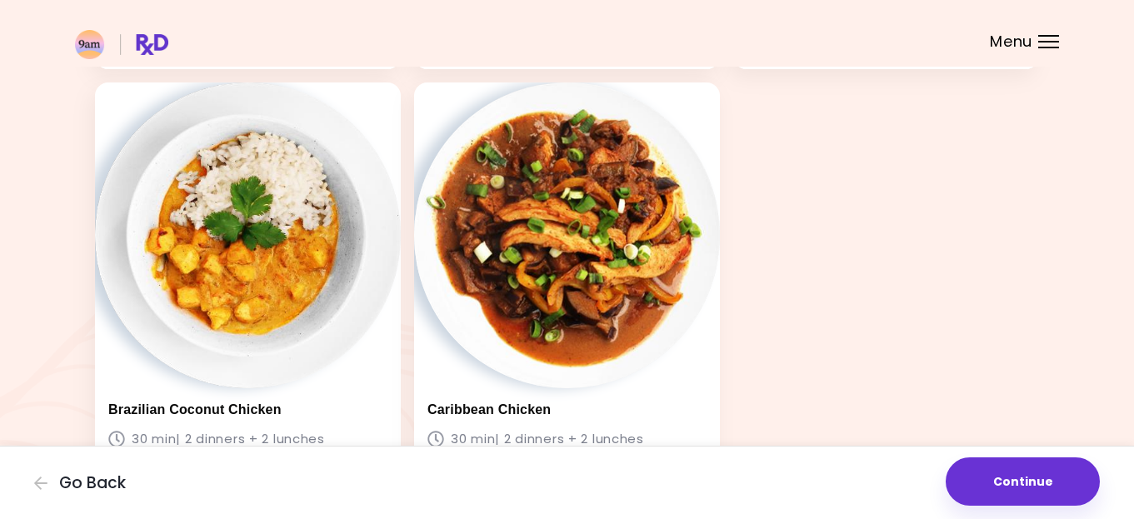
scroll to position [950, 0]
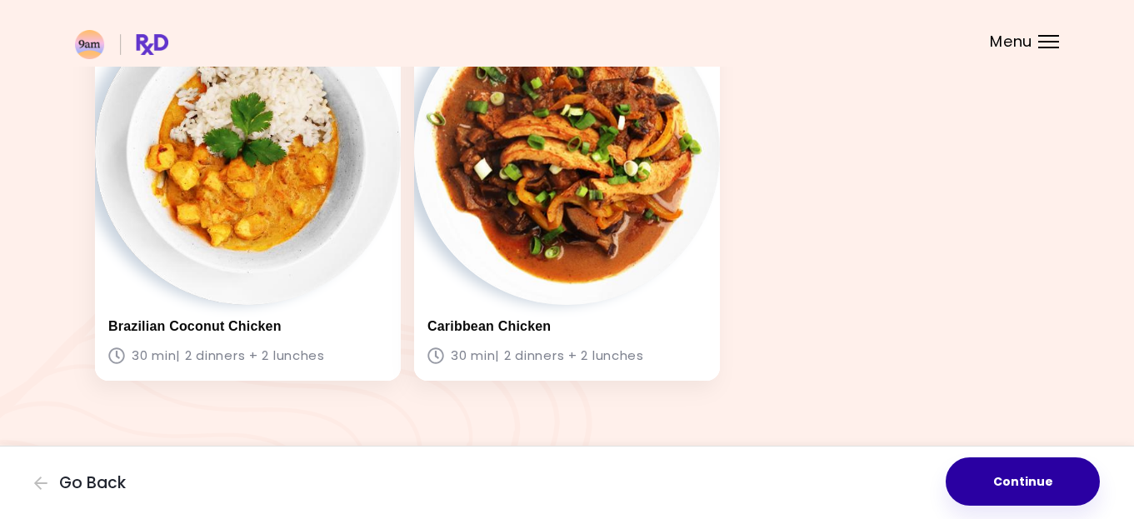
click at [1041, 487] on button "Continue" at bounding box center [1022, 481] width 154 height 48
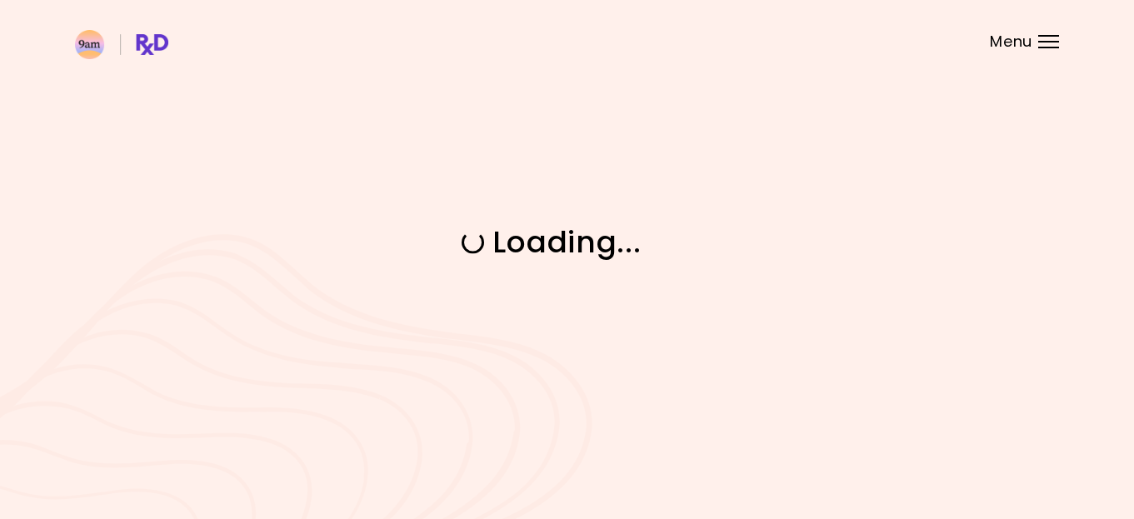
scroll to position [0, 0]
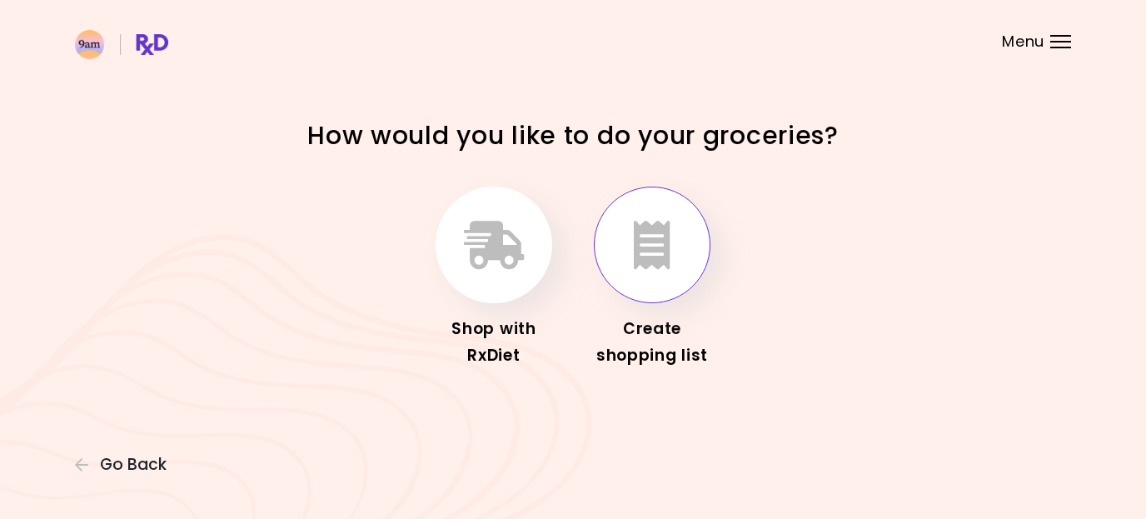
click at [658, 243] on icon "button" at bounding box center [652, 245] width 37 height 48
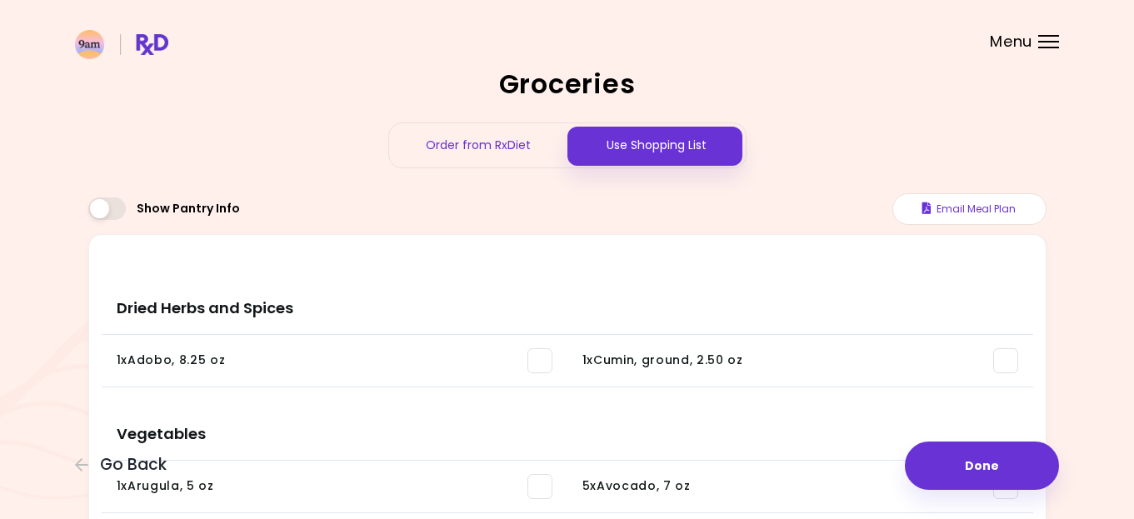
click at [539, 369] on span at bounding box center [539, 360] width 25 height 25
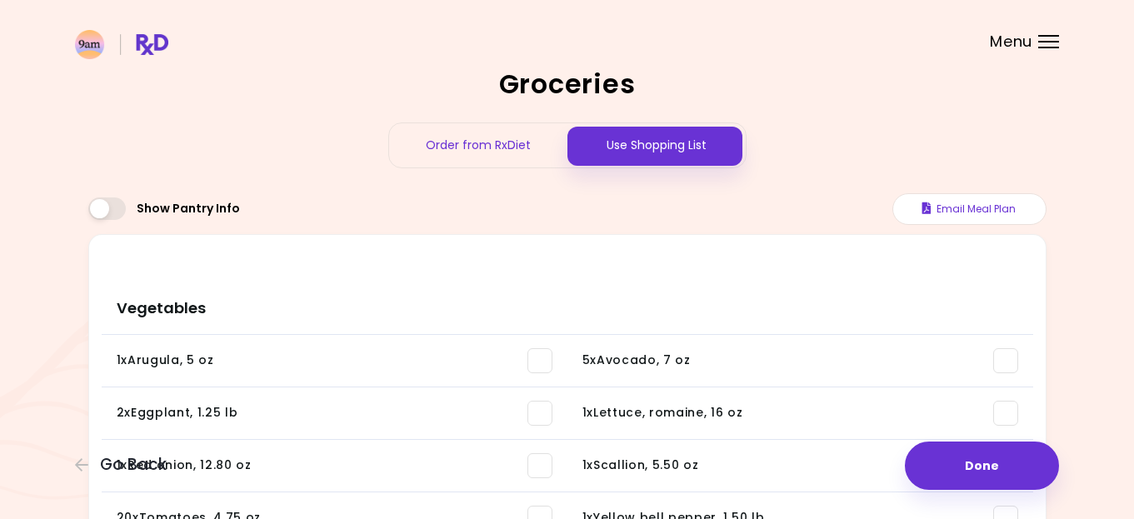
click at [1004, 360] on span at bounding box center [1005, 360] width 25 height 25
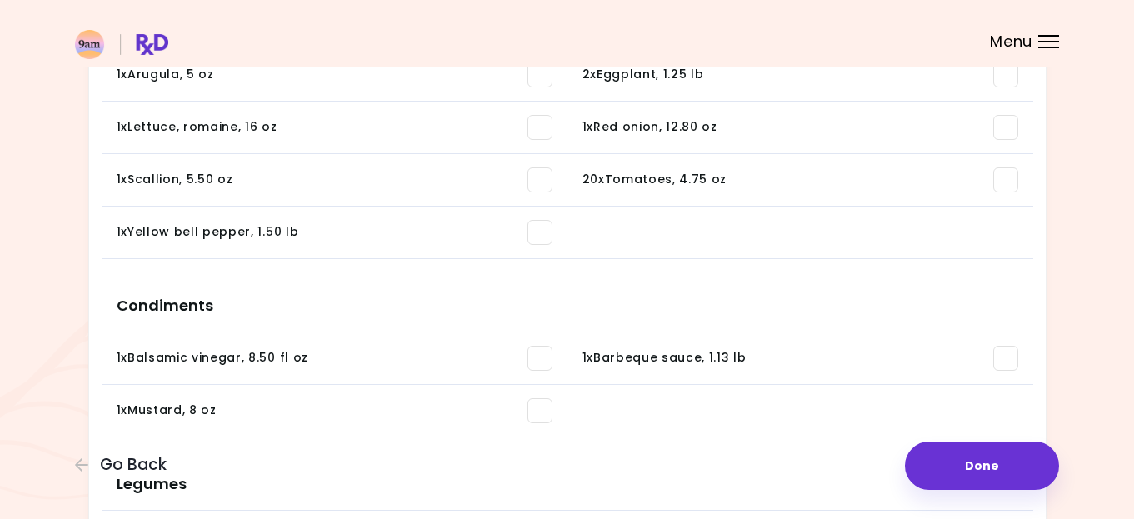
scroll to position [288, 0]
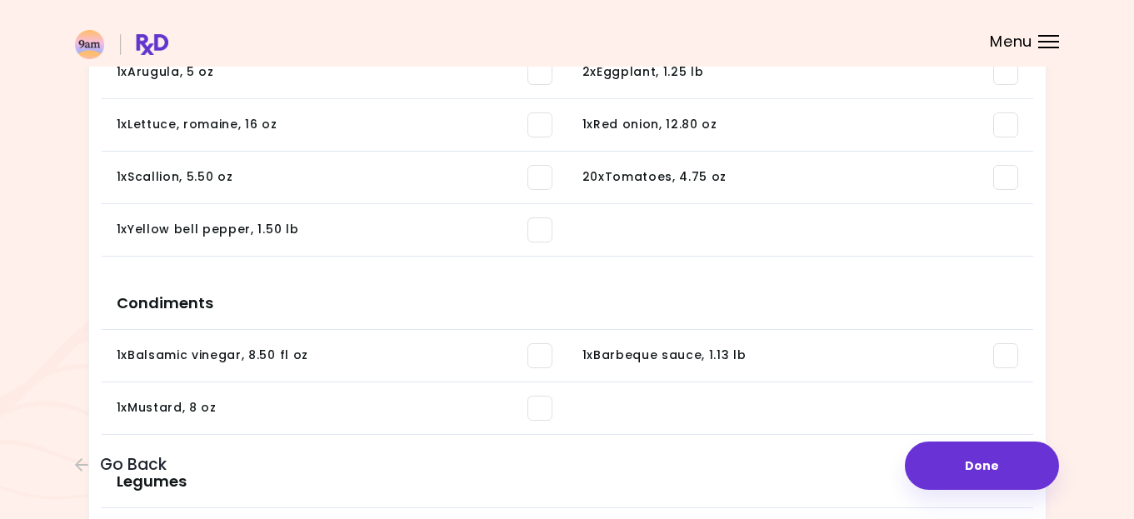
click at [531, 360] on span at bounding box center [539, 355] width 25 height 25
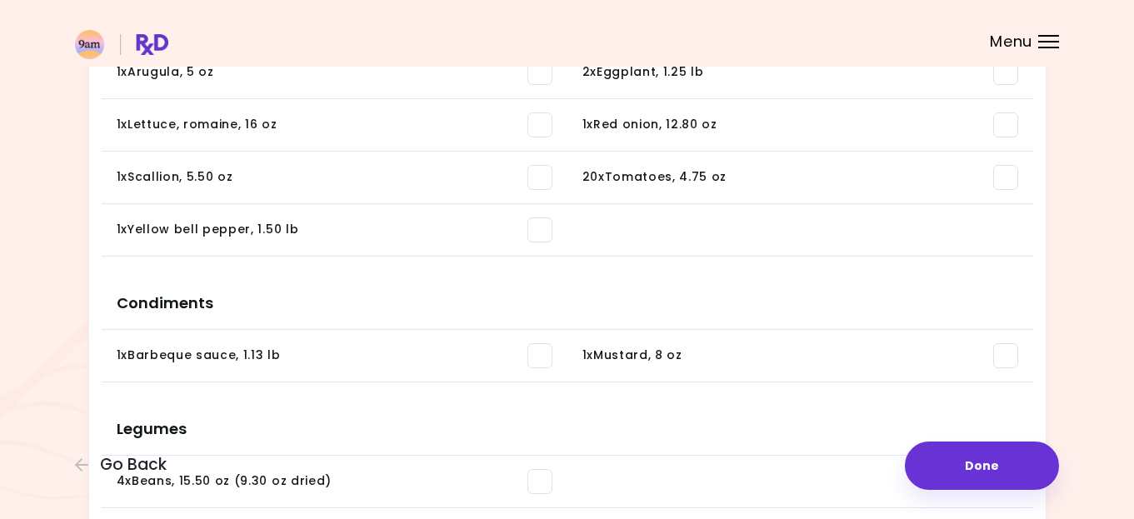
click at [1007, 356] on span at bounding box center [1005, 355] width 25 height 25
click at [534, 353] on span at bounding box center [539, 355] width 25 height 25
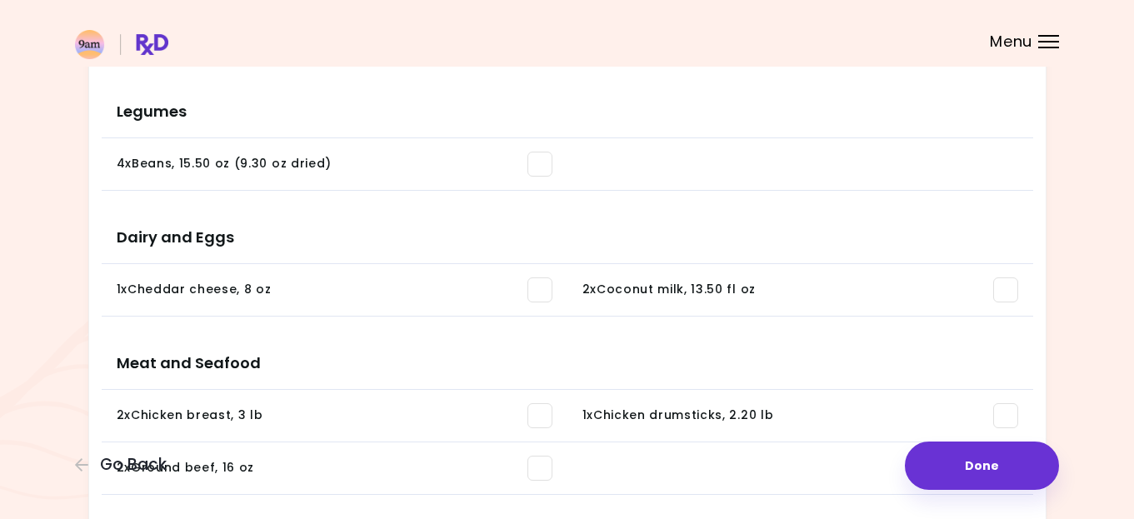
scroll to position [481, 0]
click at [536, 165] on span at bounding box center [539, 162] width 25 height 25
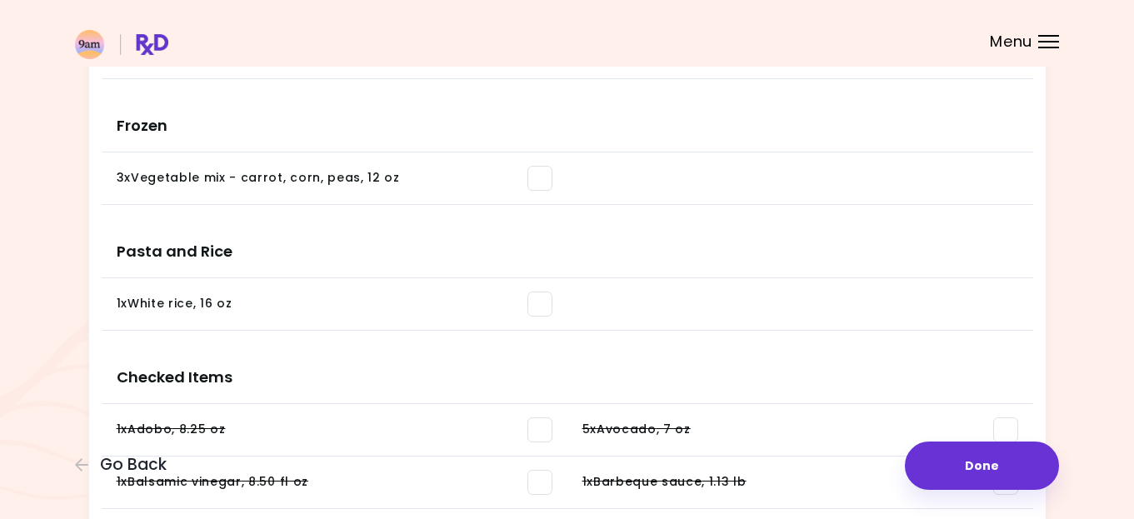
scroll to position [1327, 0]
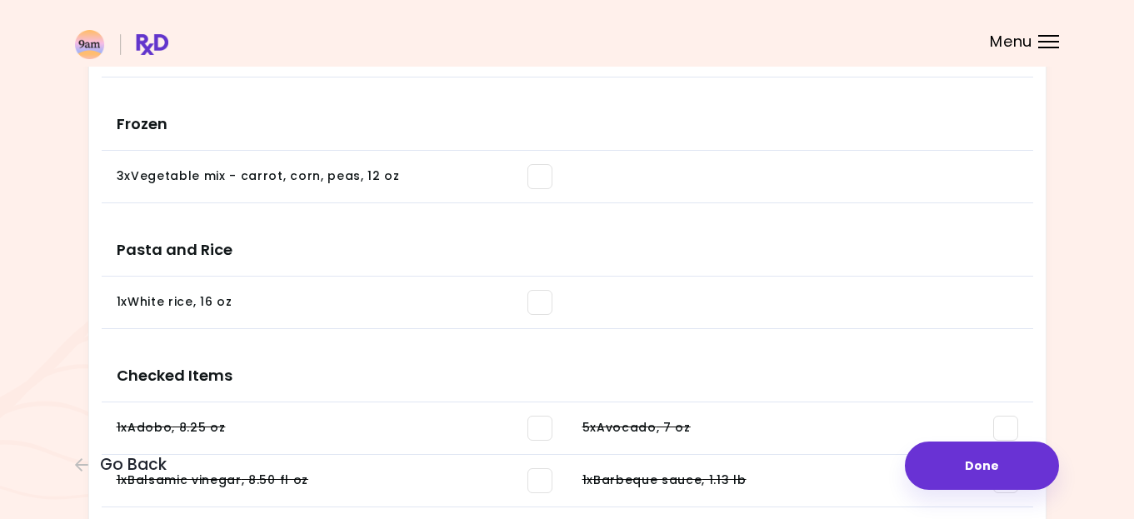
click at [535, 301] on span at bounding box center [539, 302] width 25 height 25
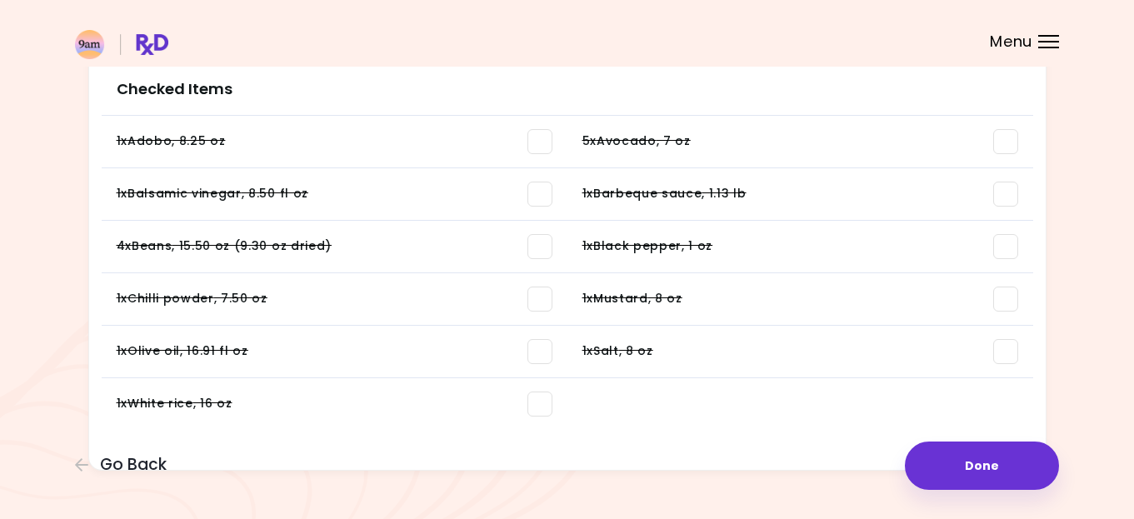
scroll to position [1510, 0]
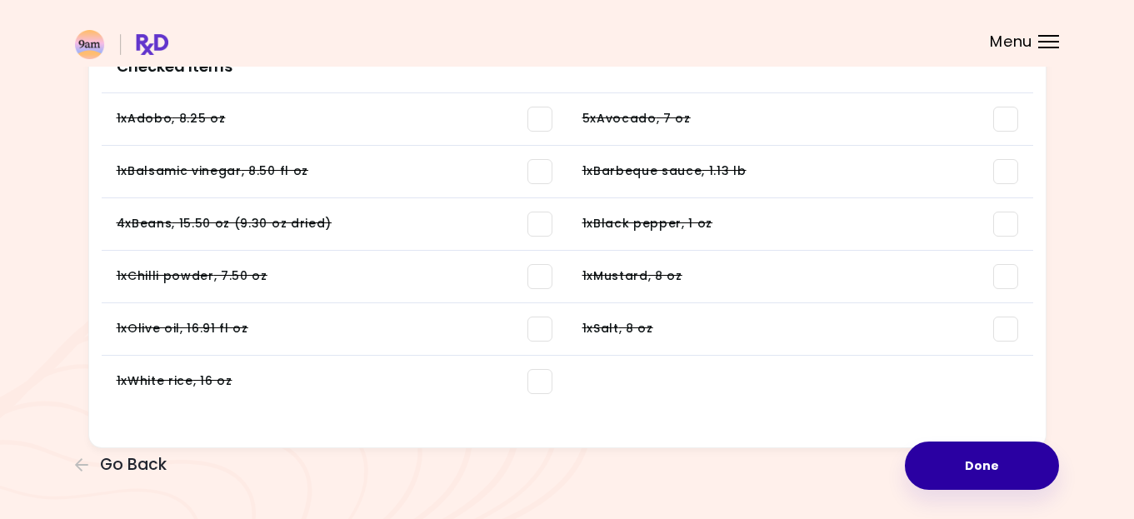
click at [999, 471] on button "Done" at bounding box center [982, 465] width 154 height 48
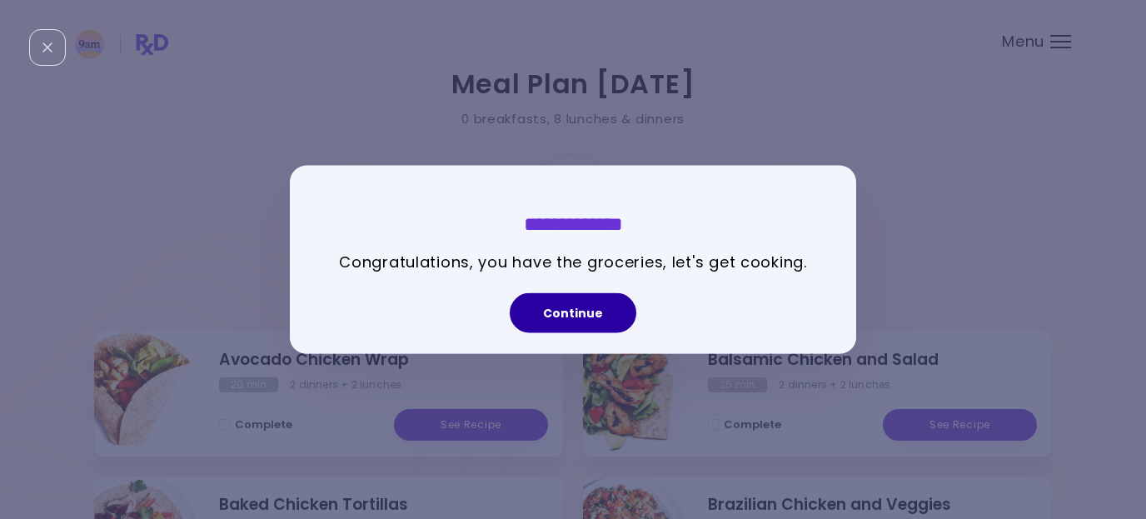
click at [589, 314] on button "Continue" at bounding box center [573, 313] width 127 height 40
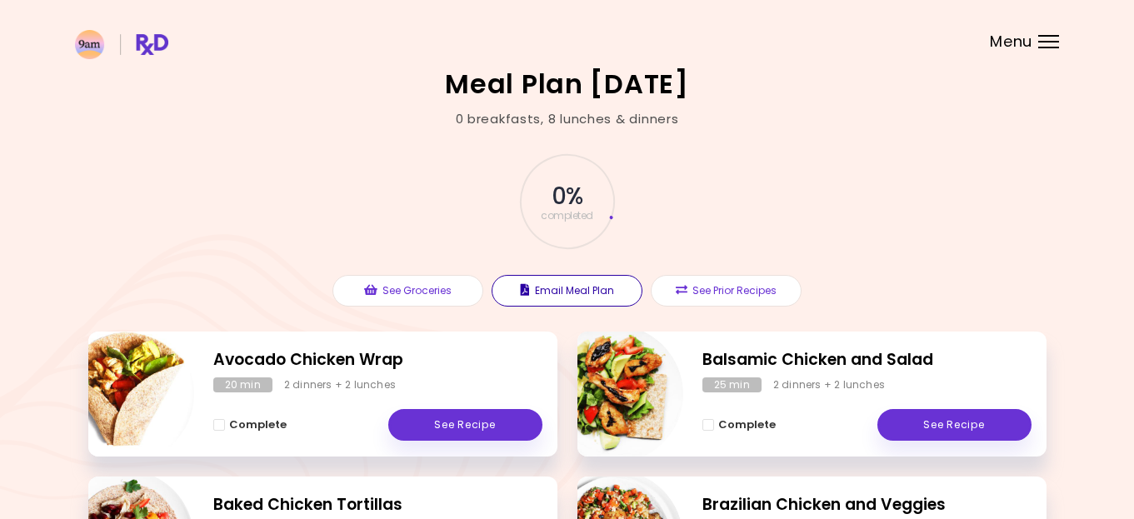
click at [601, 290] on button "Email Meal Plan" at bounding box center [566, 291] width 151 height 32
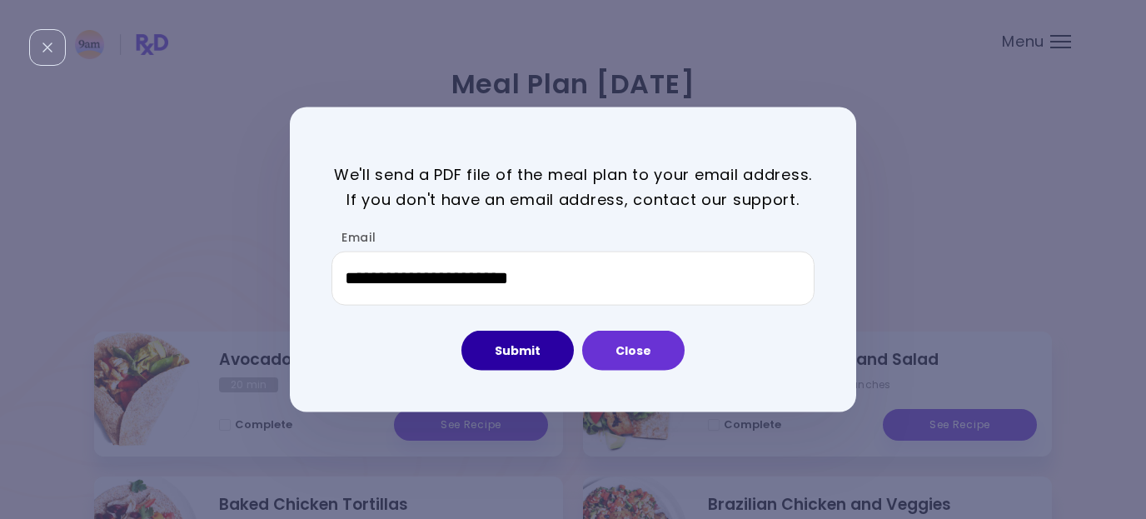
click at [534, 341] on button "Submit" at bounding box center [517, 351] width 112 height 40
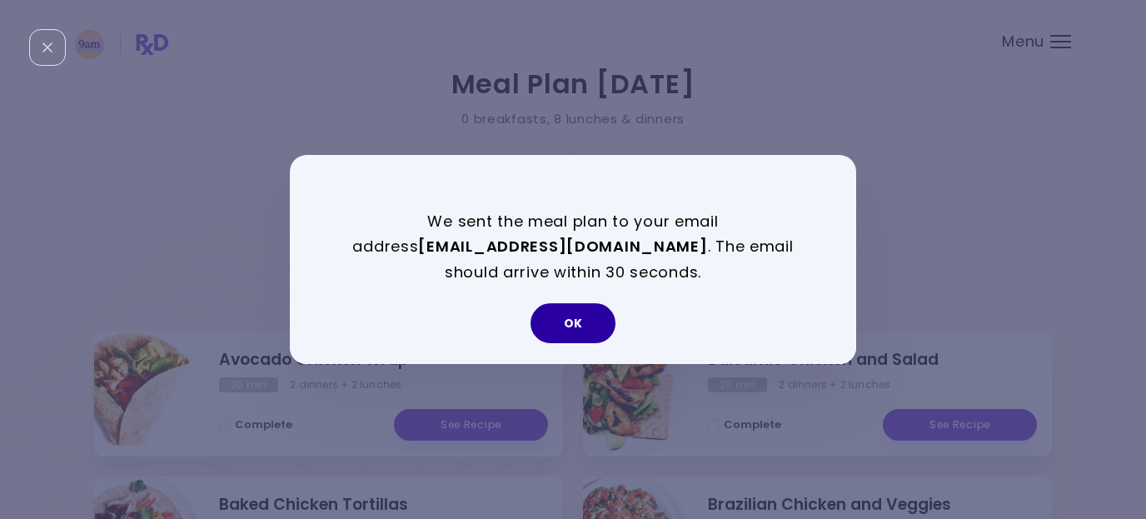
click at [591, 315] on button "OK" at bounding box center [573, 323] width 85 height 40
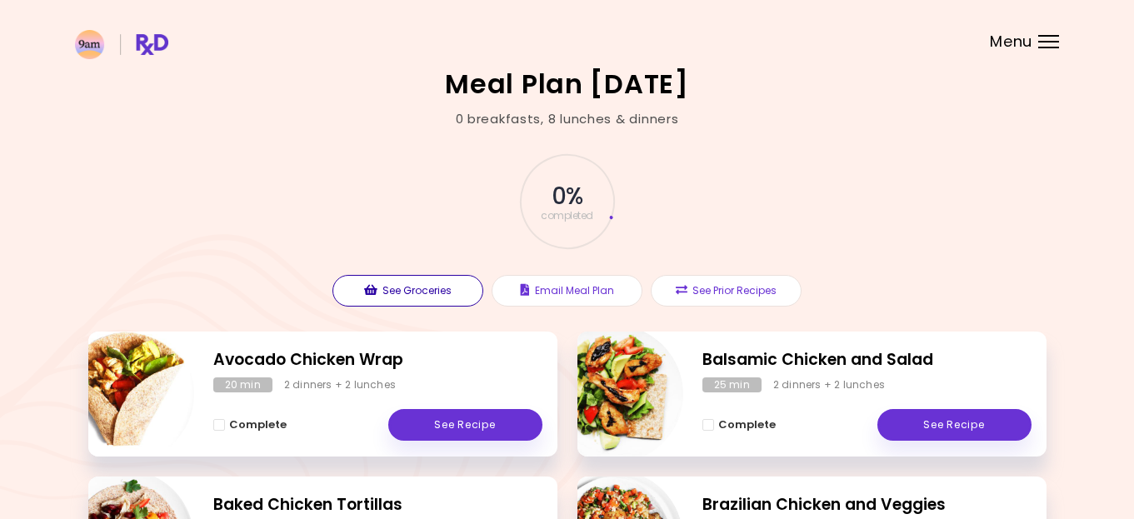
click at [421, 294] on button "See Groceries" at bounding box center [407, 291] width 151 height 32
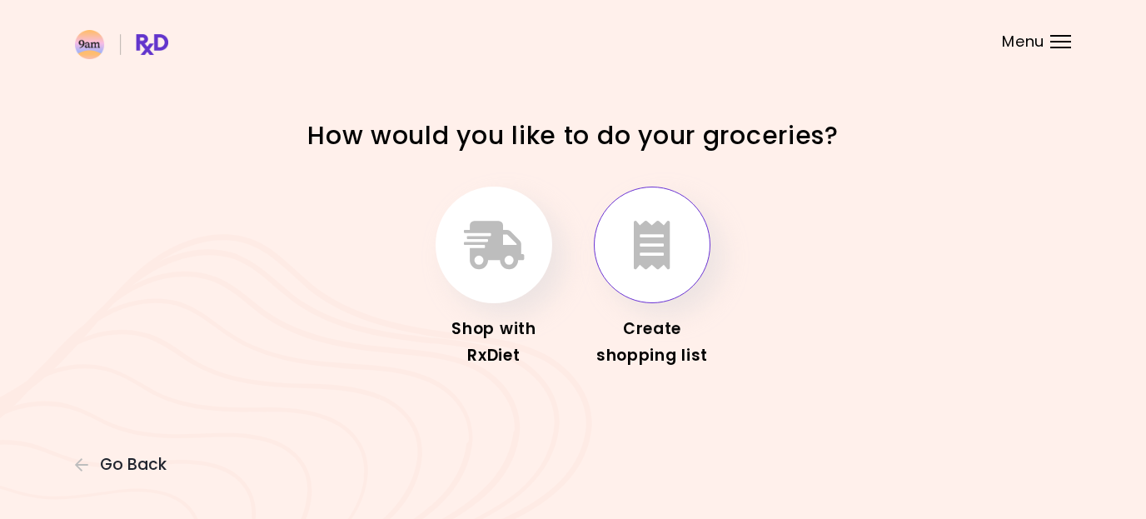
click at [652, 272] on button "button" at bounding box center [652, 245] width 117 height 117
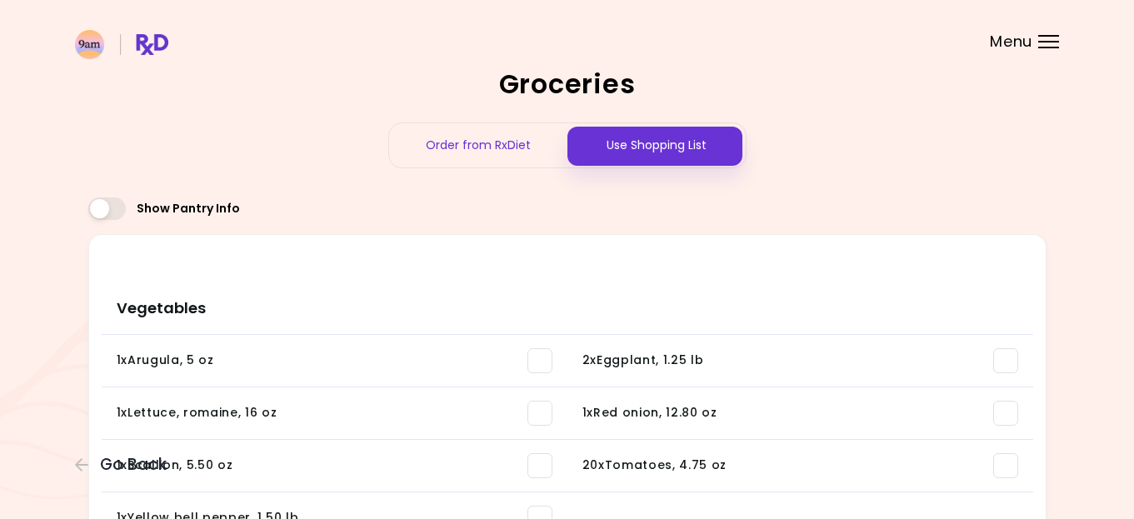
click at [670, 147] on div "Use Shopping List" at bounding box center [656, 145] width 178 height 44
click at [1045, 41] on div at bounding box center [1048, 42] width 21 height 2
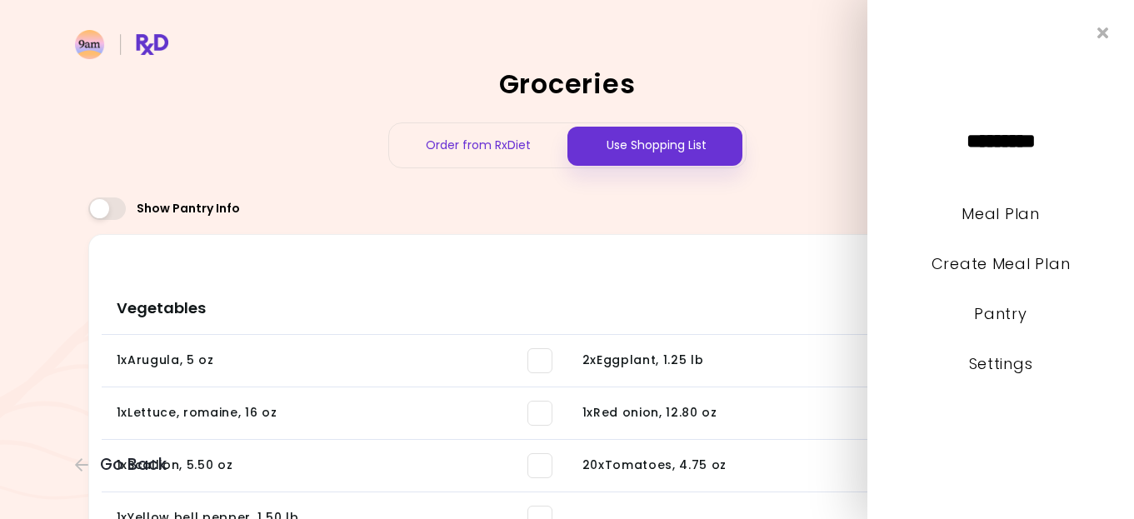
click at [1045, 41] on div "********* Meal Plan Create Meal Plan Pantry Settings" at bounding box center [1000, 259] width 267 height 519
